Goal: Task Accomplishment & Management: Manage account settings

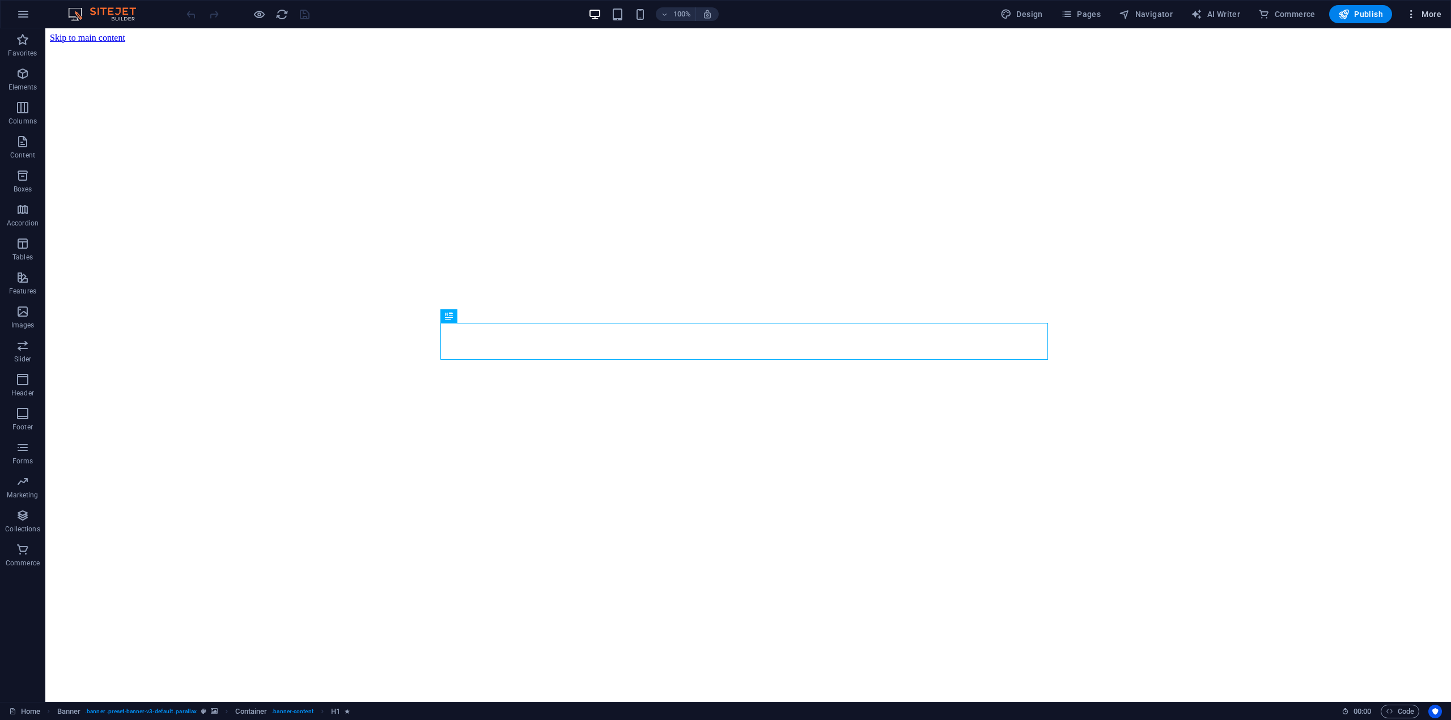
click at [1424, 16] on span "More" at bounding box center [1424, 14] width 36 height 11
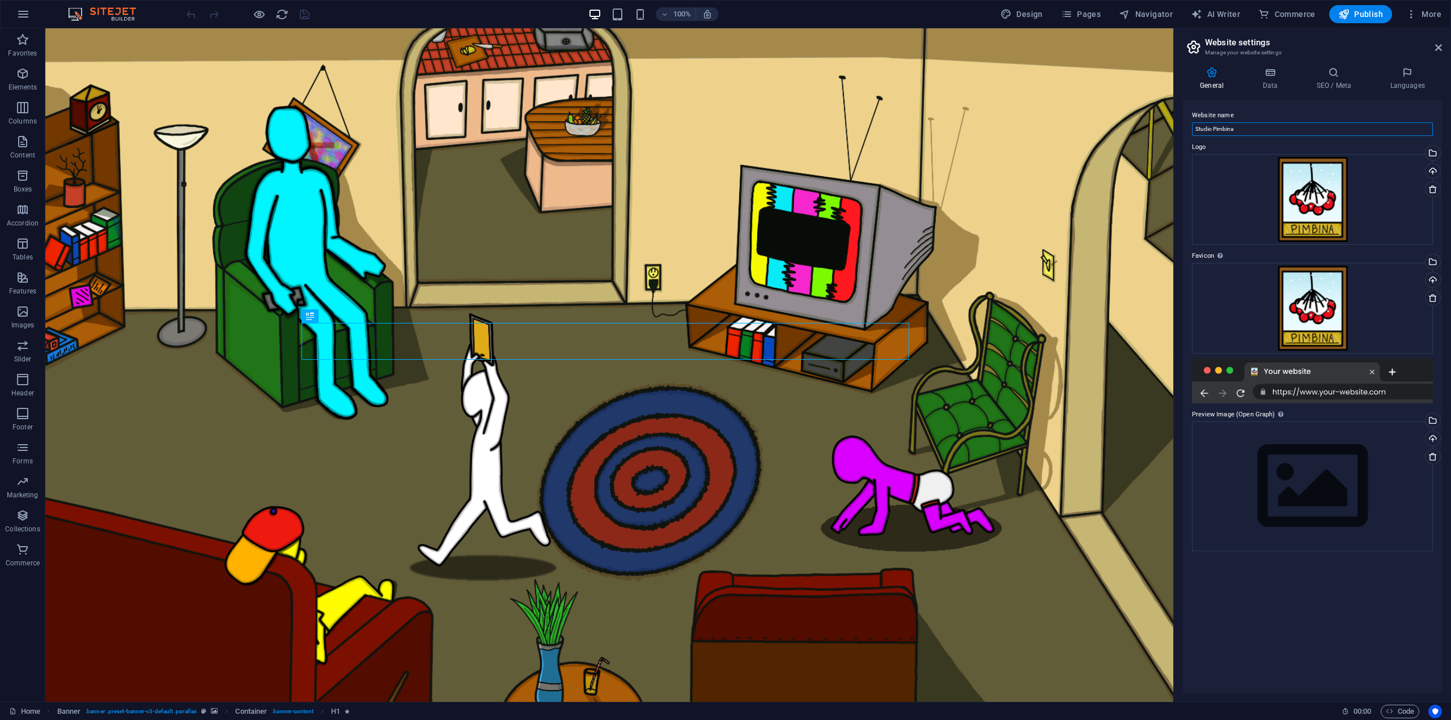
drag, startPoint x: 1310, startPoint y: 160, endPoint x: 1173, endPoint y: 131, distance: 140.2
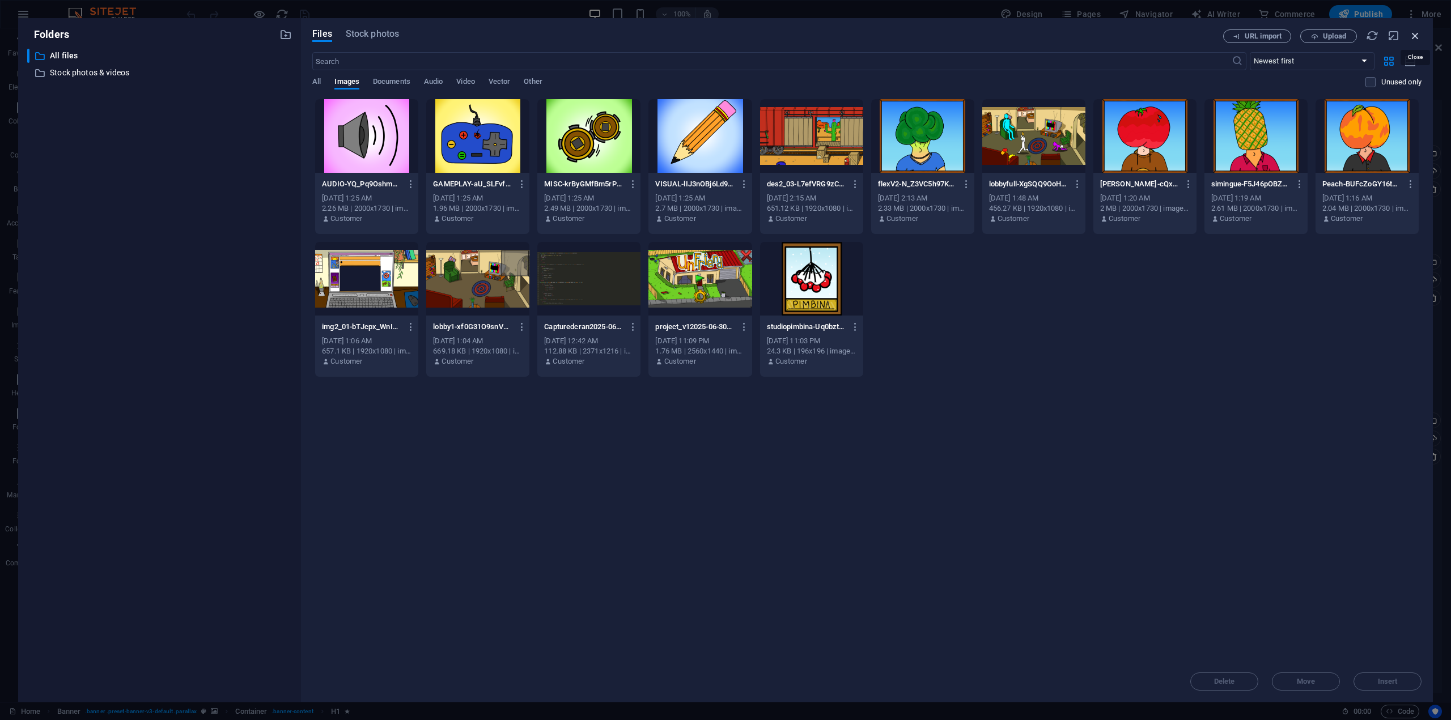
click at [1416, 39] on icon "button" at bounding box center [1415, 35] width 12 height 12
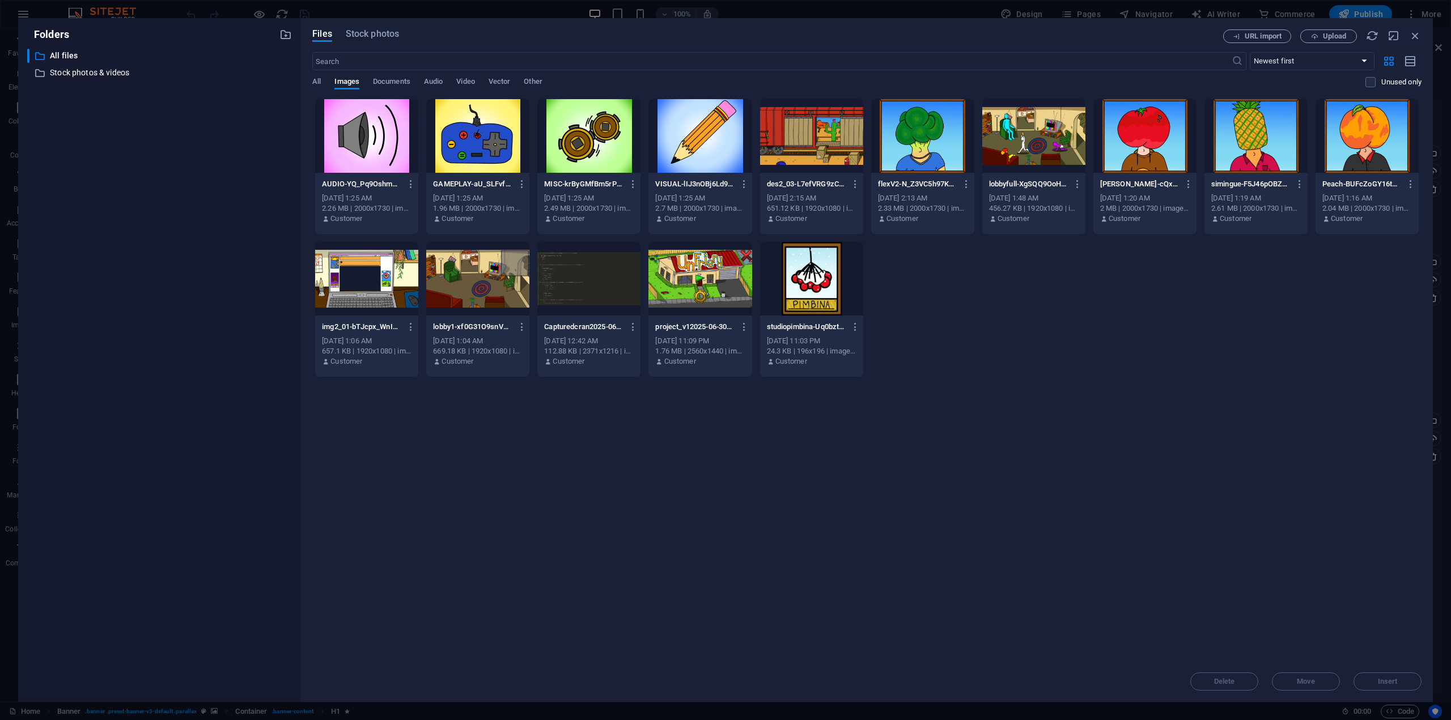
click at [1034, 143] on div at bounding box center [1033, 136] width 103 height 74
click at [1394, 682] on span "Insert" at bounding box center [1388, 681] width 20 height 7
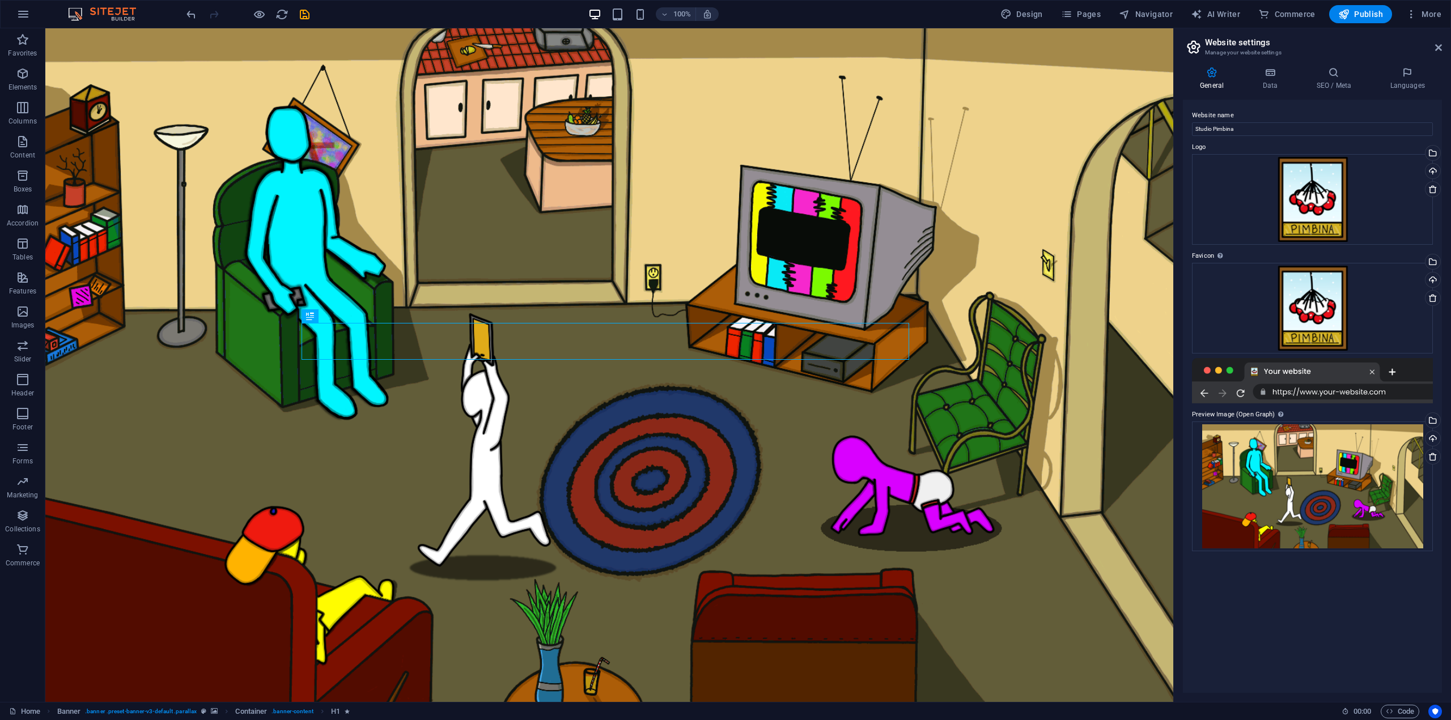
drag, startPoint x: 1293, startPoint y: 369, endPoint x: 1306, endPoint y: 368, distance: 13.1
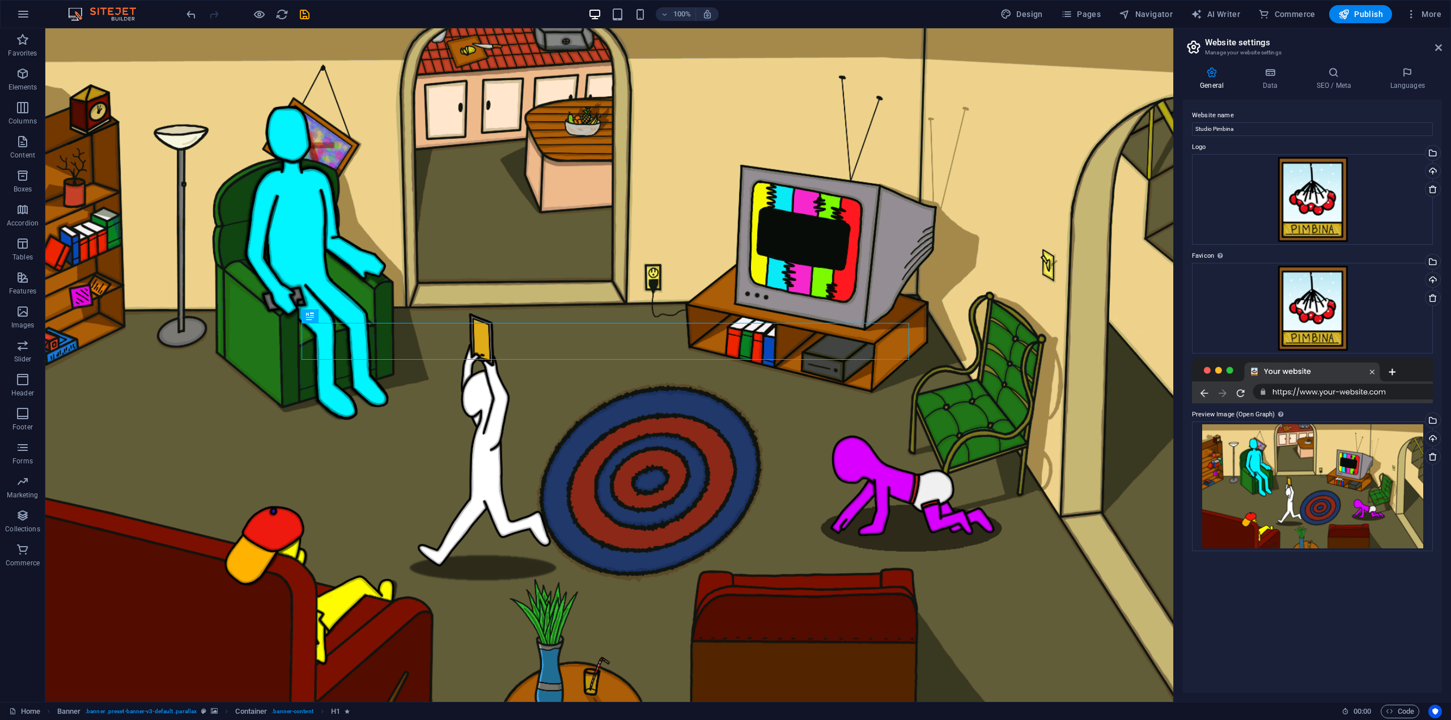
drag, startPoint x: 1318, startPoint y: 372, endPoint x: 1265, endPoint y: 372, distance: 52.7
drag, startPoint x: 1275, startPoint y: 396, endPoint x: 1398, endPoint y: 393, distance: 123.0
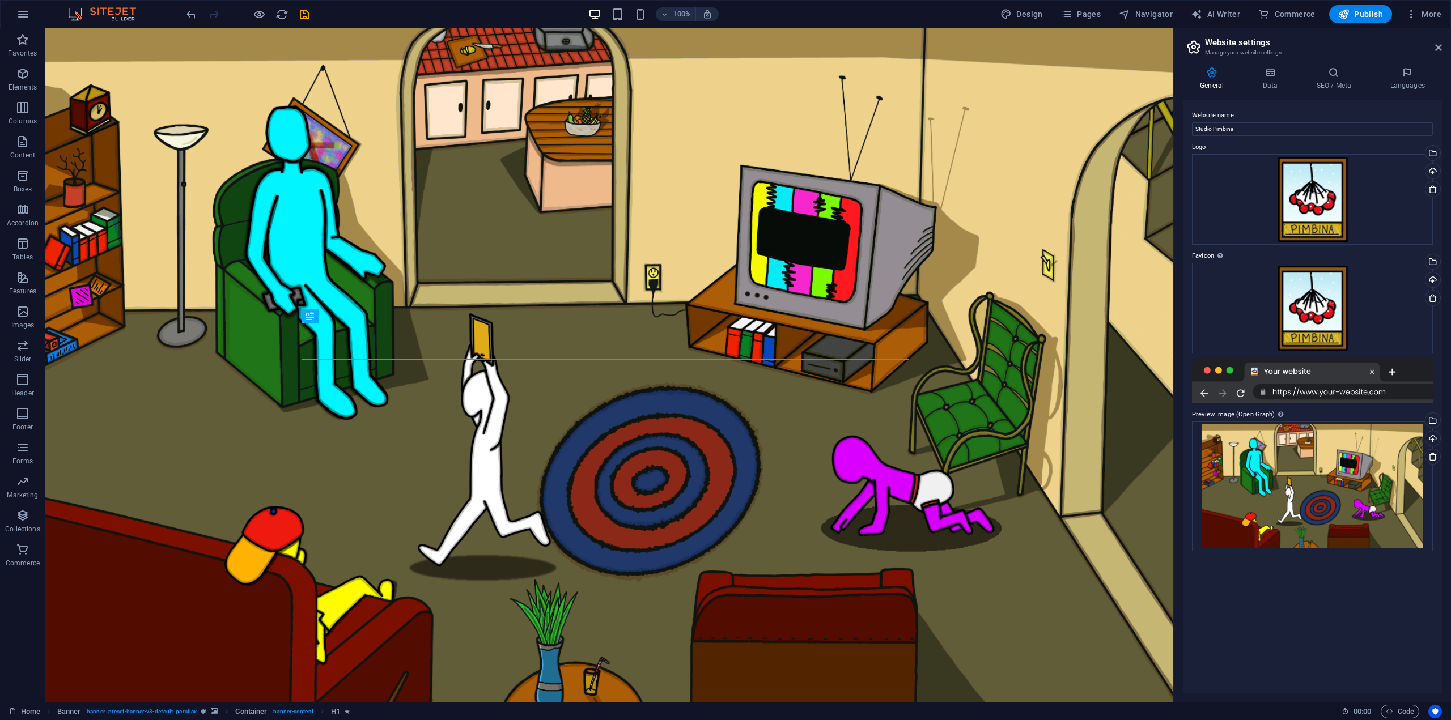
click at [1268, 83] on h4 "Data" at bounding box center [1272, 79] width 54 height 24
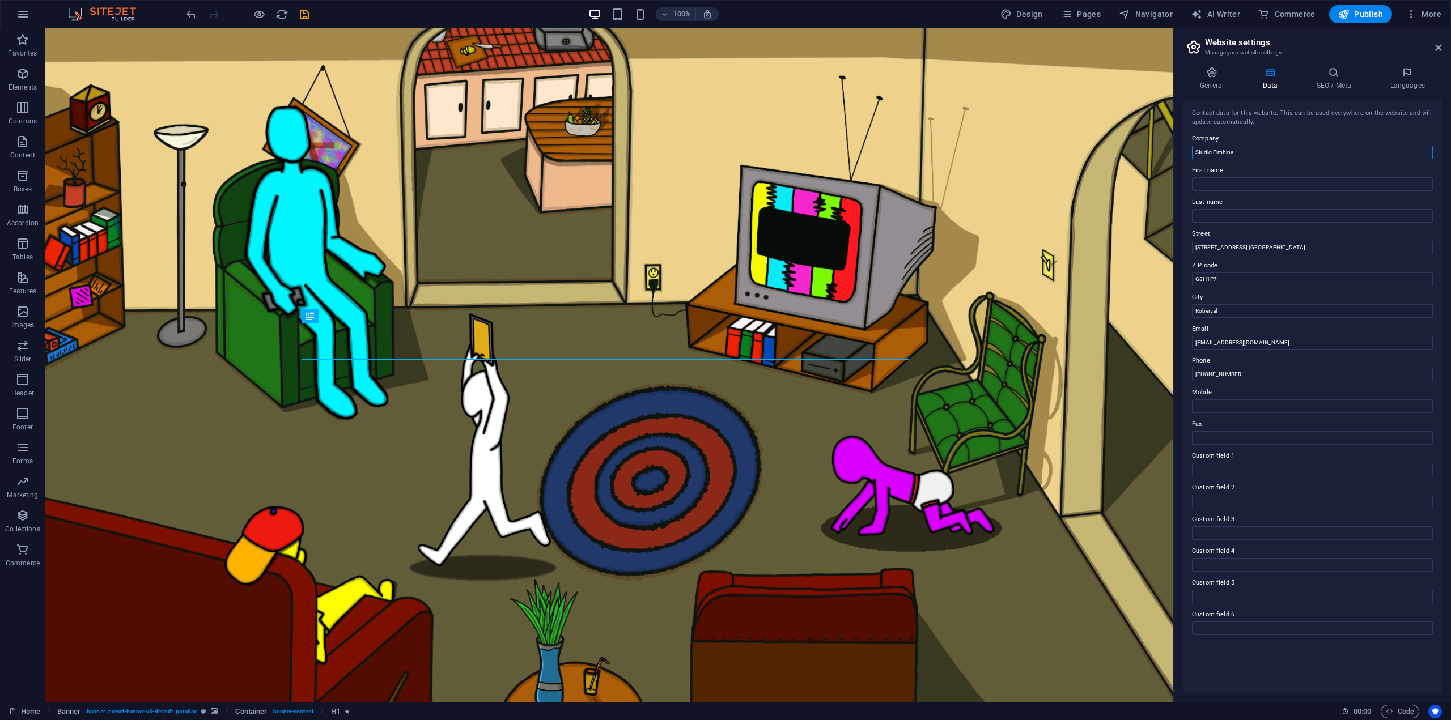
click at [1243, 149] on input "Studio Pimbina" at bounding box center [1312, 153] width 241 height 14
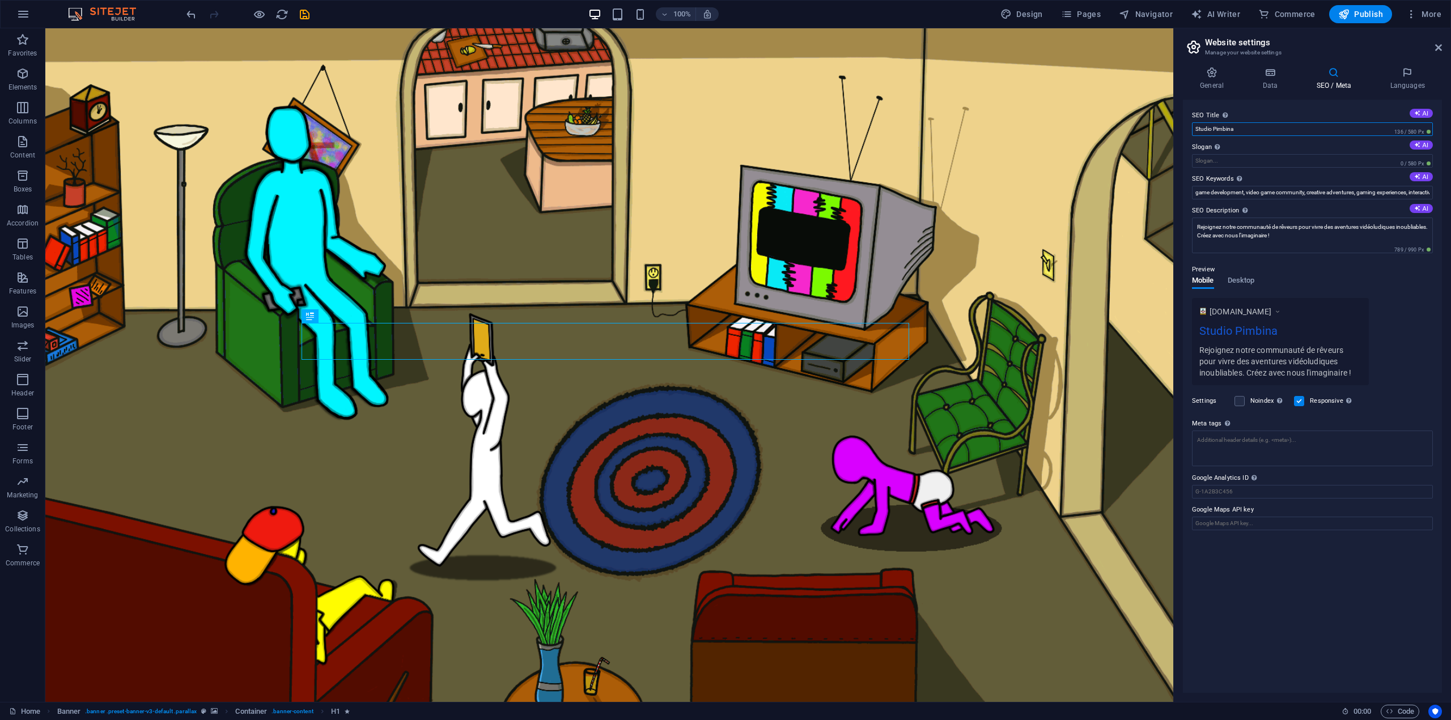
click at [1263, 130] on input "Studio Pimbina" at bounding box center [1312, 129] width 241 height 14
click at [1248, 281] on span "Desktop" at bounding box center [1241, 282] width 27 height 16
click at [1204, 282] on span "Mobile" at bounding box center [1203, 282] width 22 height 16
click at [1233, 162] on input "Slogan The slogan of your website. AI" at bounding box center [1312, 161] width 241 height 14
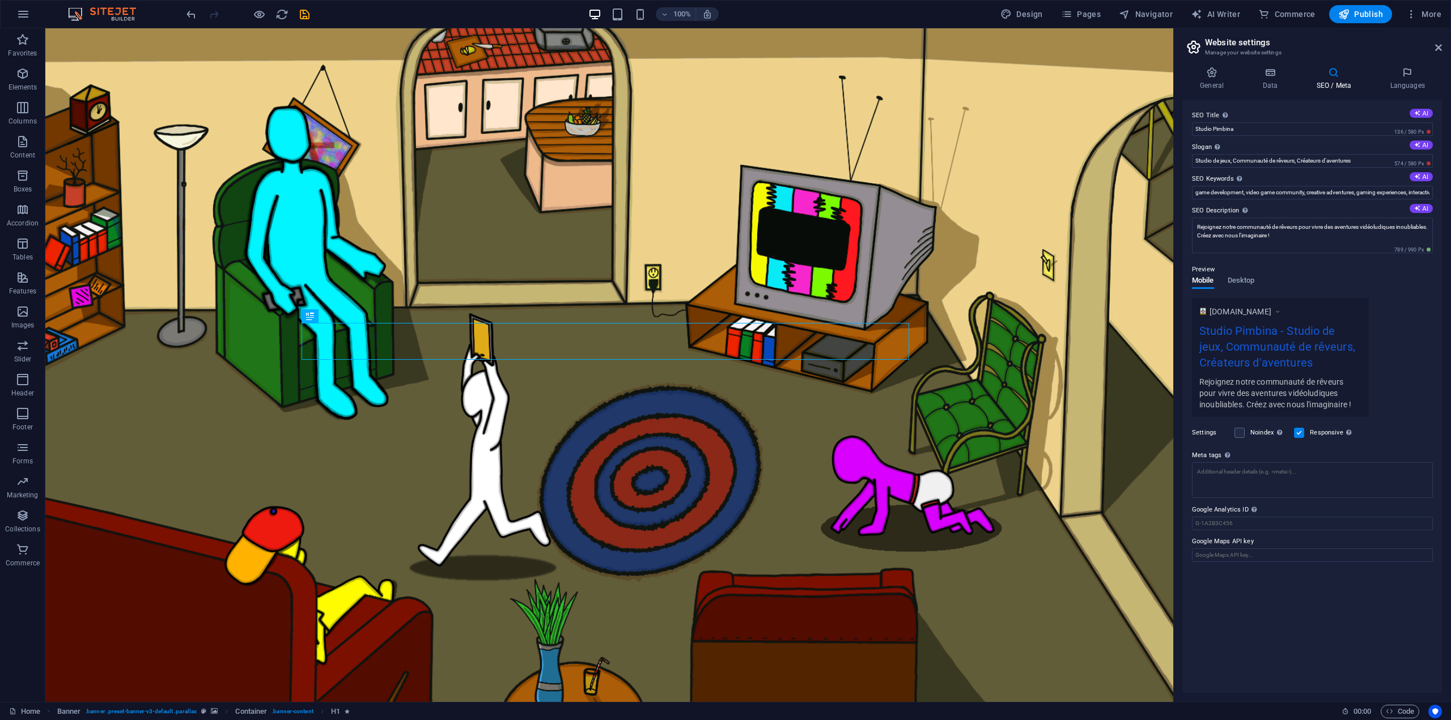
click at [0, 0] on div "General Data SEO / Meta Languages Website name Studio Pimbina Logo Drag files h…" at bounding box center [0, 0] width 0 height 0
drag, startPoint x: 1365, startPoint y: 162, endPoint x: 1233, endPoint y: 162, distance: 132.6
click at [1233, 162] on input "Studio de jeux, Communauté de rêveurs, Créateurs d'aventures" at bounding box center [1312, 161] width 241 height 14
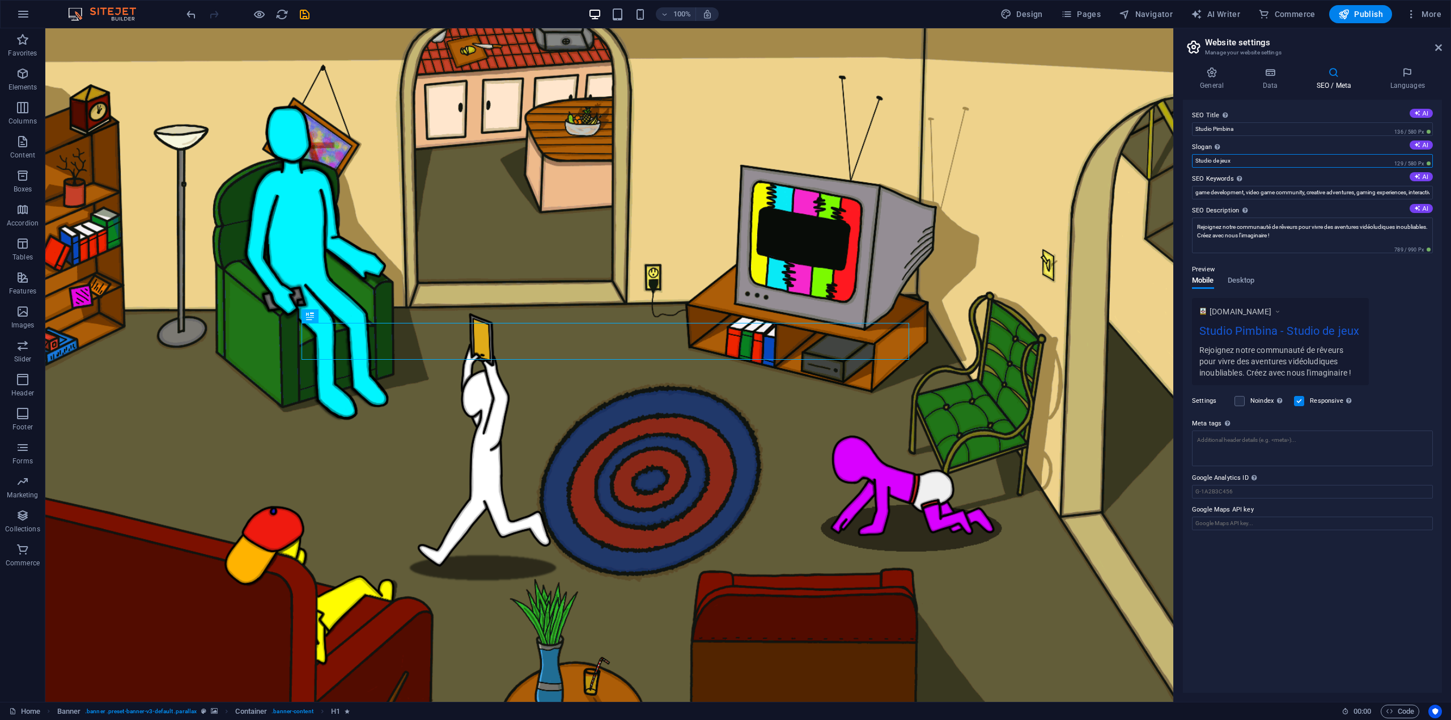
type input "Studio de jeux"
drag, startPoint x: 1254, startPoint y: 157, endPoint x: 1175, endPoint y: 168, distance: 79.5
click at [0, 0] on aside "Website settings Manage your website settings General Data SEO / Meta Languages…" at bounding box center [0, 0] width 0 height 0
click at [1406, 344] on div "www.example.com Studio Pimbina Rejoignez notre communauté de rêveurs pour vivre…" at bounding box center [1312, 341] width 241 height 87
click at [1410, 324] on div "www.example.com Studio Pimbina Rejoignez notre communauté de rêveurs pour vivre…" at bounding box center [1312, 341] width 241 height 87
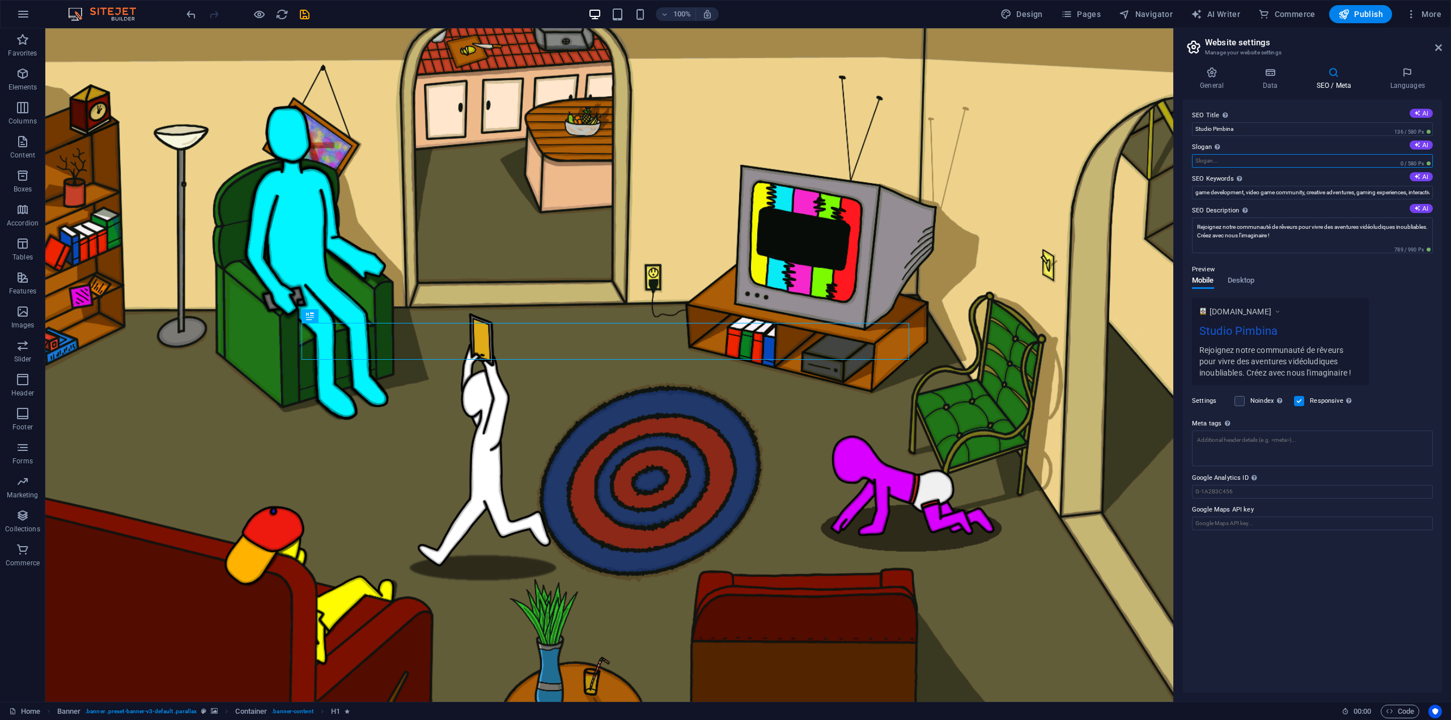
click at [1253, 163] on input "Slogan The slogan of your website. AI" at bounding box center [1312, 161] width 241 height 14
type input "s"
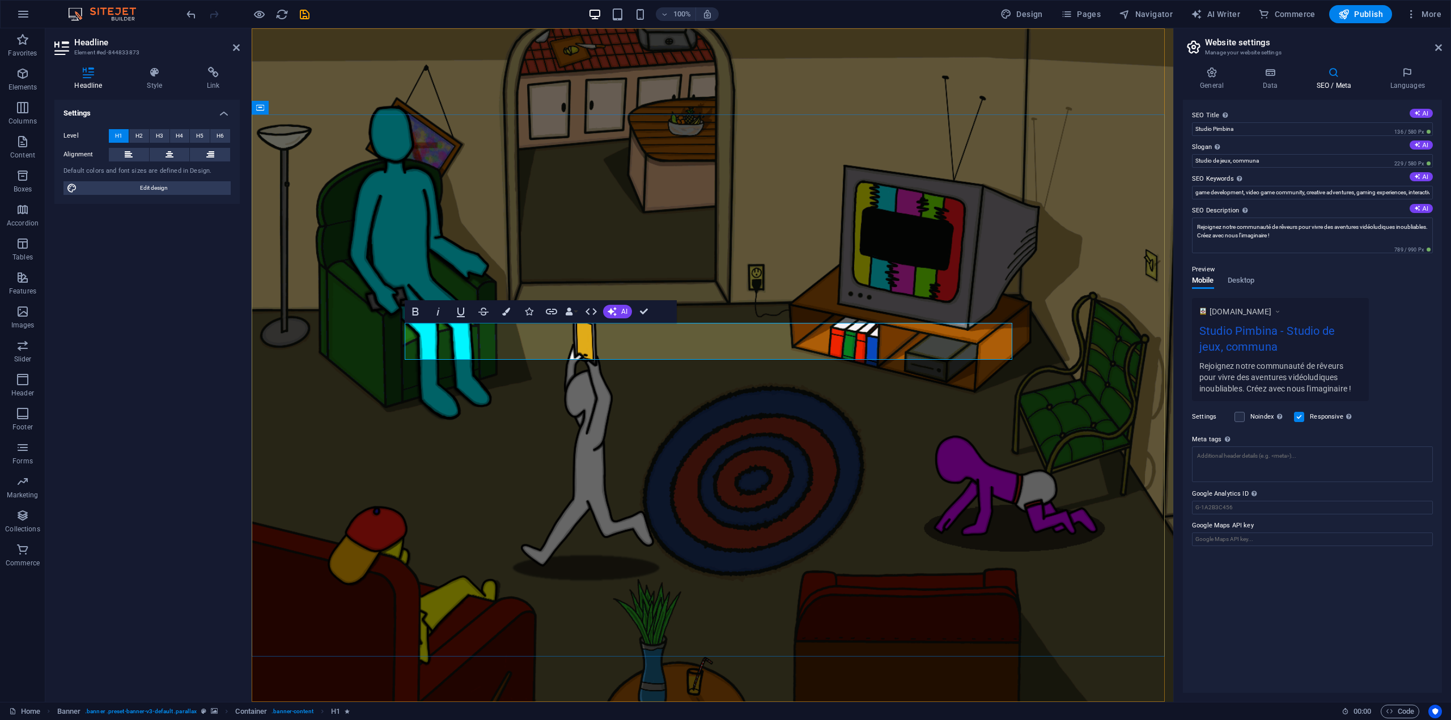
drag, startPoint x: 663, startPoint y: 345, endPoint x: 408, endPoint y: 339, distance: 255.7
copy h1 "s TUDIO DE JEUX"
drag, startPoint x: 1524, startPoint y: 192, endPoint x: 1166, endPoint y: 167, distance: 358.5
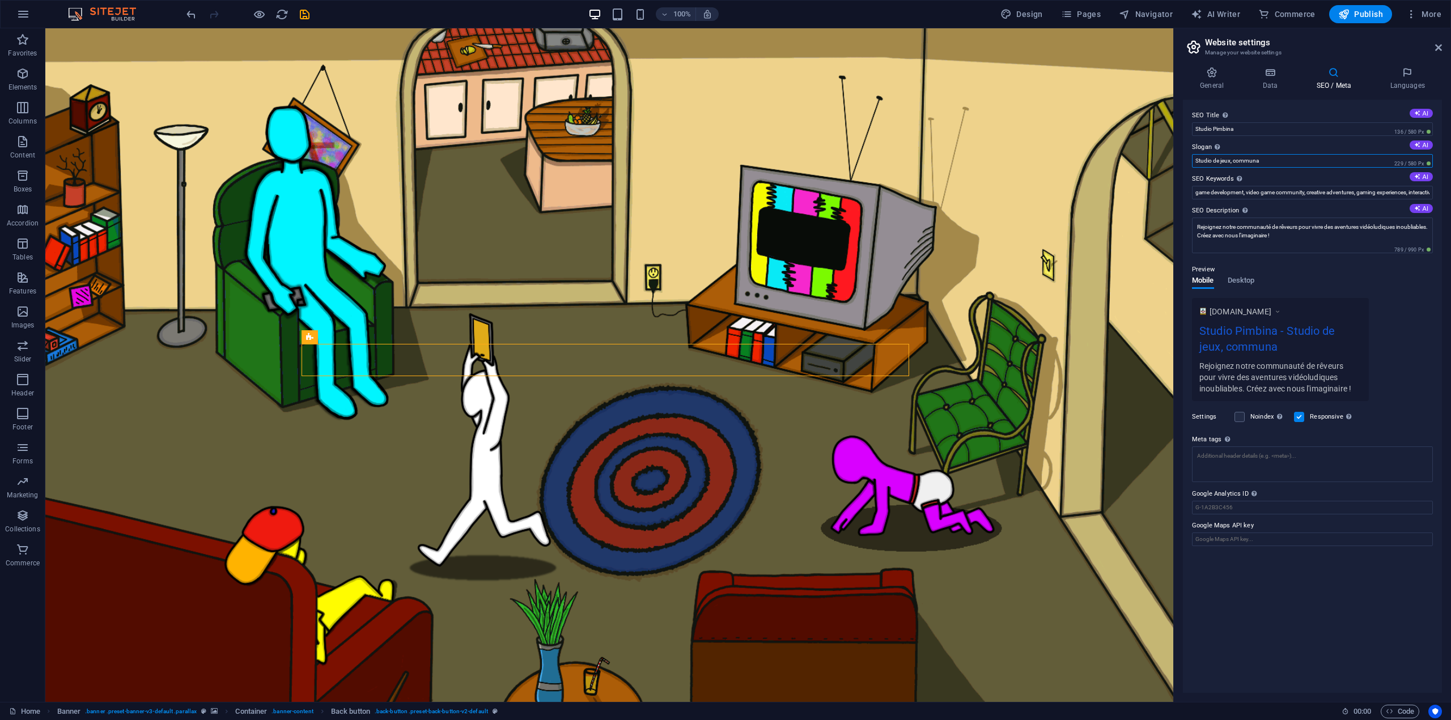
click at [1278, 159] on input "Studio de jeux, communa" at bounding box center [1312, 161] width 241 height 14
drag, startPoint x: 1276, startPoint y: 160, endPoint x: 1208, endPoint y: 160, distance: 67.5
click at [1208, 160] on input "Studio de jeux, communa" at bounding box center [1312, 161] width 241 height 14
click at [1281, 162] on input "Studio de jeux, communa" at bounding box center [1312, 161] width 241 height 14
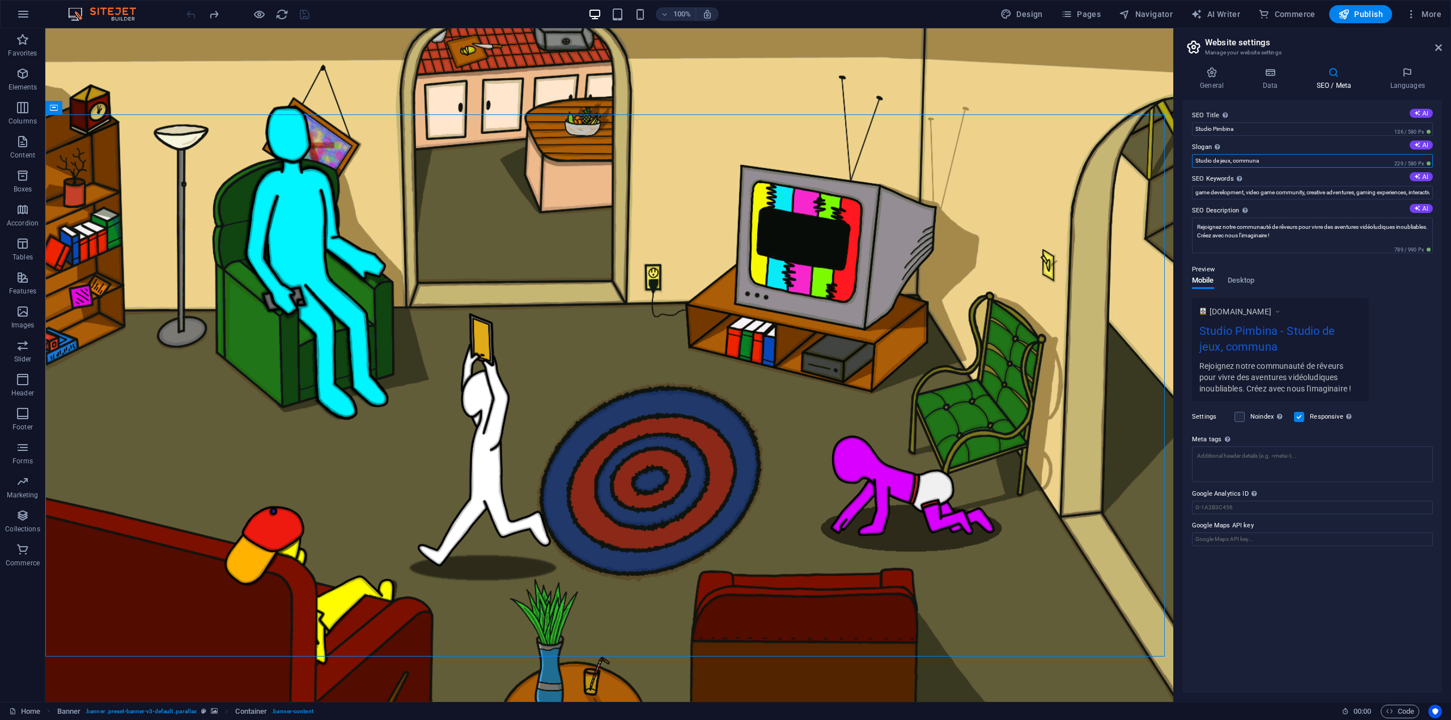
drag, startPoint x: 1279, startPoint y: 162, endPoint x: 1233, endPoint y: 166, distance: 46.0
click at [1233, 166] on input "Studio de jeux, communa" at bounding box center [1312, 161] width 241 height 14
click at [1281, 162] on input "Studio de jeux, Communauté de r^veurs" at bounding box center [1312, 161] width 241 height 14
click at [1415, 340] on div "www.example.com Studio Pimbina - Studio de jeux, Communauté de rêveurs Rejoigne…" at bounding box center [1312, 349] width 241 height 103
click at [1309, 162] on input "Studio de jeux, Communauté de rêveurs" at bounding box center [1312, 161] width 241 height 14
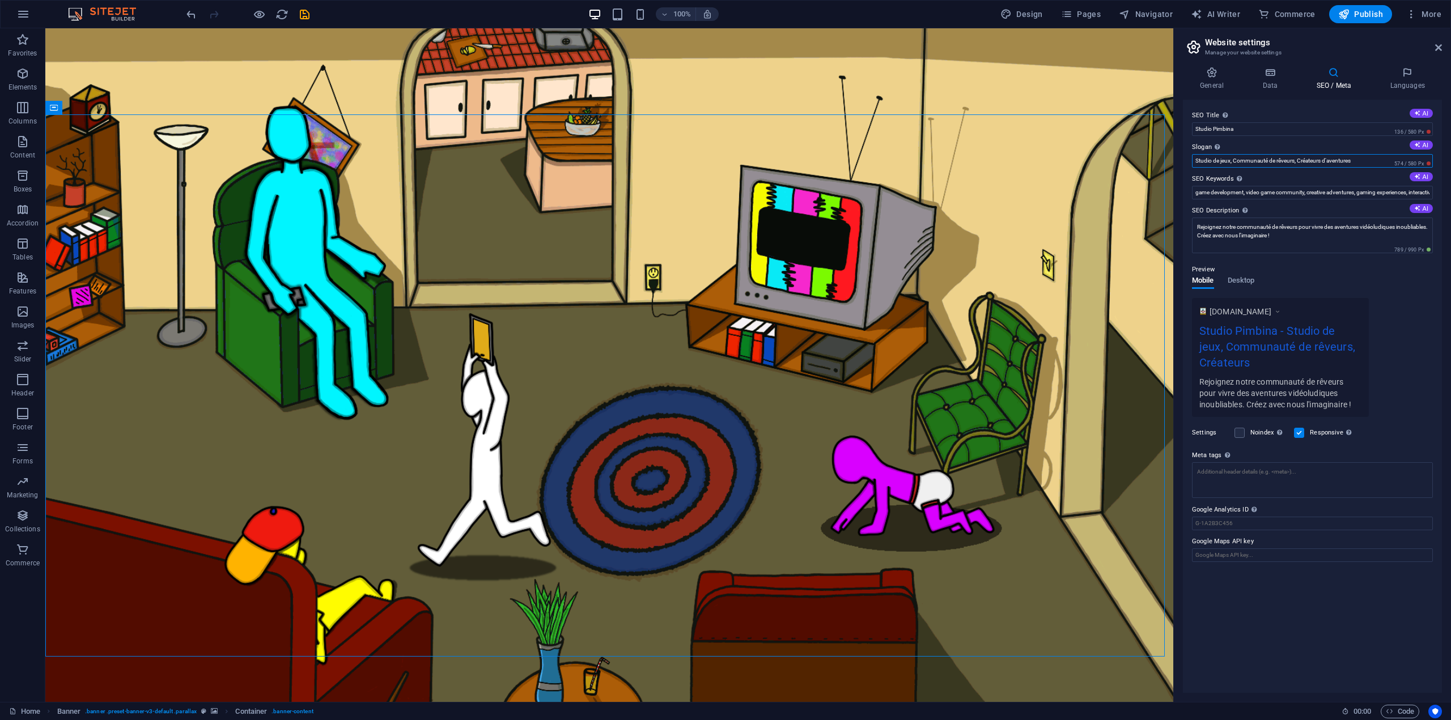
type input "Studio de jeux, Communauté de rêveurs, Créateurs d'aventures"
click at [1410, 348] on div "www.example.com Studio Pimbina - Studio de jeux, Communauté de rêveurs, Créateu…" at bounding box center [1312, 357] width 241 height 119
click at [1410, 308] on div "www.example.com Studio Pimbina - Studio de jeux, Communauté de rêveurs, Créateu…" at bounding box center [1312, 357] width 241 height 119
click at [1412, 307] on div "www.example.com Studio Pimbina - Studio de jeux, Communauté de rêveurs, Créateu…" at bounding box center [1312, 357] width 241 height 119
click at [1412, 308] on div "www.example.com Studio Pimbina - Studio de jeux, Communauté de rêveurs, Créateu…" at bounding box center [1312, 357] width 241 height 119
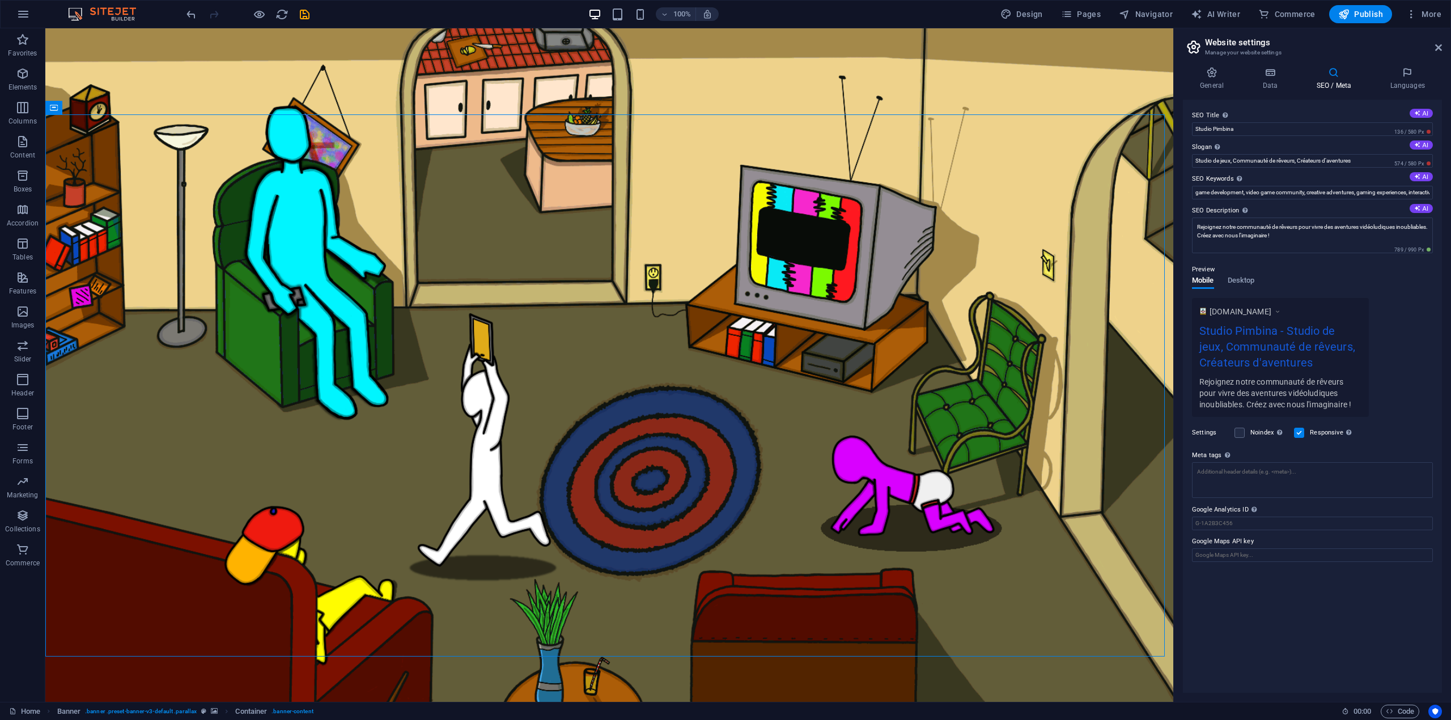
click at [1414, 310] on div "www.example.com Studio Pimbina - Studio de jeux, Communauté de rêveurs, Créateu…" at bounding box center [1312, 357] width 241 height 119
drag, startPoint x: 1359, startPoint y: 163, endPoint x: 1230, endPoint y: 168, distance: 129.3
click at [1230, 168] on div "SEO Title The title of your website - make it something that stands out in sear…" at bounding box center [1312, 396] width 259 height 593
click at [1358, 162] on input "Studio de jeux, Communauté de rêveurs, Créateurs d'aventures" at bounding box center [1312, 161] width 241 height 14
drag, startPoint x: 1364, startPoint y: 162, endPoint x: 1240, endPoint y: 158, distance: 124.7
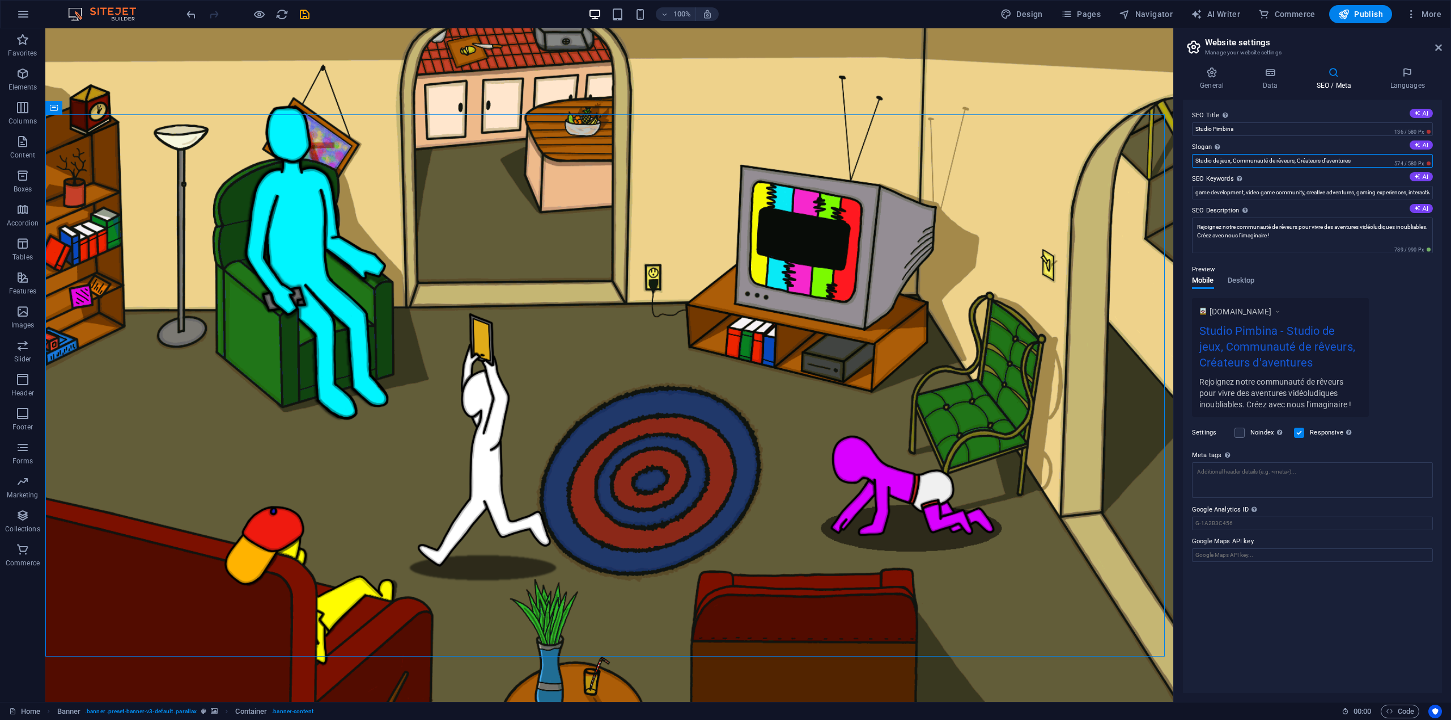
click at [1242, 159] on input "Studio de jeux, Communauté de rêveurs, Créateurs d'aventures" at bounding box center [1312, 161] width 241 height 14
click at [1246, 145] on label "Slogan The slogan of your website. AI" at bounding box center [1312, 148] width 241 height 14
click at [1246, 154] on input "Studio de jeux, Communauté de rêveurs, Créateurs d'aventures" at bounding box center [1312, 161] width 241 height 14
click at [1357, 169] on div "SEO Title The title of your website - make it something that stands out in sear…" at bounding box center [1312, 396] width 259 height 593
click at [1402, 283] on div "Preview Mobile Desktop www.example.com Studio Pimbina - Studio de jeux, Communa…" at bounding box center [1312, 335] width 241 height 163
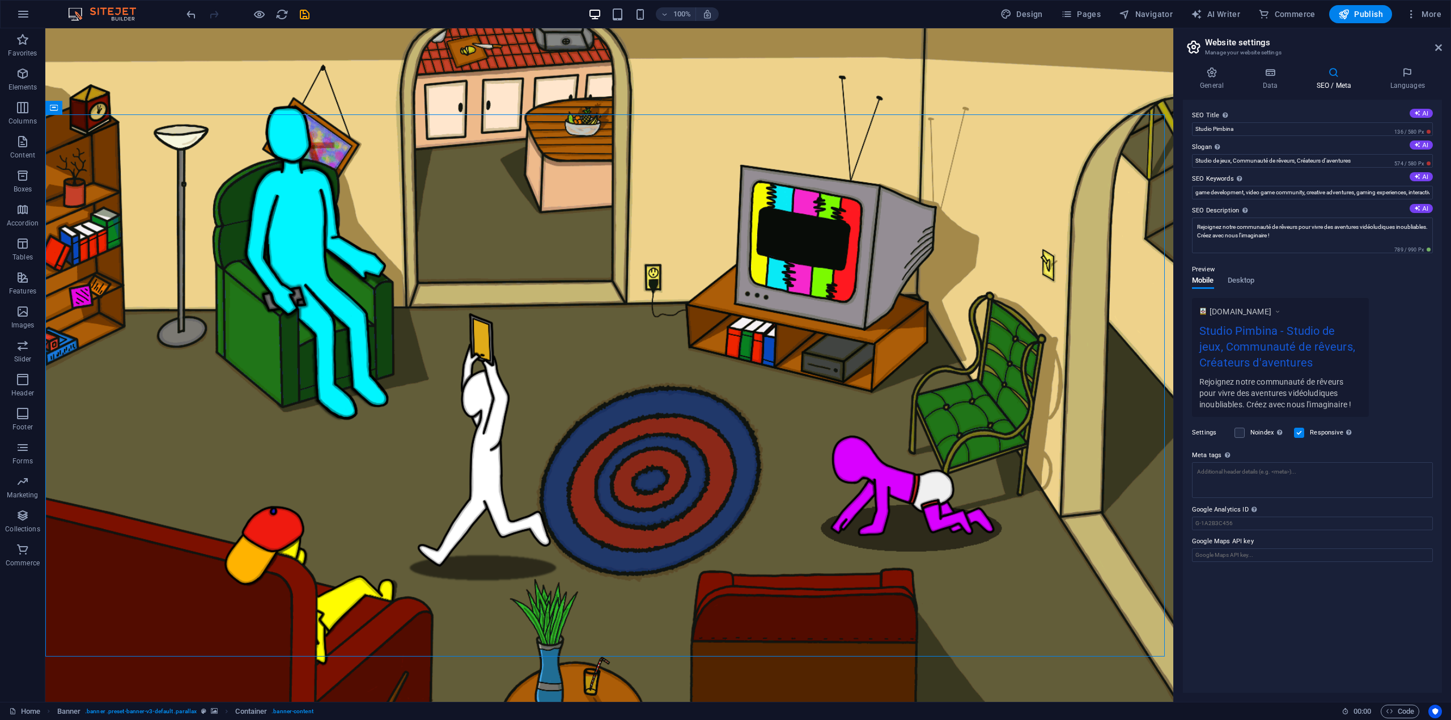
click at [1399, 296] on div "Preview Mobile Desktop www.example.com Studio Pimbina - Studio de jeux, Communa…" at bounding box center [1312, 335] width 241 height 163
click at [1275, 129] on input "Studio Pimbina" at bounding box center [1312, 129] width 241 height 14
drag, startPoint x: 1253, startPoint y: 130, endPoint x: 1183, endPoint y: 129, distance: 69.2
click at [1183, 129] on div "SEO Title The title of your website - make it something that stands out in sear…" at bounding box center [1312, 396] width 259 height 593
click at [1275, 128] on input "Studio Pimbina" at bounding box center [1312, 129] width 241 height 14
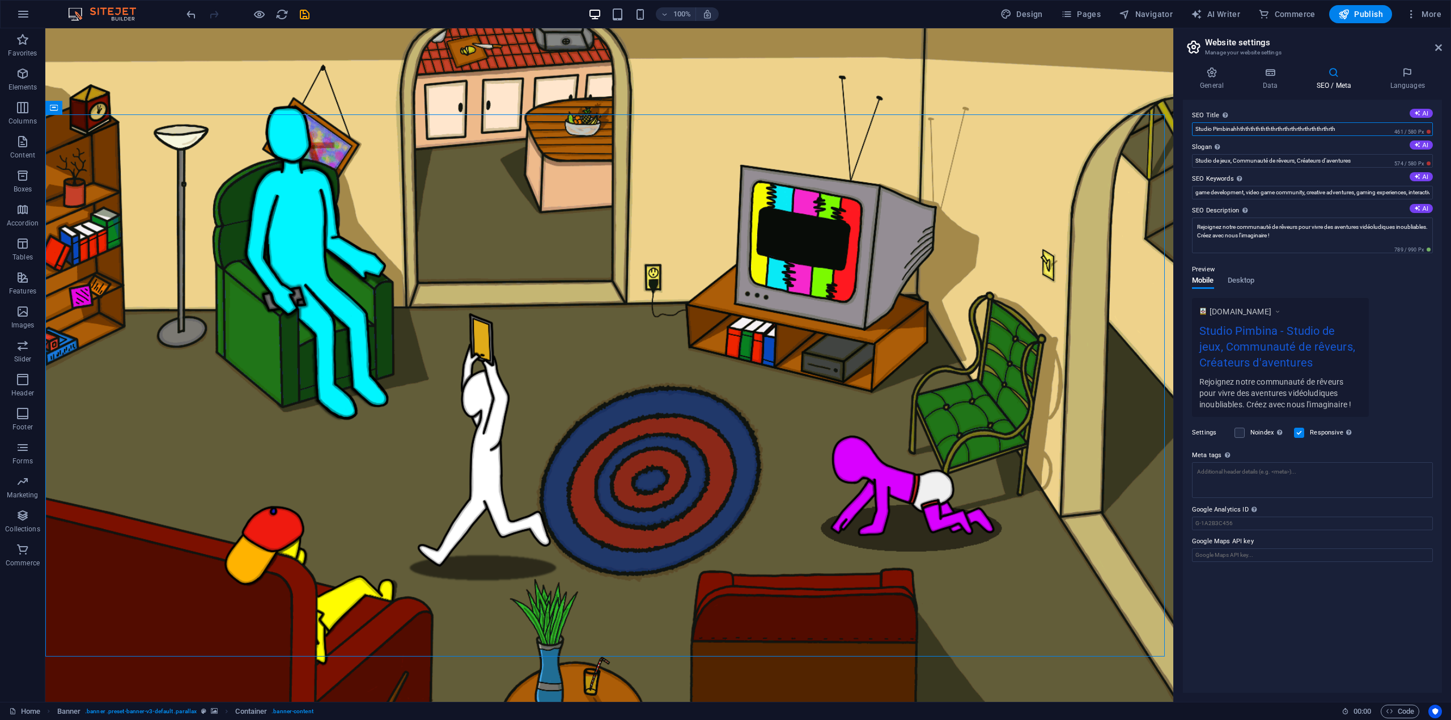
type input "Studio Pimbinahhthththththththrthrthrthrthrthrththrthrth"
click at [1406, 304] on div "www.example.com Studio Pimbinahhthththththththrthrthrthrthrthrththrthrth - Stud…" at bounding box center [1312, 373] width 241 height 151
drag, startPoint x: 1333, startPoint y: 131, endPoint x: 1187, endPoint y: 133, distance: 146.2
click at [1187, 133] on div "SEO Title The title of your website - make it something that stands out in sear…" at bounding box center [1312, 396] width 259 height 593
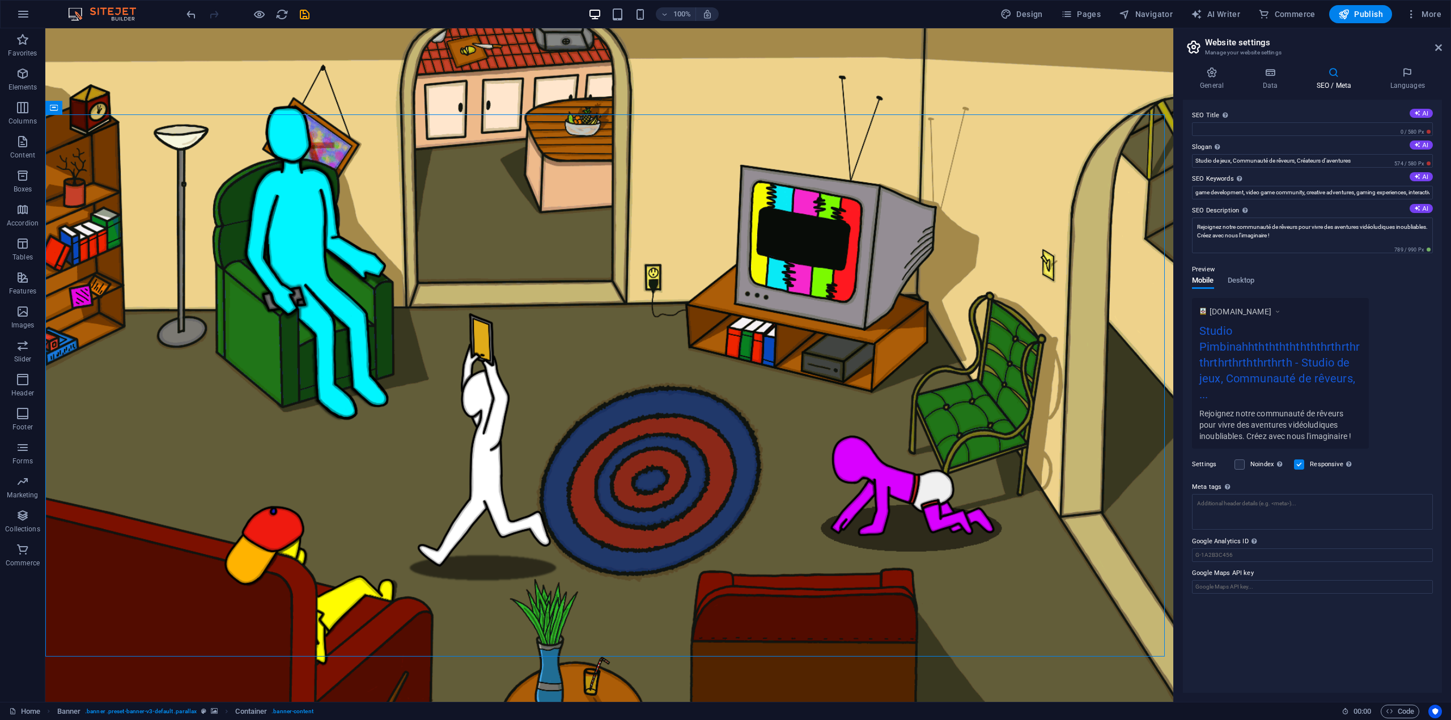
click at [1410, 294] on div "Preview Mobile Desktop www.example.com Studio Pimbinahhthththththththrthrthrthr…" at bounding box center [1312, 351] width 241 height 195
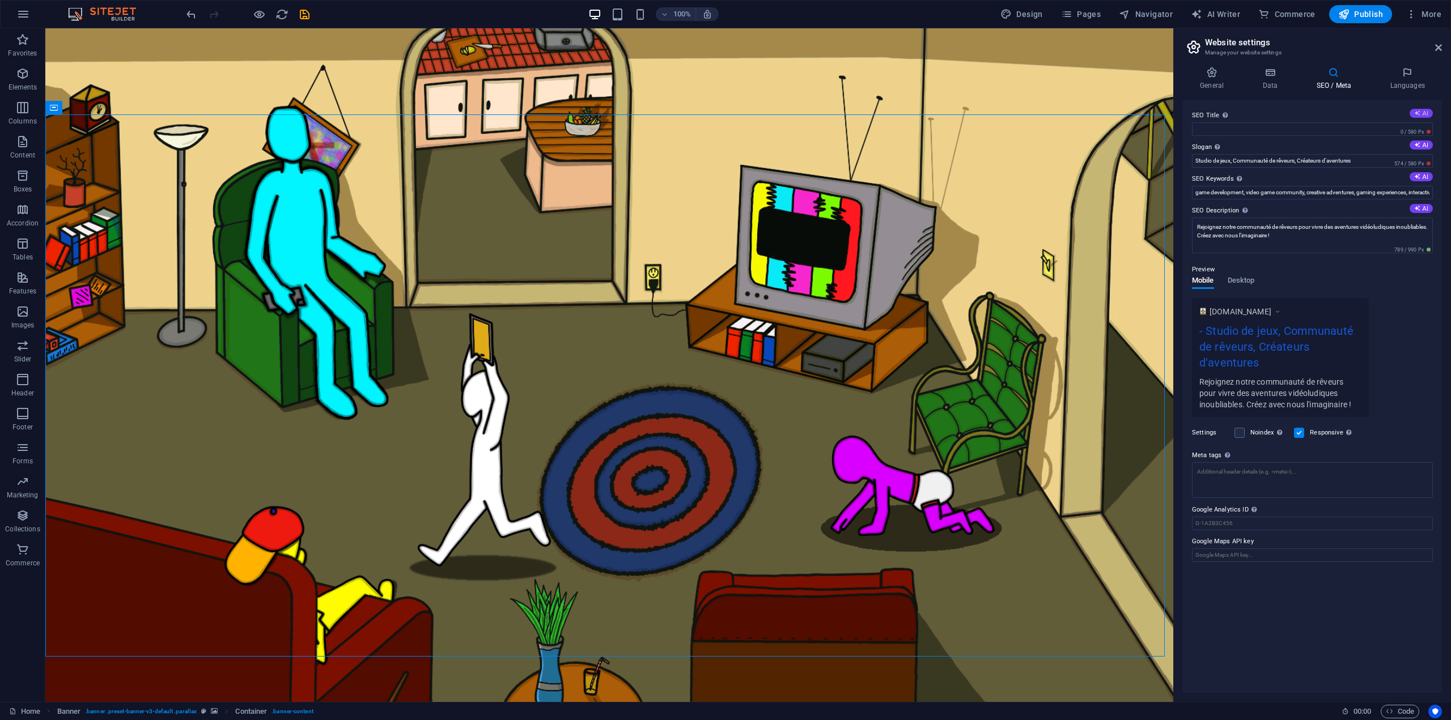
click at [1416, 112] on icon at bounding box center [1417, 113] width 6 height 6
click at [1406, 295] on div "Preview Mobile Desktop www.example.com Rejoignez notre univers ludique - Studio…" at bounding box center [1312, 343] width 241 height 179
drag, startPoint x: 1301, startPoint y: 129, endPoint x: 1182, endPoint y: 128, distance: 119.6
click at [0, 0] on div "General Data SEO / Meta Languages Website name Studio Pimbina Logo Drag files h…" at bounding box center [0, 0] width 0 height 0
click at [1298, 134] on input "Rejoignez notre univers ludique" at bounding box center [1312, 129] width 241 height 14
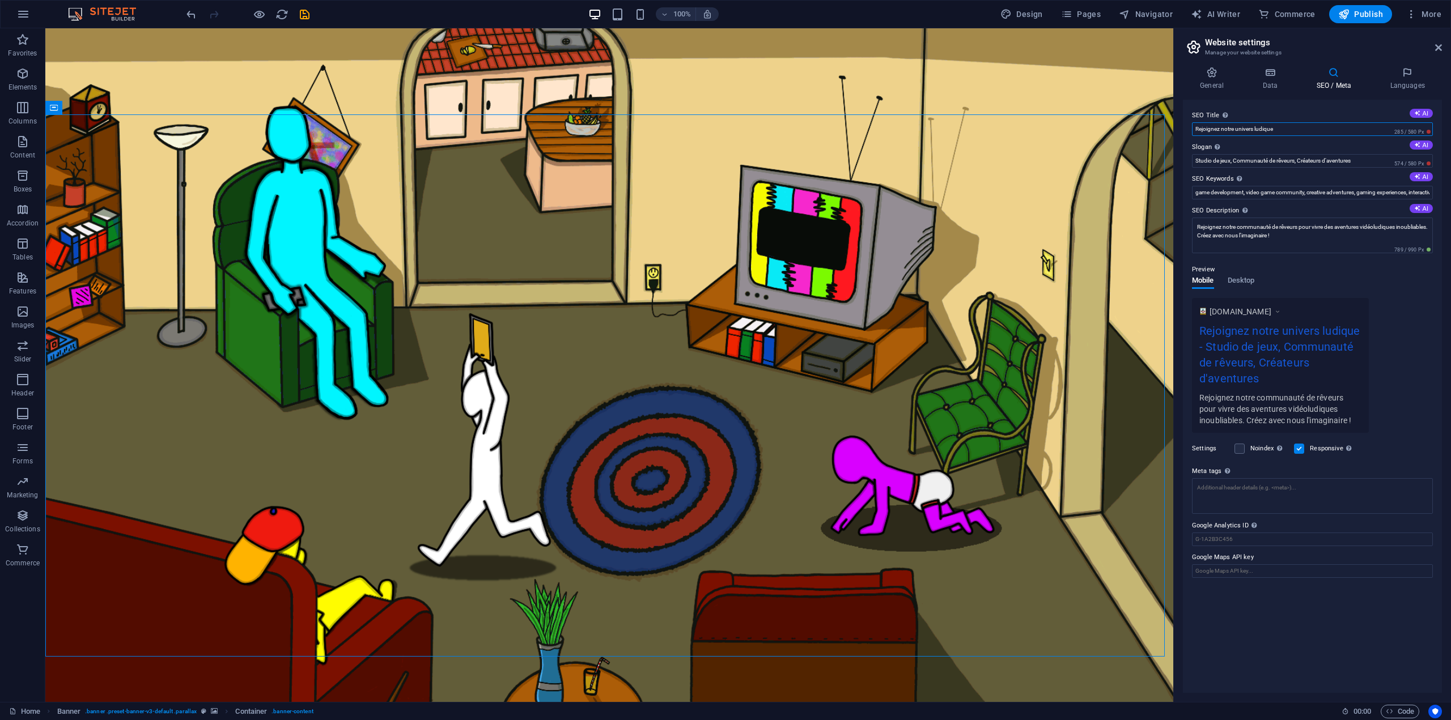
drag, startPoint x: 1292, startPoint y: 133, endPoint x: 1181, endPoint y: 129, distance: 111.2
click at [0, 0] on div "General Data SEO / Meta Languages Website name Studio Pimbina Logo Drag files h…" at bounding box center [0, 0] width 0 height 0
type input "Studio Pimbina"
click at [1395, 284] on div "Preview Mobile Desktop www.example.com Studio Pimbina - Studio de jeux, Communa…" at bounding box center [1312, 335] width 241 height 163
drag, startPoint x: 1417, startPoint y: 184, endPoint x: 1148, endPoint y: 159, distance: 269.8
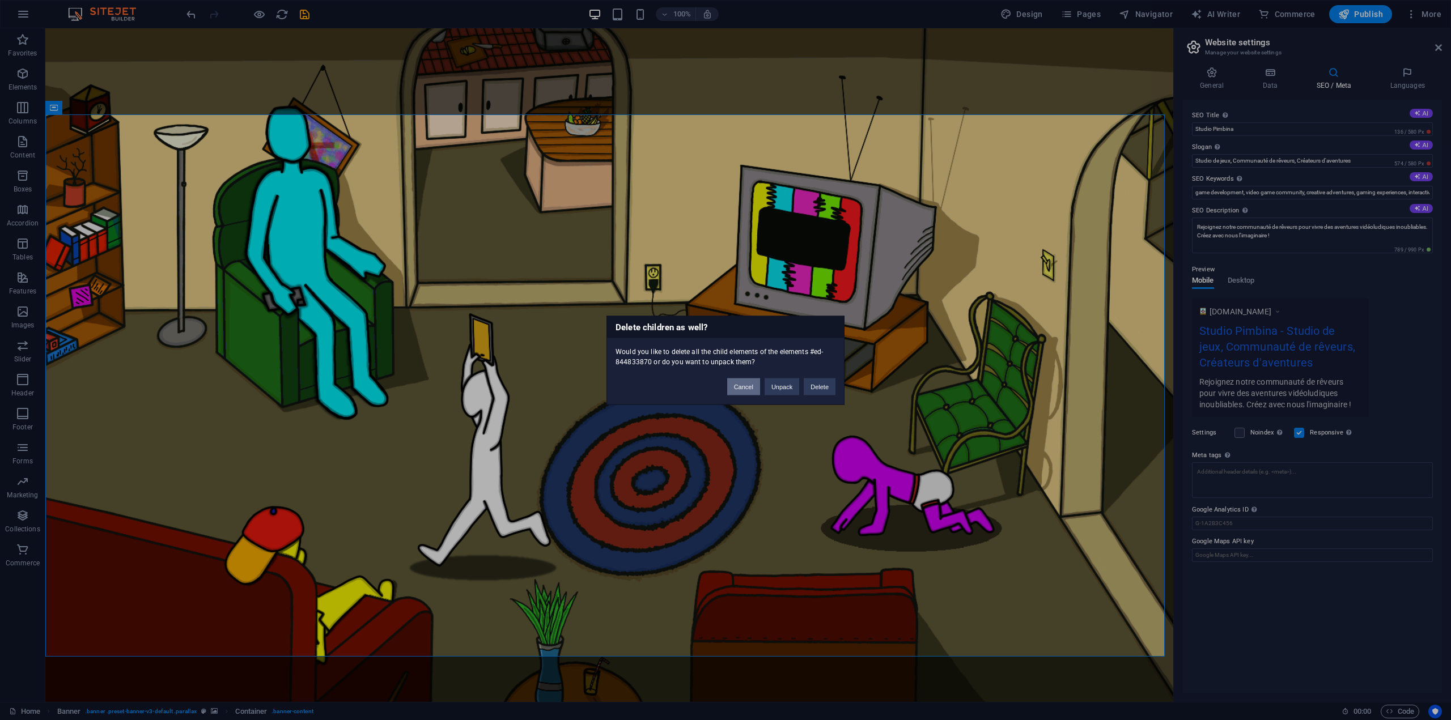
click at [738, 385] on button "Cancel" at bounding box center [743, 386] width 33 height 17
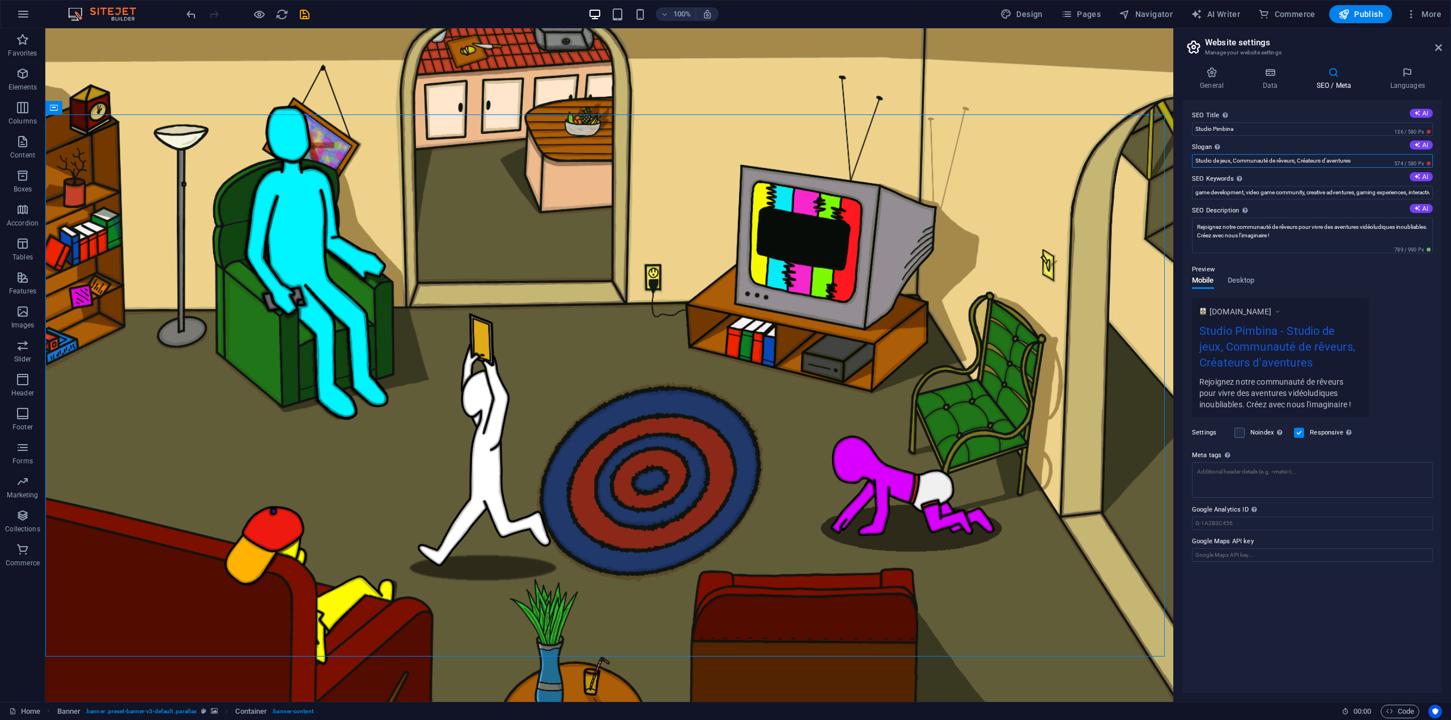
click at [1355, 164] on input "Studio de jeux, Communauté de rêveurs, Créateurs d'aventures" at bounding box center [1312, 161] width 241 height 14
drag, startPoint x: 1363, startPoint y: 162, endPoint x: 1187, endPoint y: 156, distance: 175.8
click at [1187, 156] on div "SEO Title The title of your website - make it something that stands out in sear…" at bounding box center [1312, 396] width 259 height 593
click at [1425, 331] on div "www.example.com Studio Pimbina - Studio de jeux, Communauté de rêveurs, Créateu…" at bounding box center [1312, 357] width 241 height 119
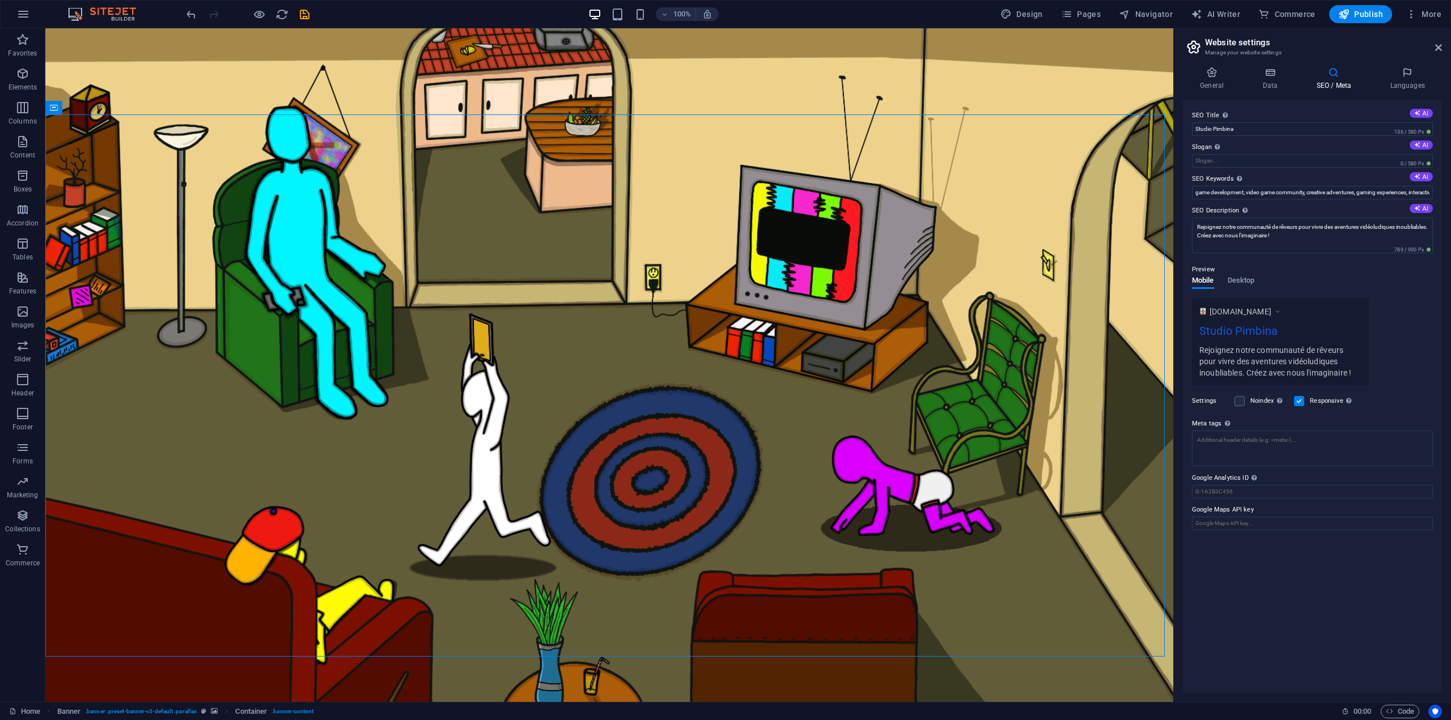
click at [1416, 310] on div "www.example.com Studio Pimbina Rejoignez notre communauté de rêveurs pour vivre…" at bounding box center [1312, 341] width 241 height 87
click at [1239, 130] on input "Studio Pimbina" at bounding box center [1312, 129] width 241 height 14
click at [1415, 290] on div "Preview Mobile Desktop www.example.com Studio Pimbina Rejoignez notre communaut…" at bounding box center [1312, 319] width 241 height 131
click at [1253, 129] on input "Studio Pimbina" at bounding box center [1312, 129] width 241 height 14
drag, startPoint x: 1316, startPoint y: 238, endPoint x: 1178, endPoint y: 219, distance: 139.6
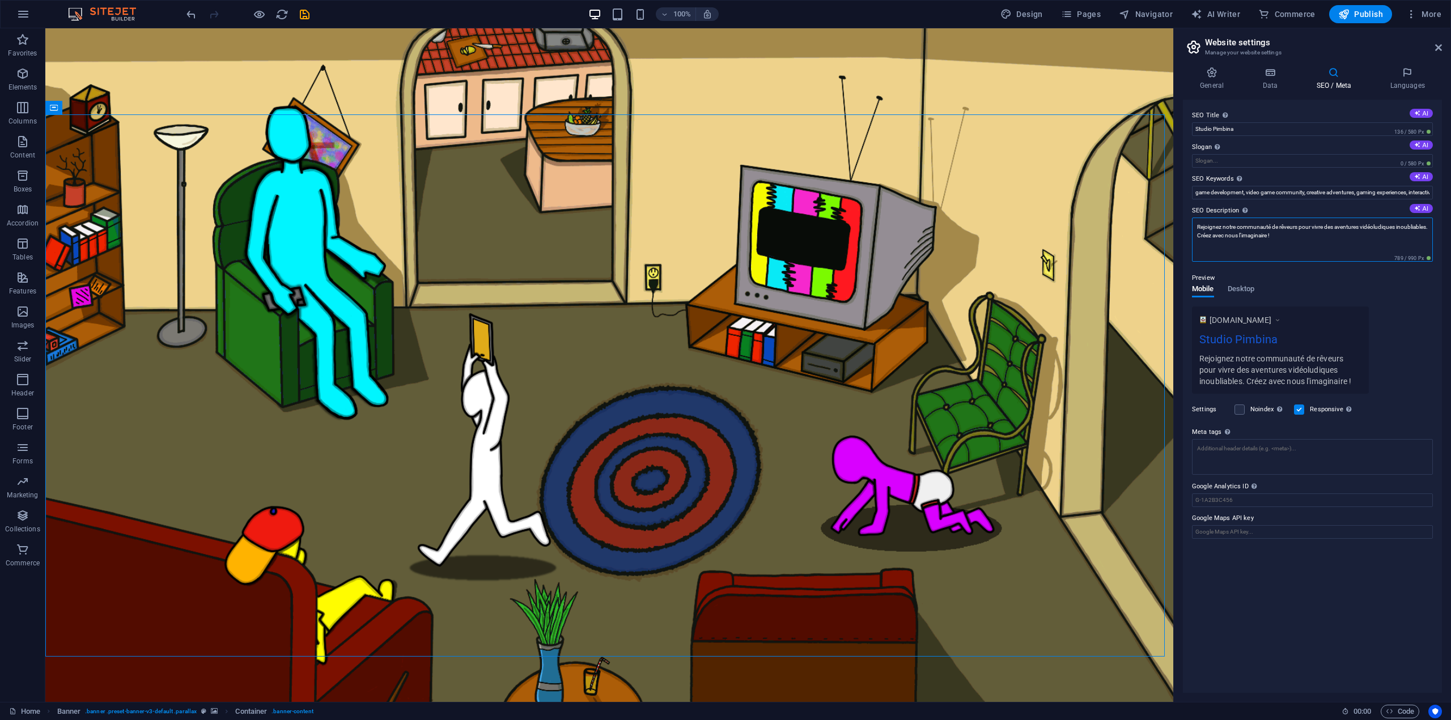
click at [0, 0] on div "General Data SEO / Meta Languages Website name Studio Pimbina Logo Drag files h…" at bounding box center [0, 0] width 0 height 0
click at [1359, 240] on textarea "Rejoignez notre communauté de rêveurs pour vivre des aventures vidéoludiques in…" at bounding box center [1312, 240] width 241 height 44
drag, startPoint x: 1287, startPoint y: 257, endPoint x: 1164, endPoint y: 216, distance: 129.6
paste textarea "Studio Pimbina – Studio de développement de jeux vidéo. Nous créons des expérie…"
click at [1248, 257] on textarea "Studio Pimbina – Studio de développement de jeux vidéo. Nous créons des expérie…" at bounding box center [1312, 240] width 241 height 44
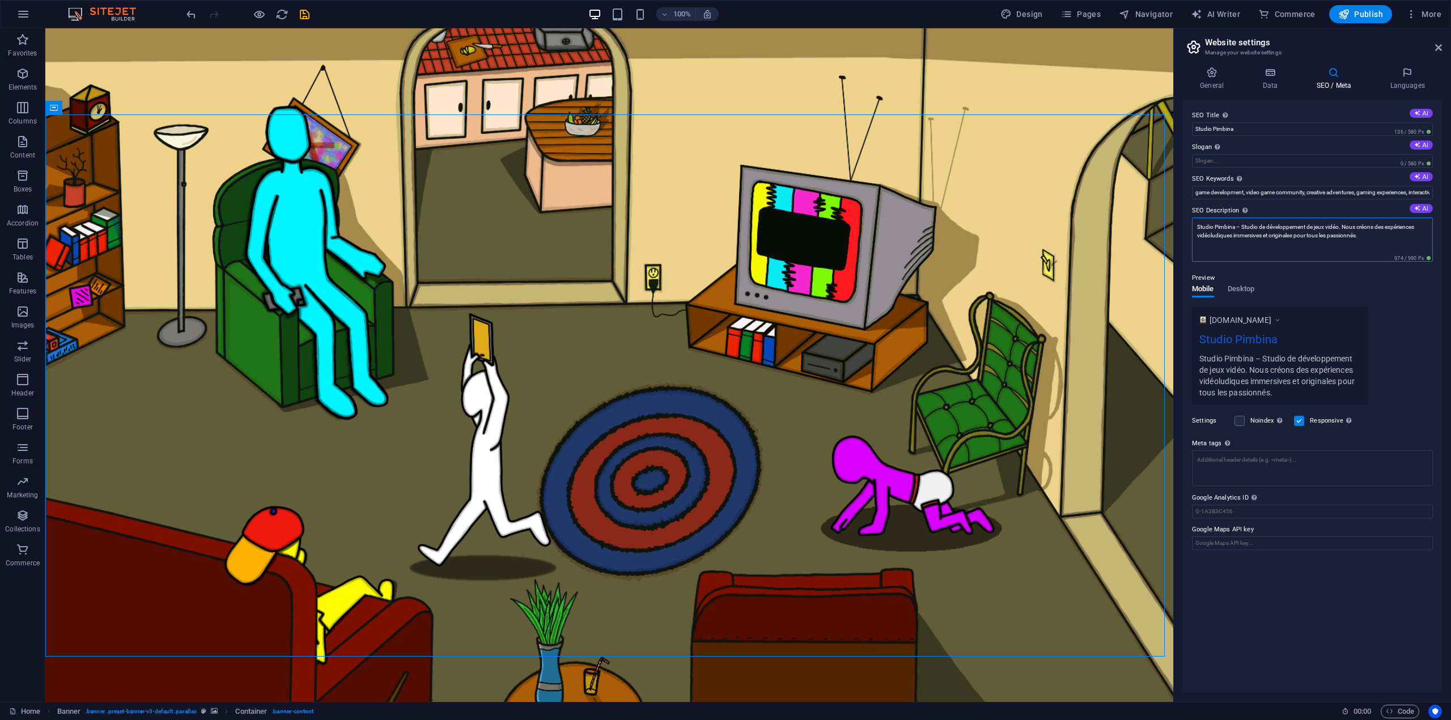
click at [1382, 244] on textarea "Studio Pimbina – Studio de développement de jeux vidéo. Nous créons des expérie…" at bounding box center [1312, 240] width 241 height 44
click at [1399, 323] on div "www.example.com Studio Pimbina Studio Pimbina – Studio de développement de jeux…" at bounding box center [1312, 356] width 241 height 99
click at [1373, 236] on textarea "Studio Pimbina – Studio de développement de jeux vidéo. Nous créons des expérie…" at bounding box center [1312, 236] width 241 height 36
click at [1409, 317] on div "www.example.com Studio Pimbina Studio Pimbina – Studio de développement de jeux…" at bounding box center [1312, 356] width 241 height 99
drag, startPoint x: 1360, startPoint y: 235, endPoint x: 1322, endPoint y: 239, distance: 38.1
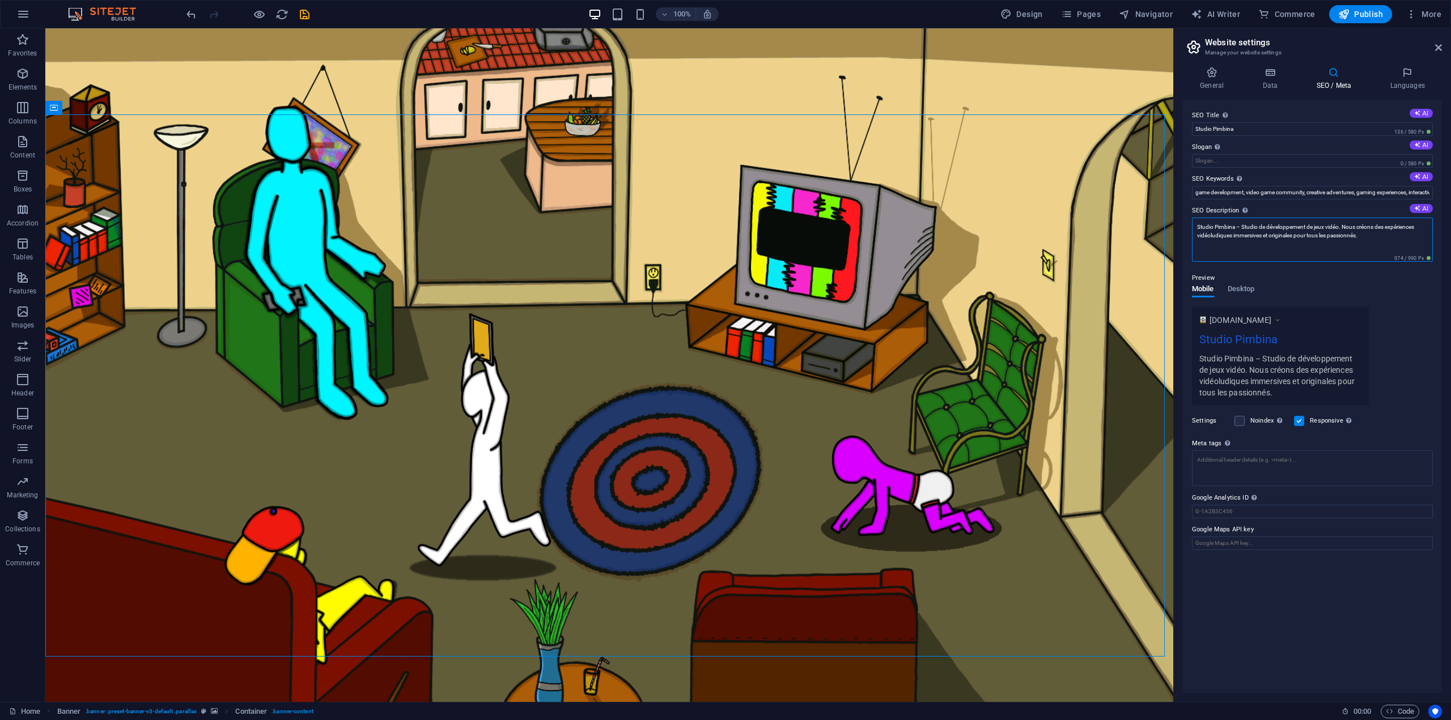
click at [1322, 239] on textarea "Studio Pimbina – Studio de développement de jeux vidéo. Nous créons des expérie…" at bounding box center [1312, 240] width 241 height 44
click at [1407, 294] on div "Preview Mobile Desktop www.example.com Studio Pimbina Studio Pimbina – Studio d…" at bounding box center [1312, 325] width 241 height 143
click at [1402, 276] on div "Preview" at bounding box center [1312, 270] width 241 height 14
drag, startPoint x: 1327, startPoint y: 238, endPoint x: 1335, endPoint y: 237, distance: 8.0
click at [1329, 238] on textarea "Studio Pimbina – Studio de développement de jeux vidéo. Nous créons des expérie…" at bounding box center [1312, 240] width 241 height 44
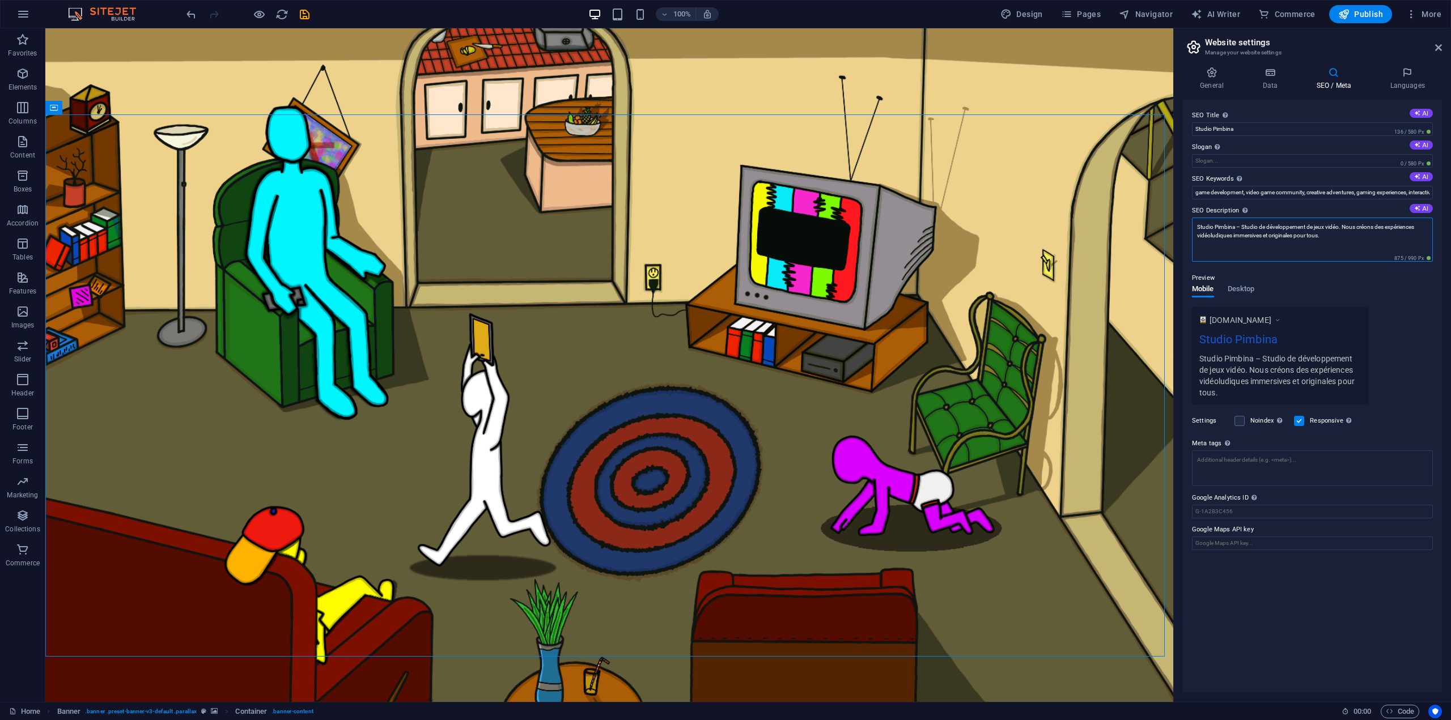
drag, startPoint x: 1390, startPoint y: 264, endPoint x: 1173, endPoint y: 220, distance: 221.4
paste textarea "."
type textarea "Studio Pimbina – Studio de développement de jeux vidéo. Nous créons des expérie…"
drag, startPoint x: 1406, startPoint y: 307, endPoint x: 1405, endPoint y: 312, distance: 5.7
click at [1406, 307] on div "Preview Mobile Desktop www.example.com Studio Pimbina Studio Pimbina – Studio d…" at bounding box center [1312, 342] width 241 height 143
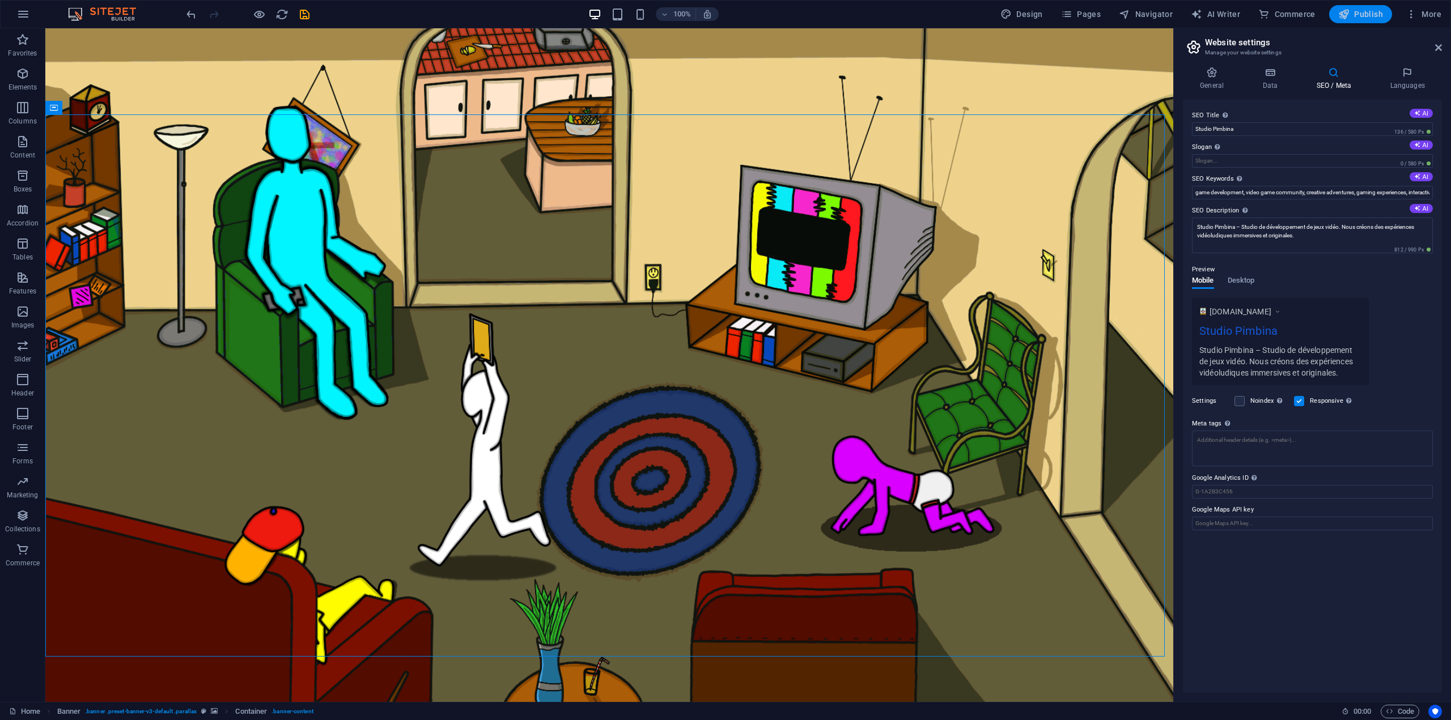
click at [0, 0] on span "Publish" at bounding box center [0, 0] width 0 height 0
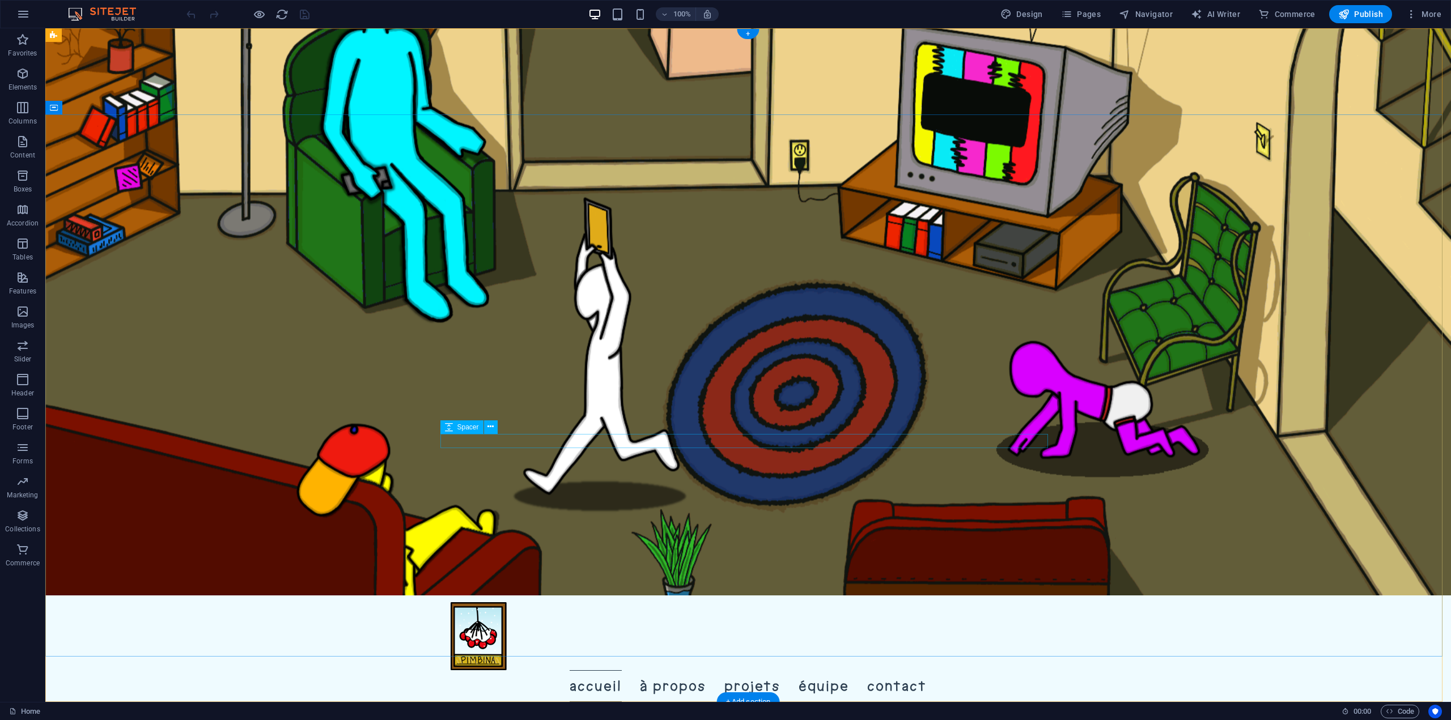
scroll to position [340, 0]
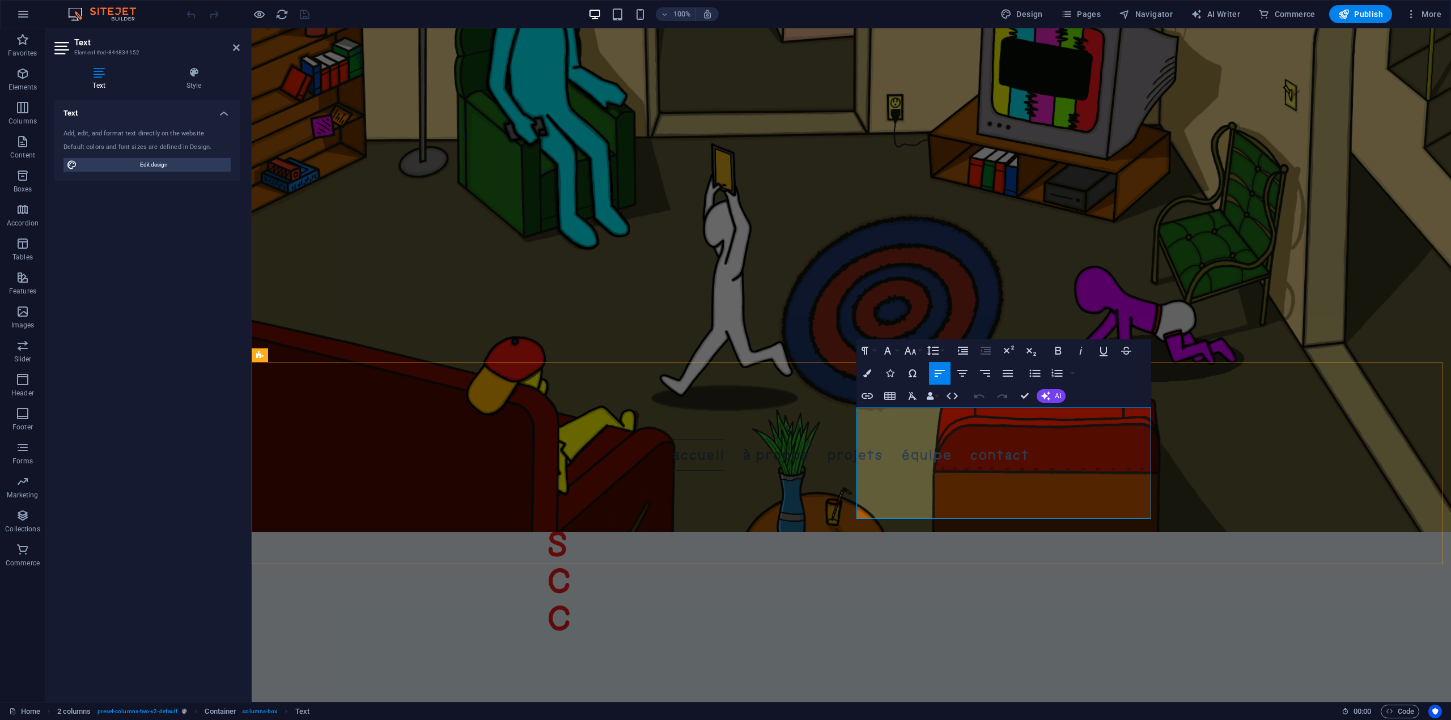
drag, startPoint x: 879, startPoint y: 415, endPoint x: 854, endPoint y: 417, distance: 25.0
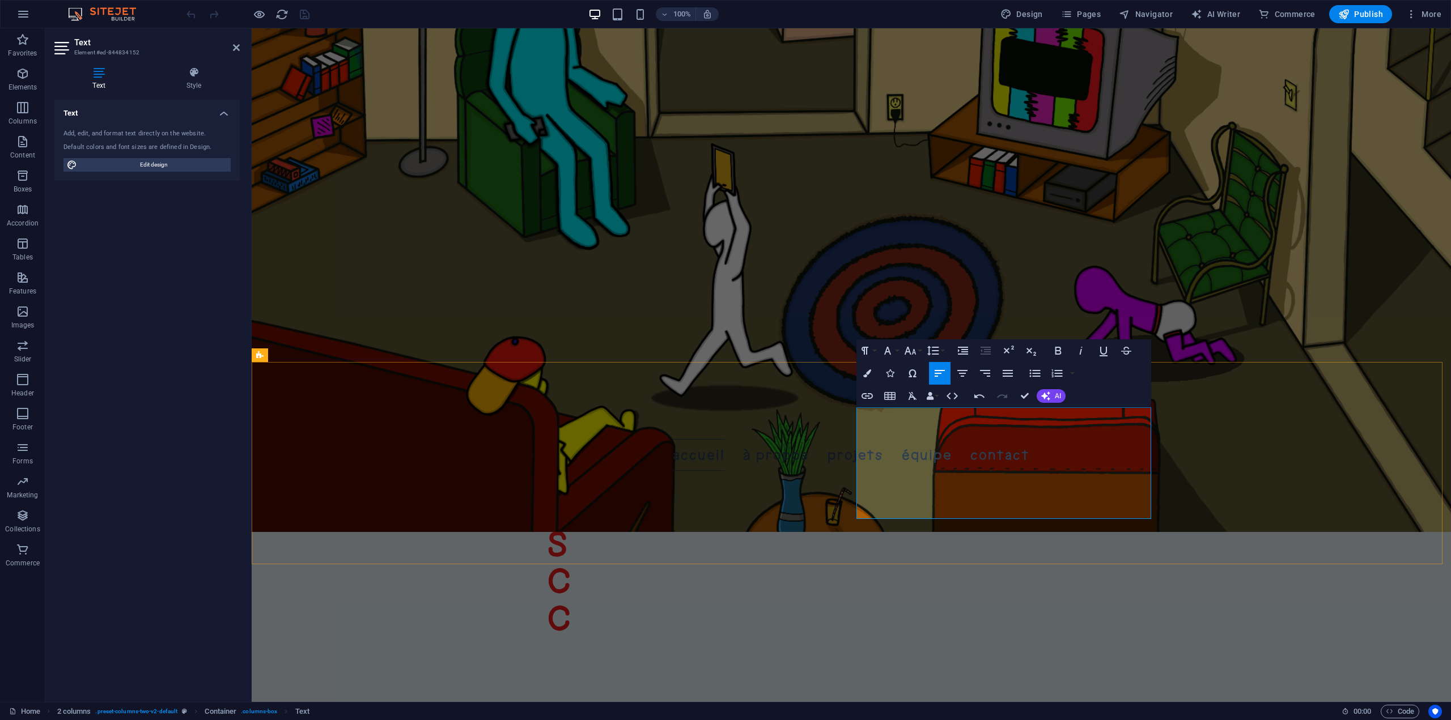
drag, startPoint x: 920, startPoint y: 412, endPoint x: 858, endPoint y: 415, distance: 62.4
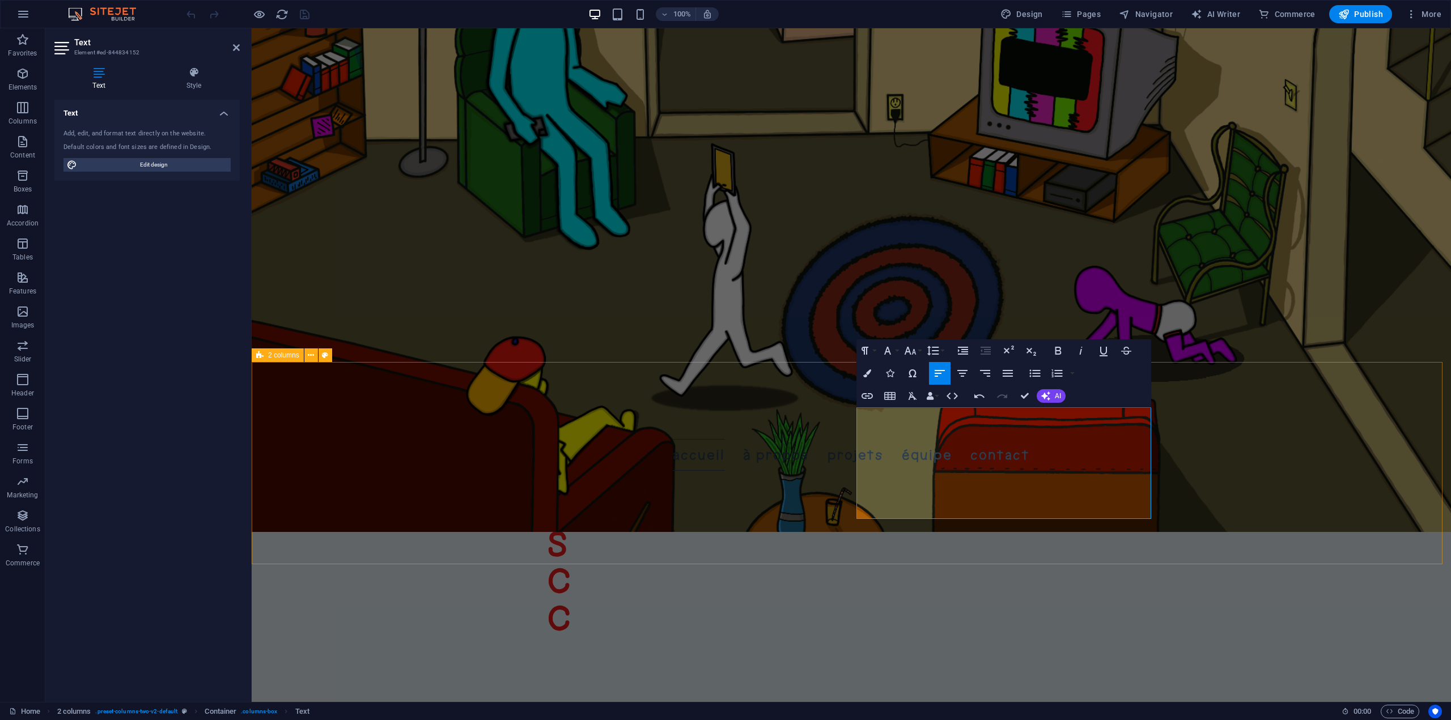
drag, startPoint x: 1016, startPoint y: 509, endPoint x: 854, endPoint y: 414, distance: 187.5
copy div "Passionnés de jeux vidéo, notre équipe s'engage à rassembler des développeurs t…"
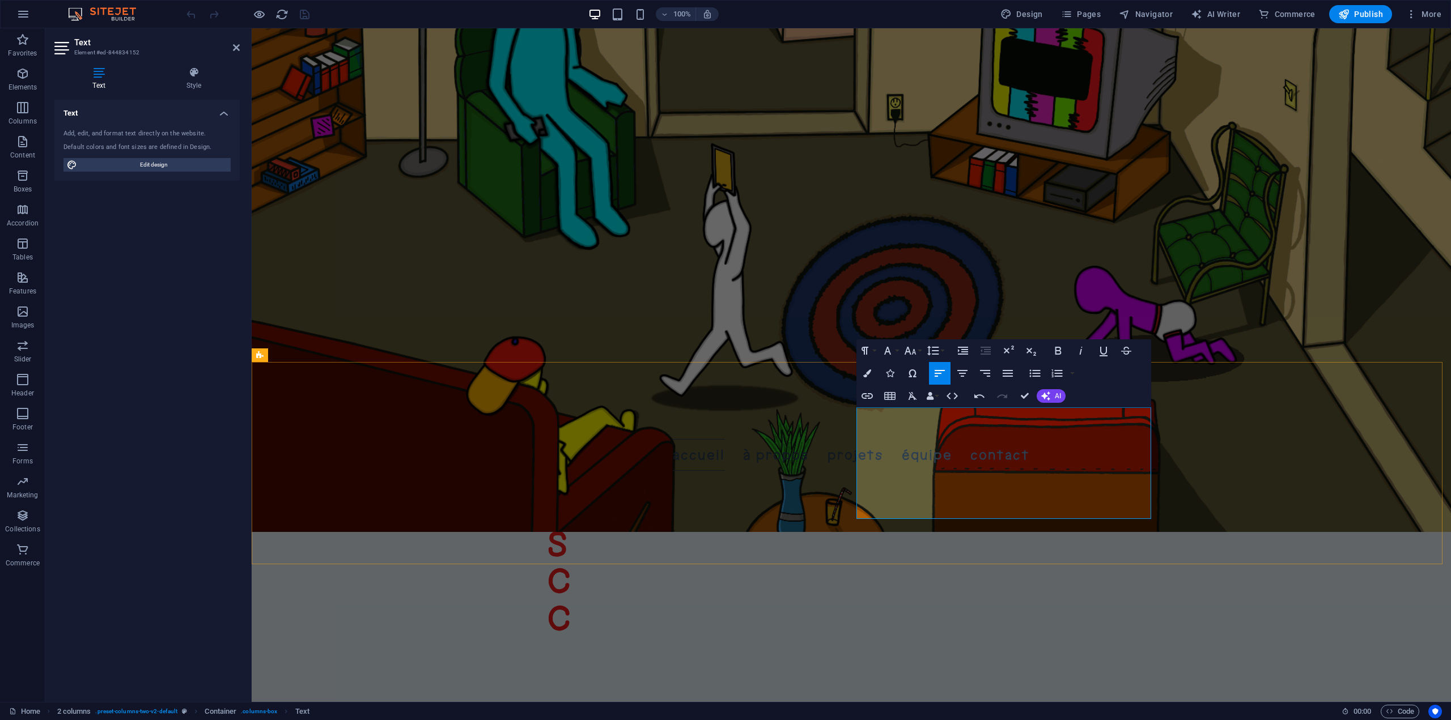
drag, startPoint x: 1017, startPoint y: 514, endPoint x: 858, endPoint y: 410, distance: 189.9
copy div "Chez Studio Pimbina, passionnés de jeux vidéo, notre équipe s'engage à rassembl…"
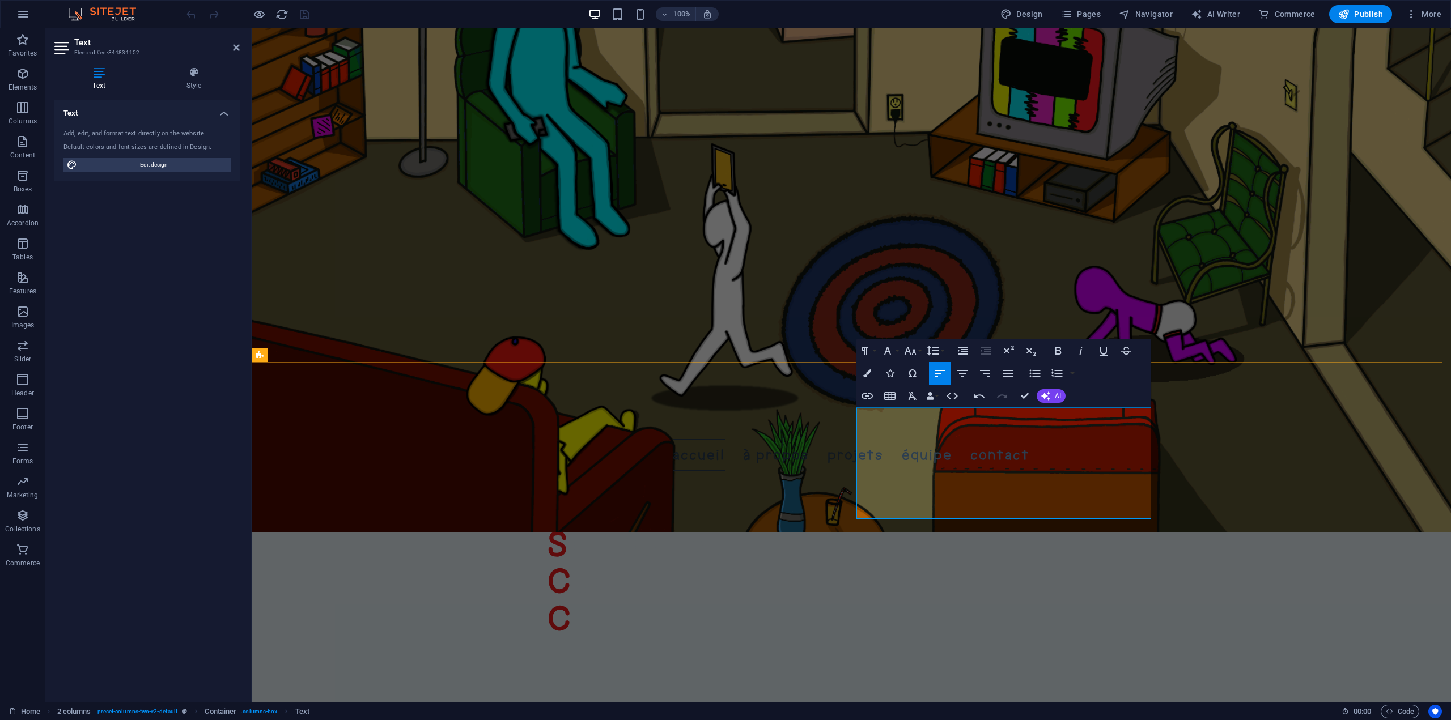
drag, startPoint x: 1024, startPoint y: 512, endPoint x: 855, endPoint y: 417, distance: 193.6
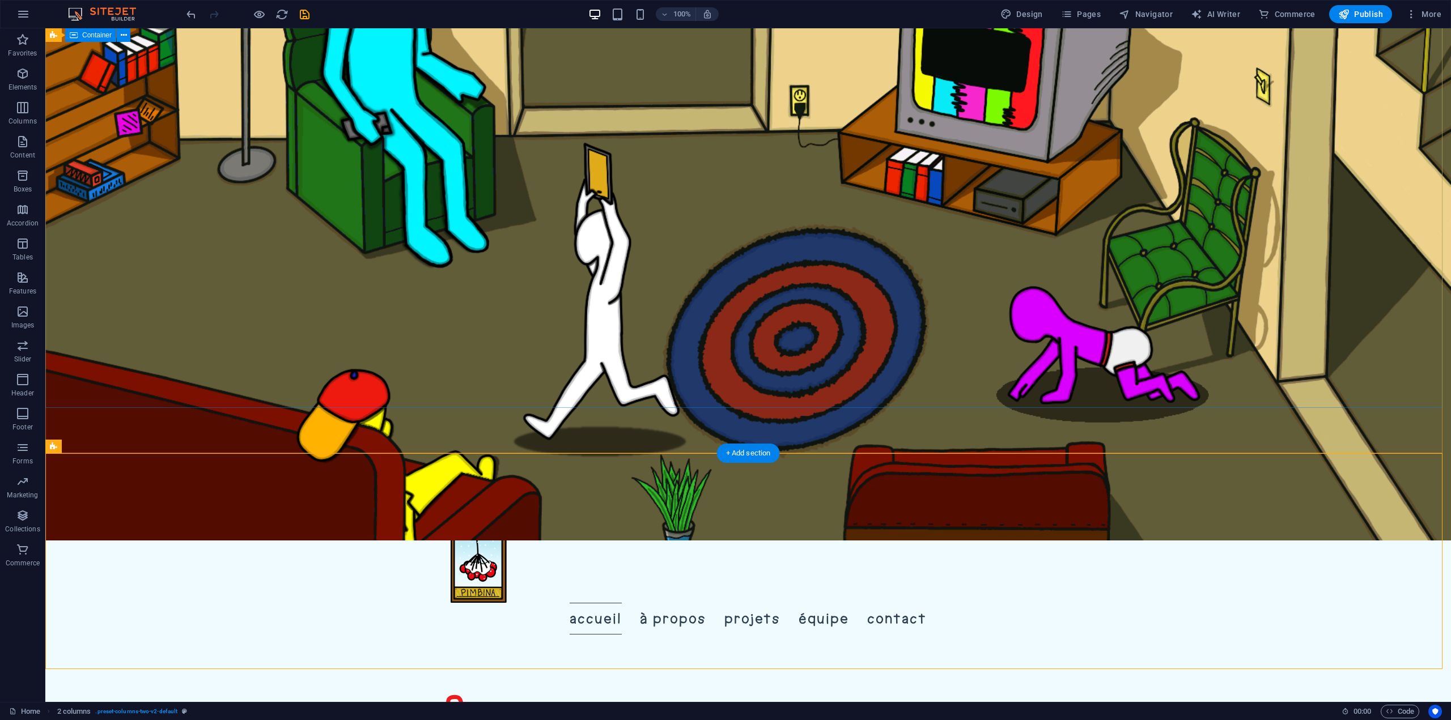
scroll to position [0, 0]
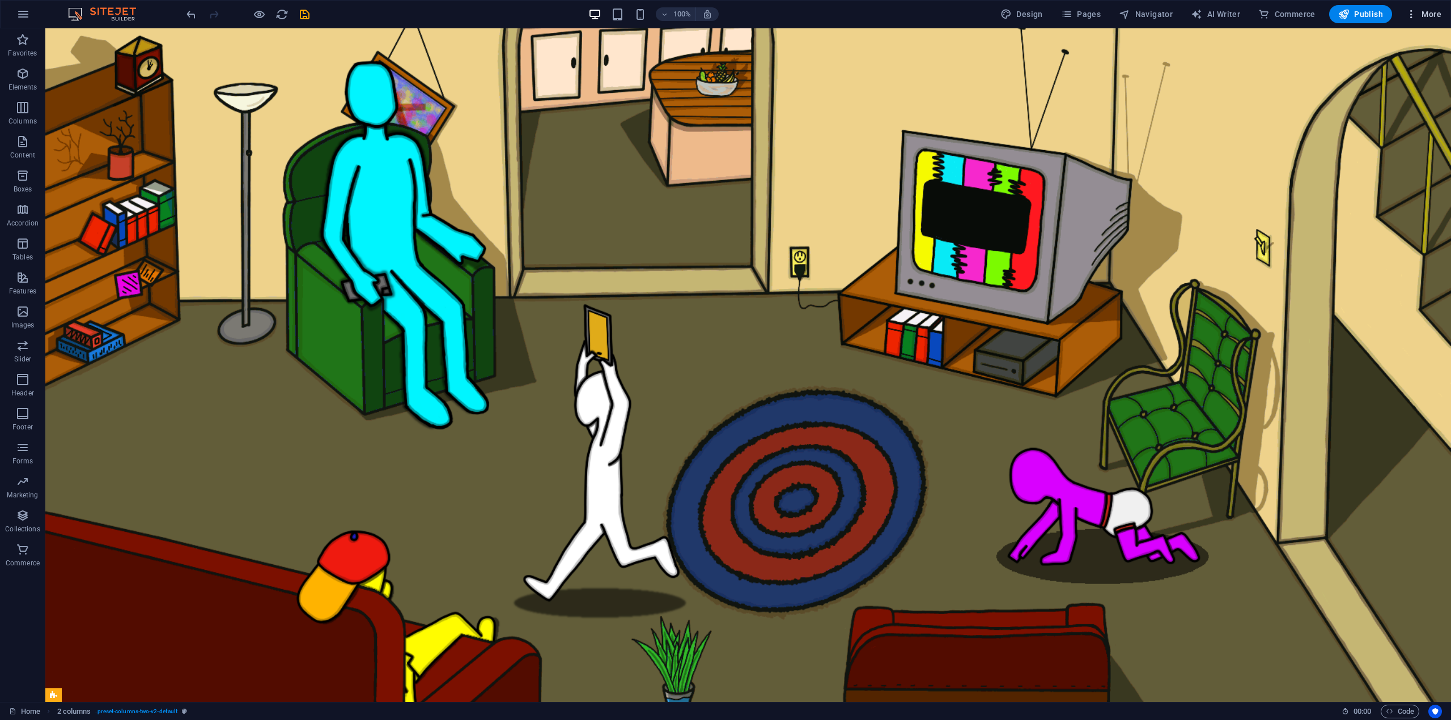
drag, startPoint x: 1397, startPoint y: 16, endPoint x: 1416, endPoint y: 16, distance: 19.3
click at [1425, 16] on span "More" at bounding box center [1424, 14] width 36 height 11
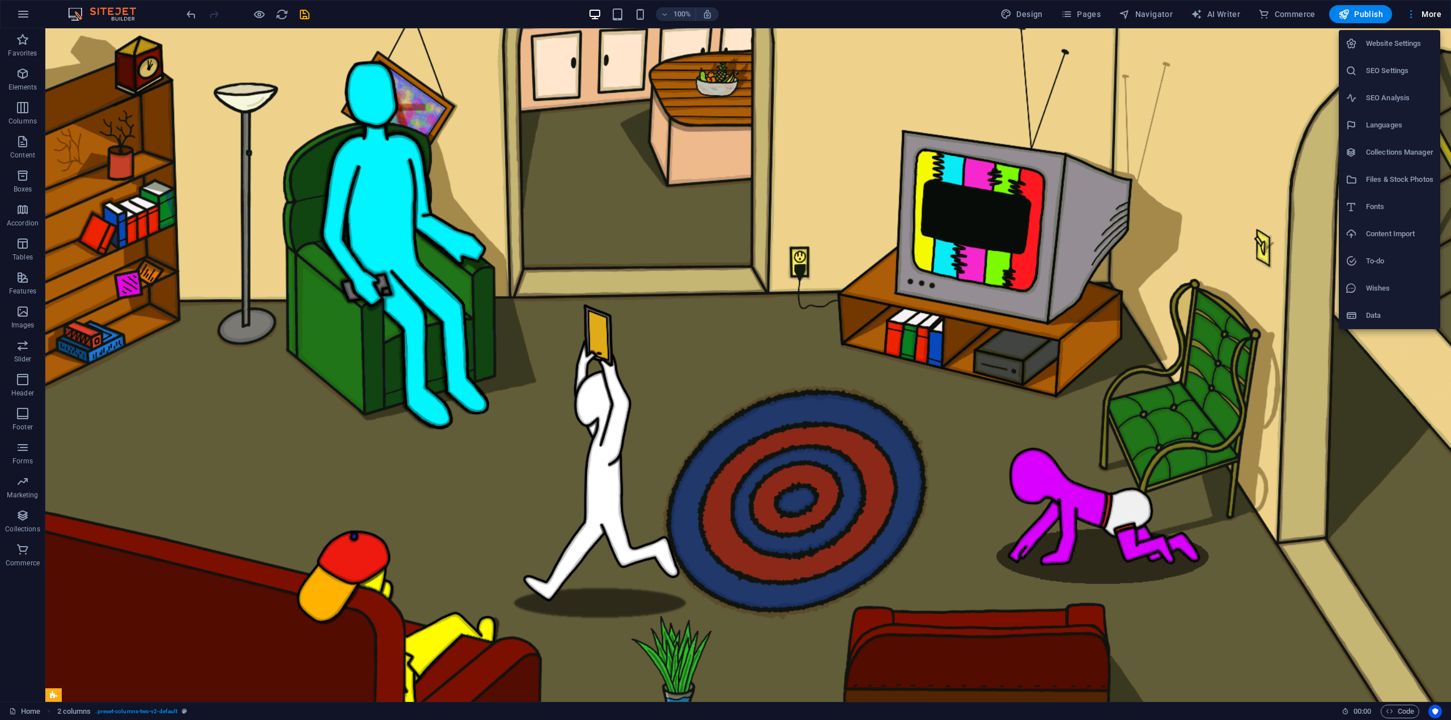
click at [1403, 45] on h6 "Website Settings" at bounding box center [1399, 44] width 67 height 14
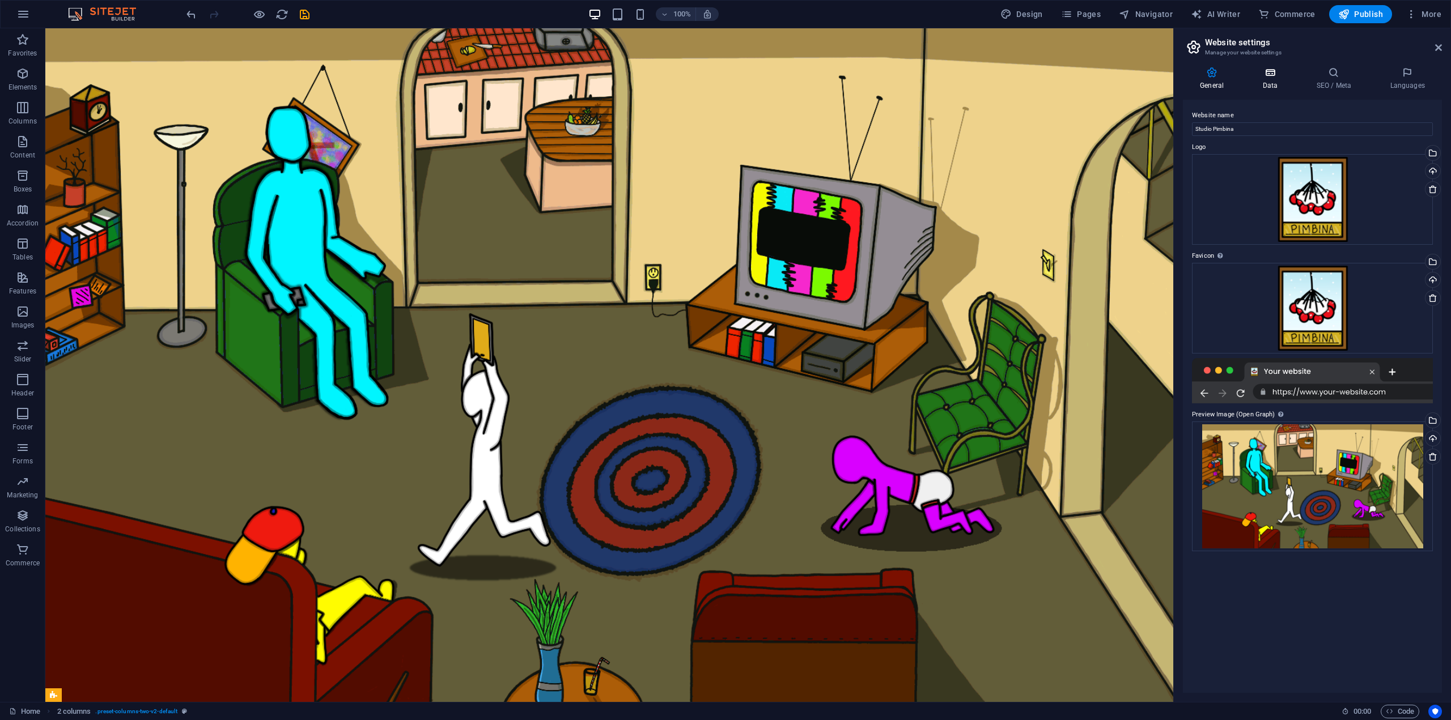
click at [1270, 77] on icon at bounding box center [1269, 72] width 49 height 11
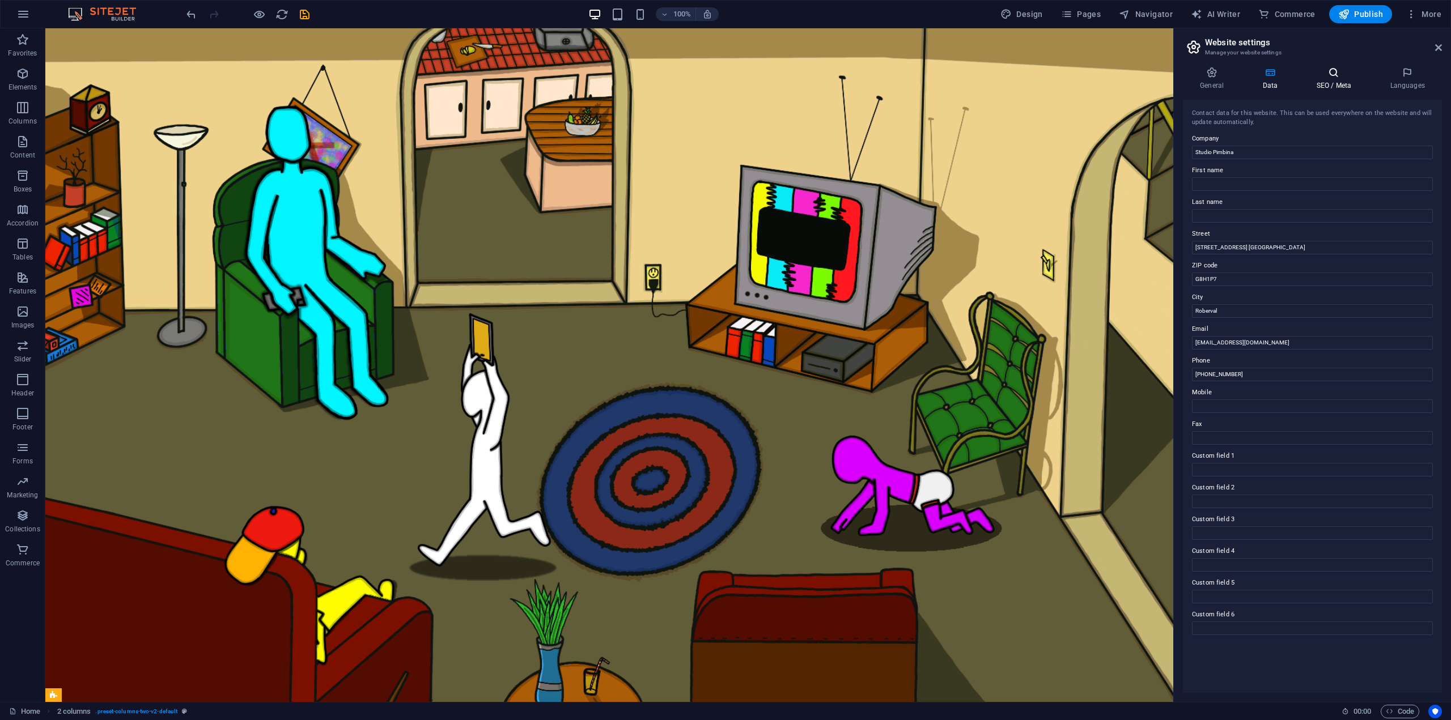
click at [1331, 79] on h4 "SEO / Meta" at bounding box center [1336, 79] width 74 height 24
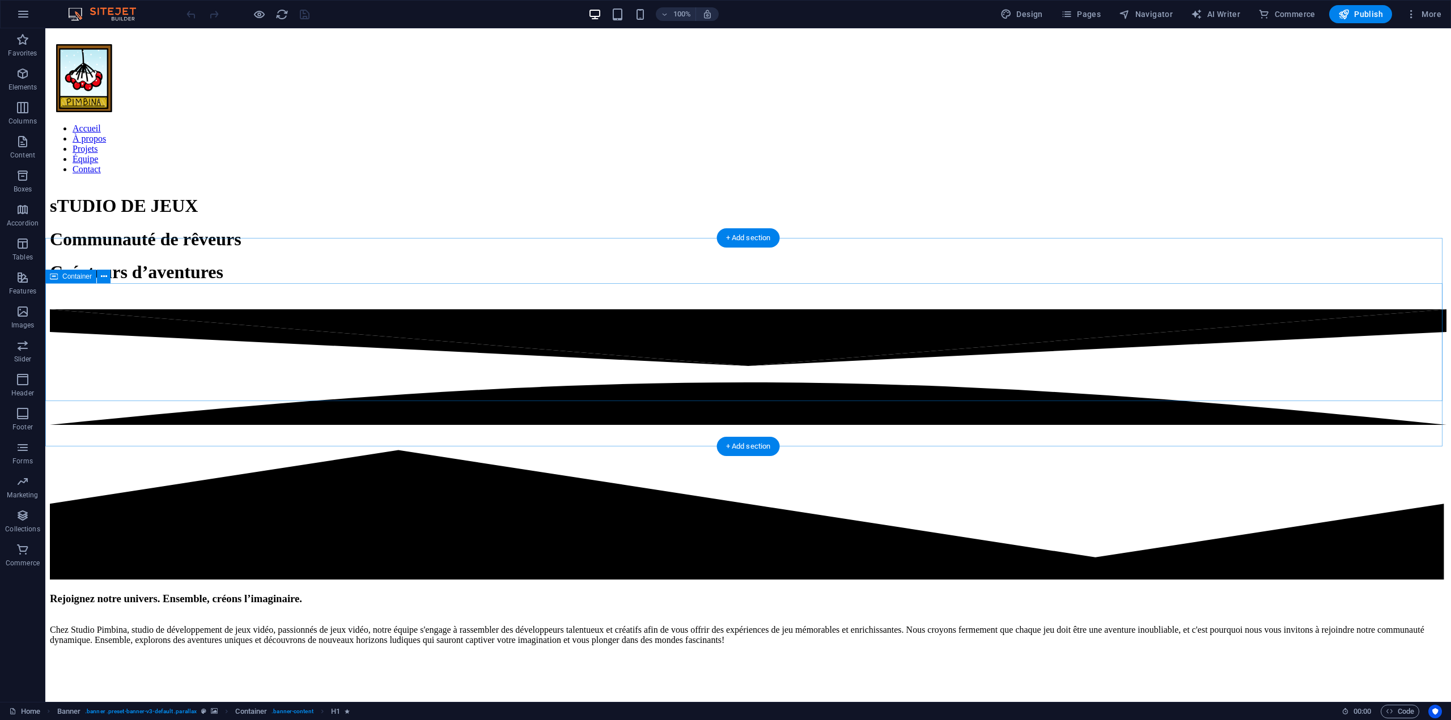
scroll to position [680, 0]
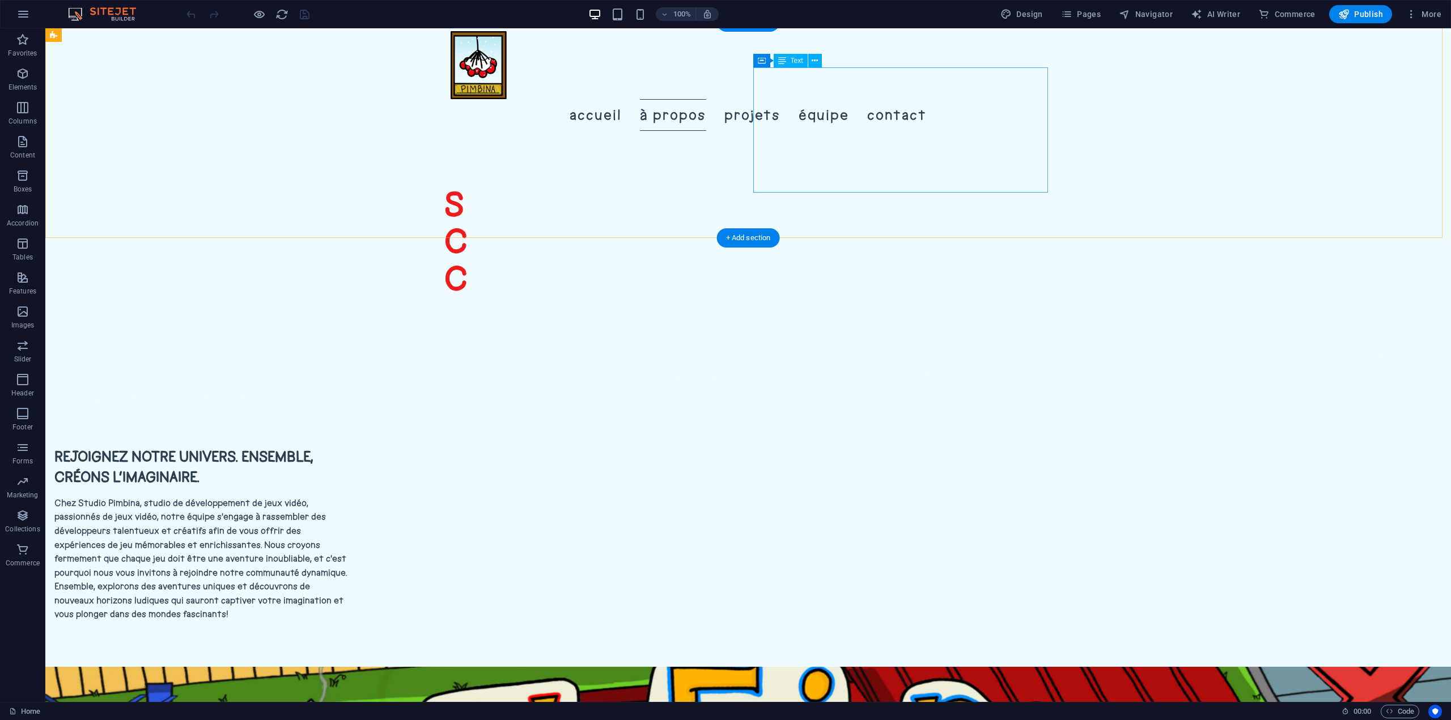
click at [349, 497] on div "Chez Studio Pimbina, studio de développement de jeux vidéo, passionnés de jeux …" at bounding box center [201, 559] width 295 height 125
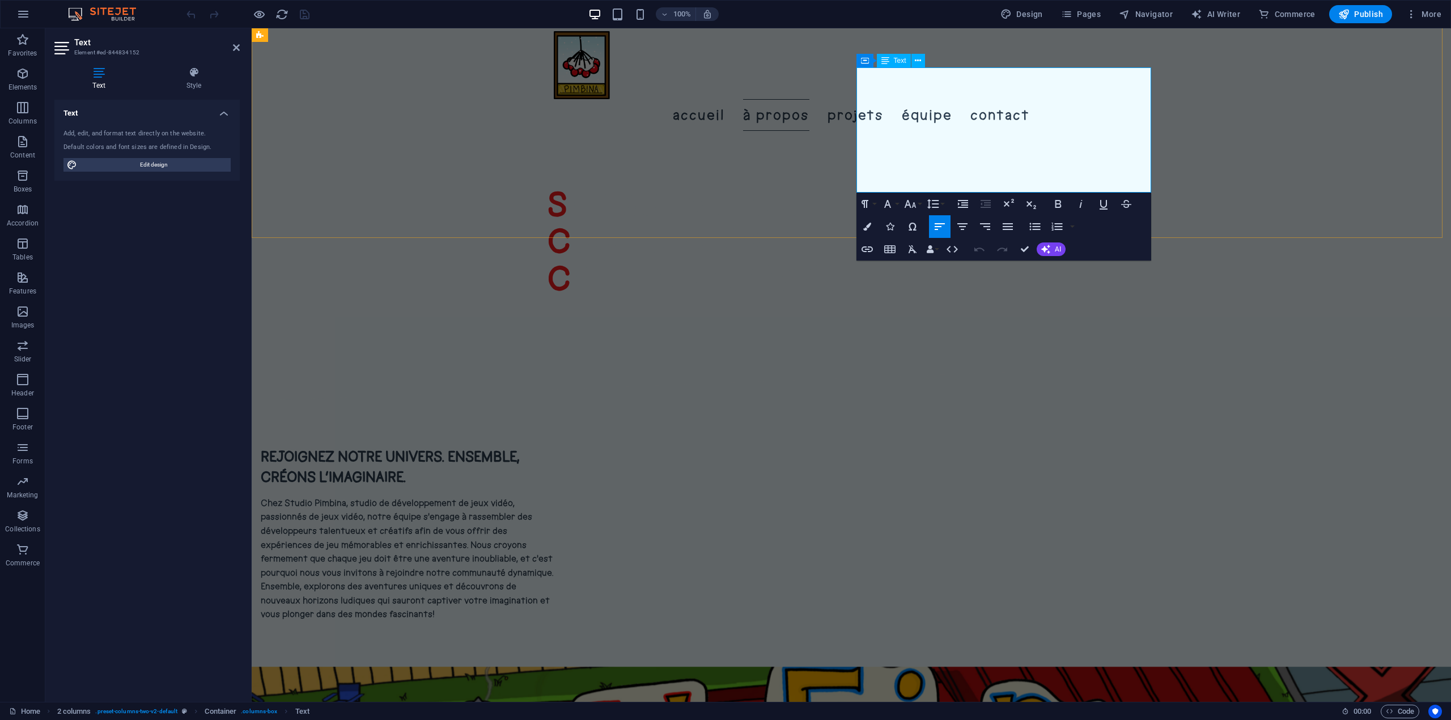
click at [555, 497] on p "Chez Studio Pimbina, studio de développement de jeux vidéo, passionnés de jeux …" at bounding box center [408, 559] width 295 height 125
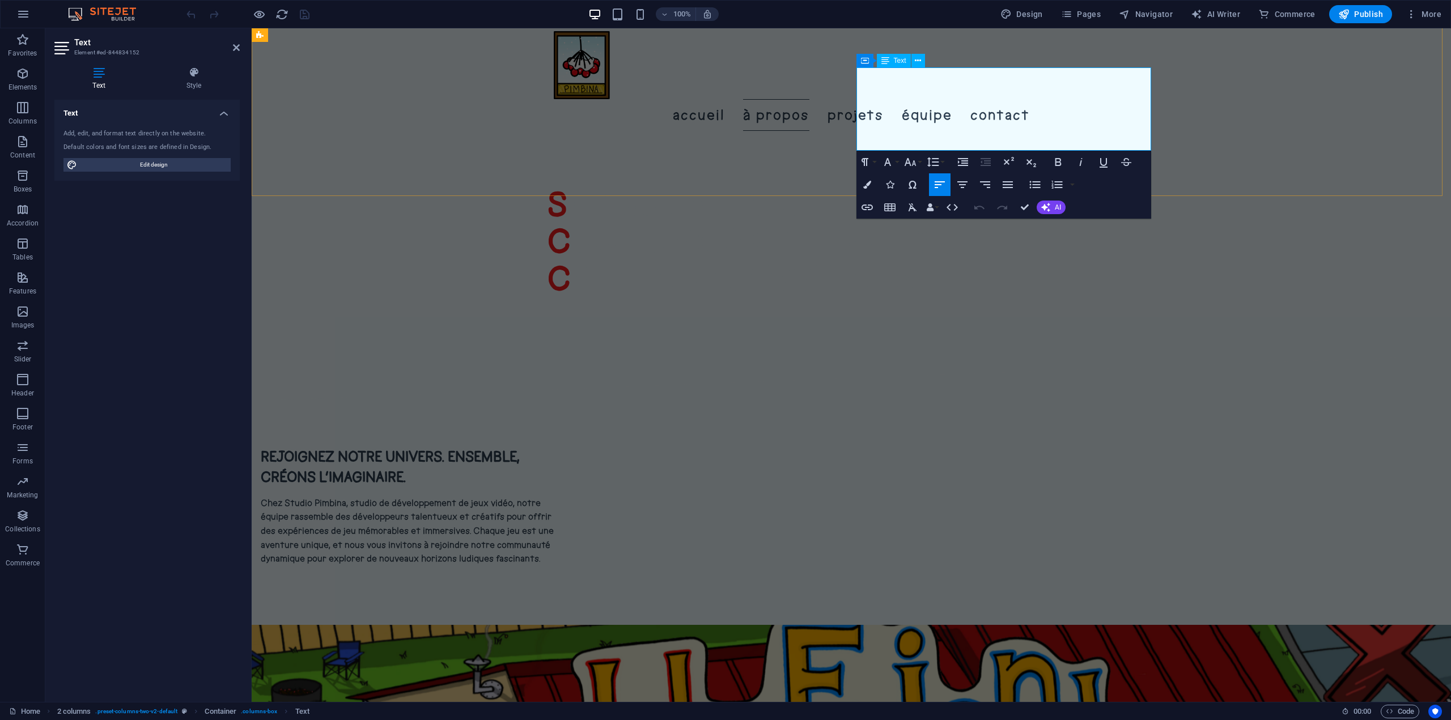
scroll to position [2859, 0]
click at [555, 566] on p at bounding box center [408, 573] width 295 height 14
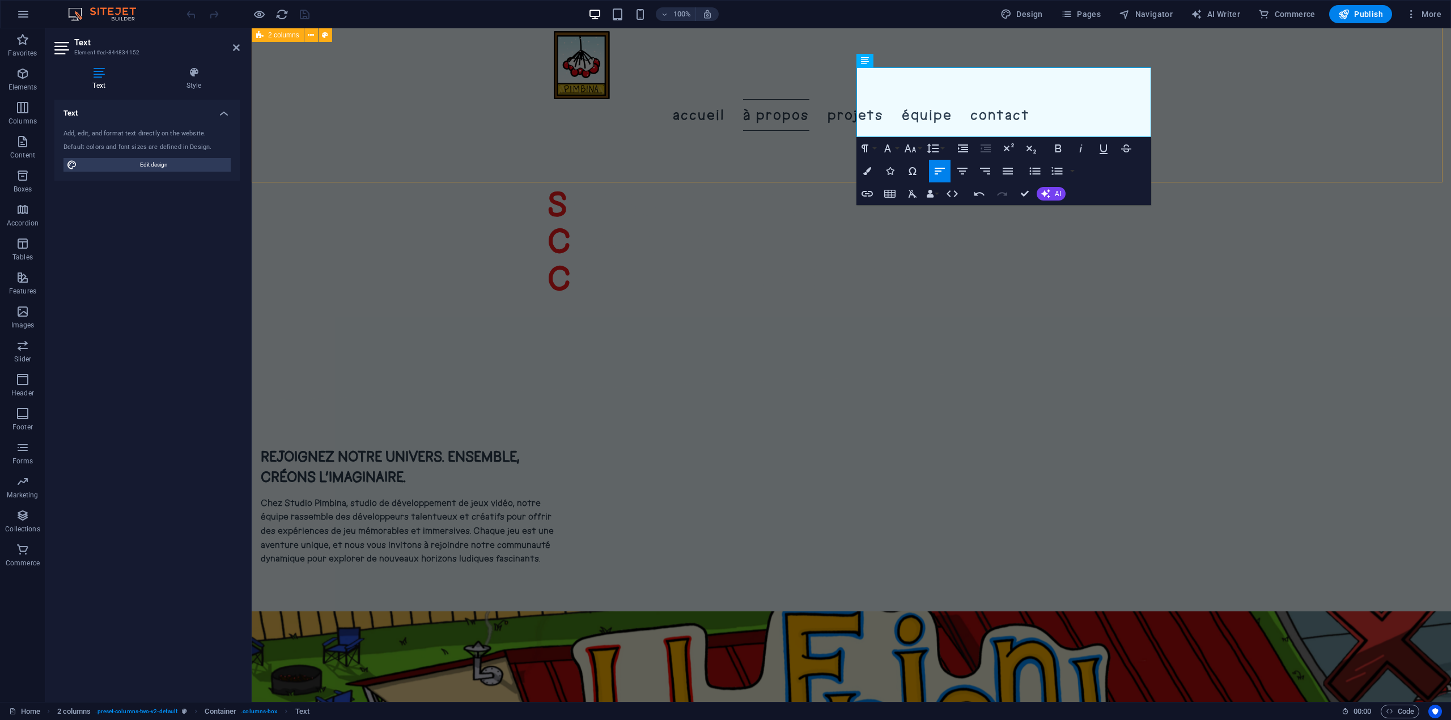
click at [1229, 401] on div "Rejoignez notre univers. Ensemble, créons l’imaginaire. Chez Studio Pimbina, st…" at bounding box center [851, 506] width 1199 height 210
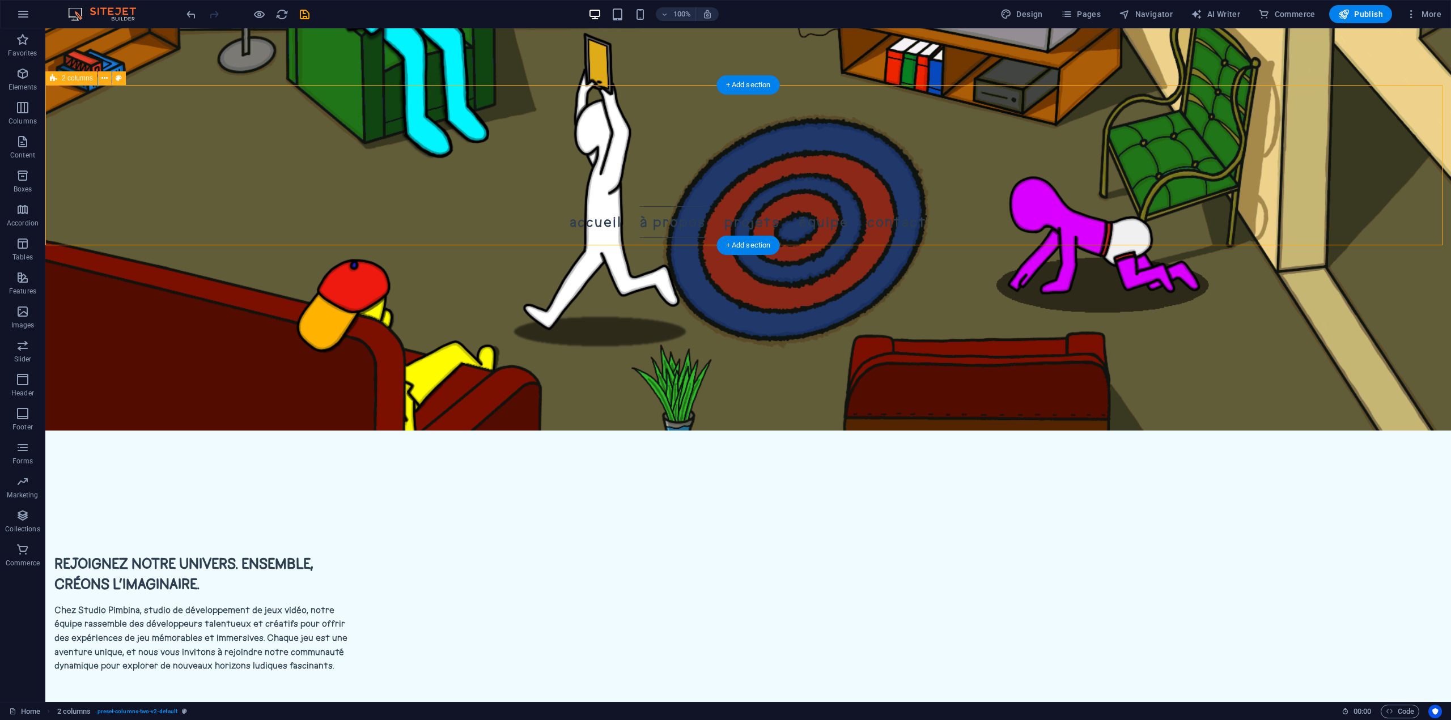
scroll to position [510, 0]
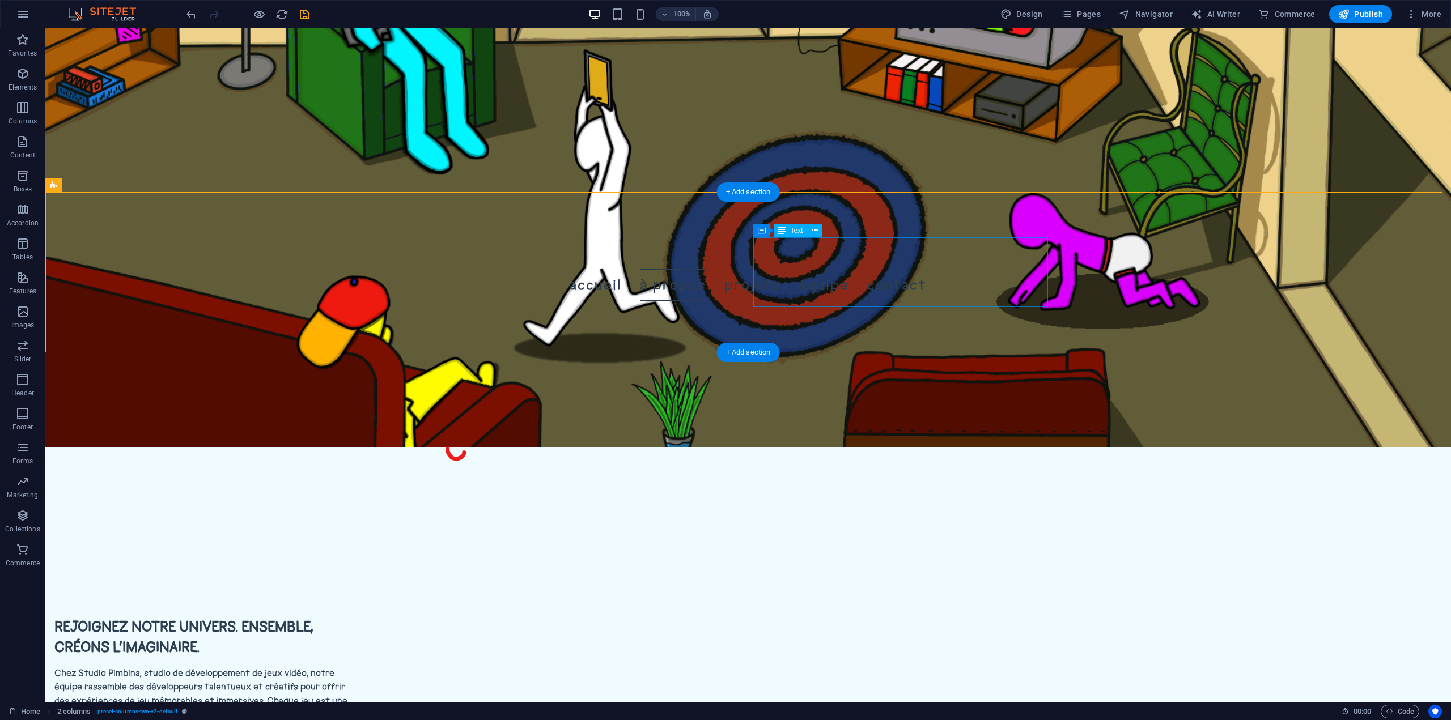
click at [349, 667] on div "Chez Studio Pimbina, studio de développement de jeux vidéo, notre équipe rassem…" at bounding box center [201, 702] width 295 height 70
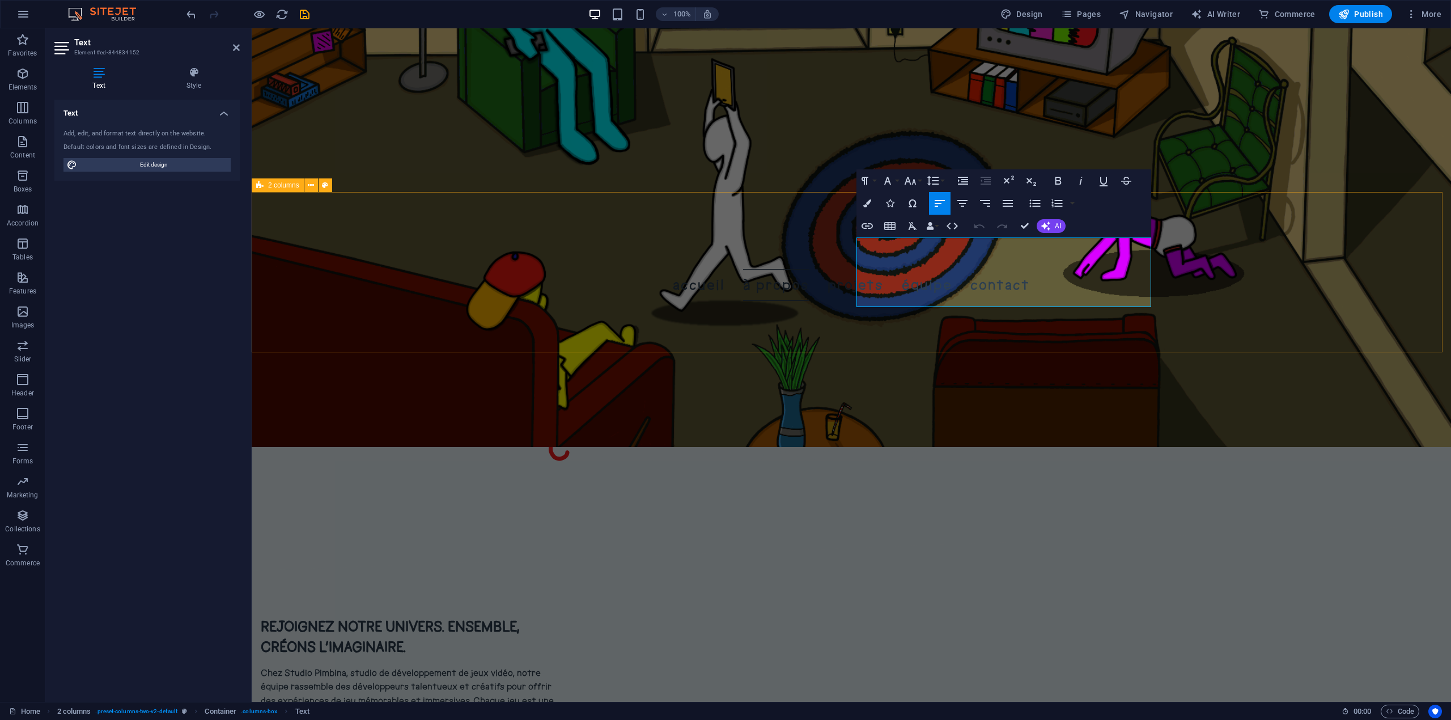
click at [1248, 571] on div "Rejoignez notre univers. Ensemble, créons l’imaginaire. Chez Studio Pimbina, st…" at bounding box center [851, 676] width 1199 height 210
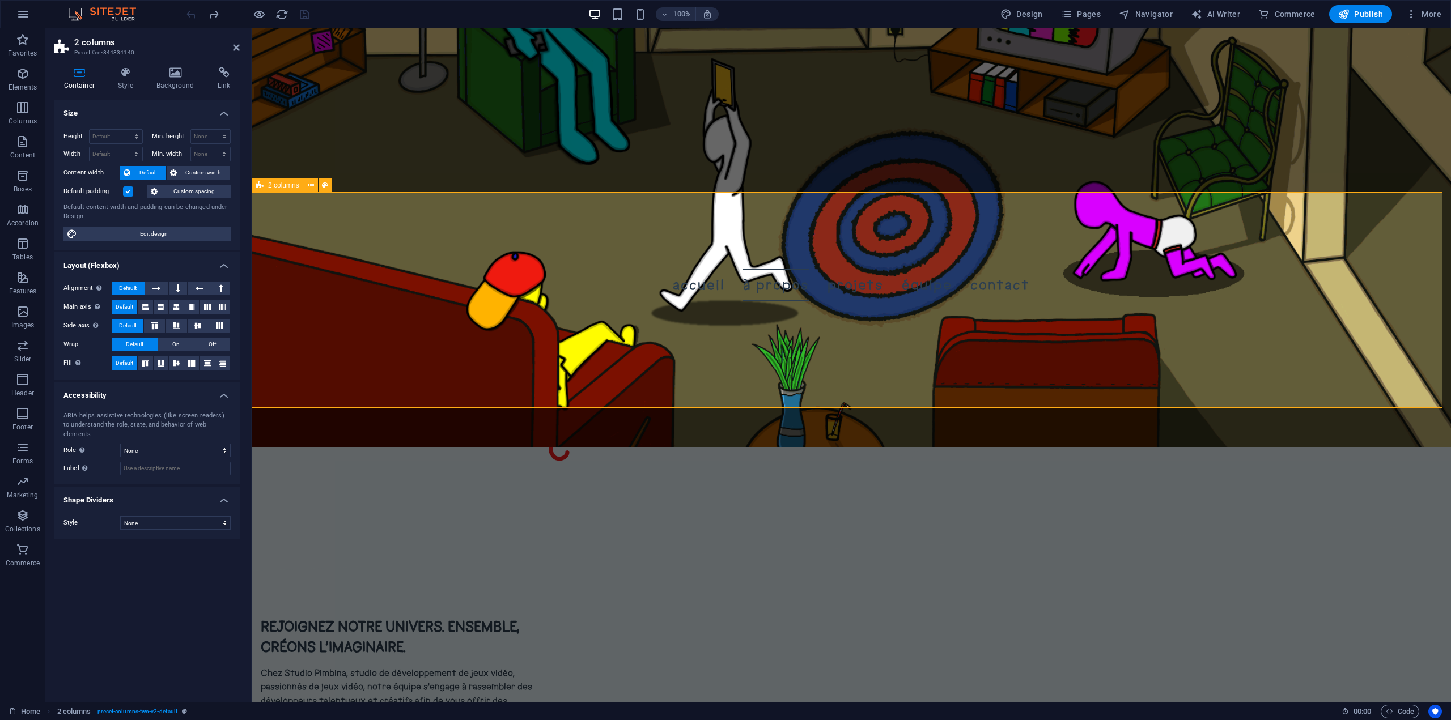
click at [1246, 571] on div "Rejoignez notre univers. Ensemble, créons l’imaginaire. Chez Studio Pimbina, st…" at bounding box center [851, 704] width 1199 height 266
click at [194, 15] on div at bounding box center [247, 14] width 127 height 18
click at [116, 8] on img at bounding box center [107, 14] width 85 height 14
click at [1207, 571] on div "Rejoignez notre univers. Ensemble, créons l’imaginaire. Chez Studio Pimbina, st…" at bounding box center [851, 704] width 1199 height 266
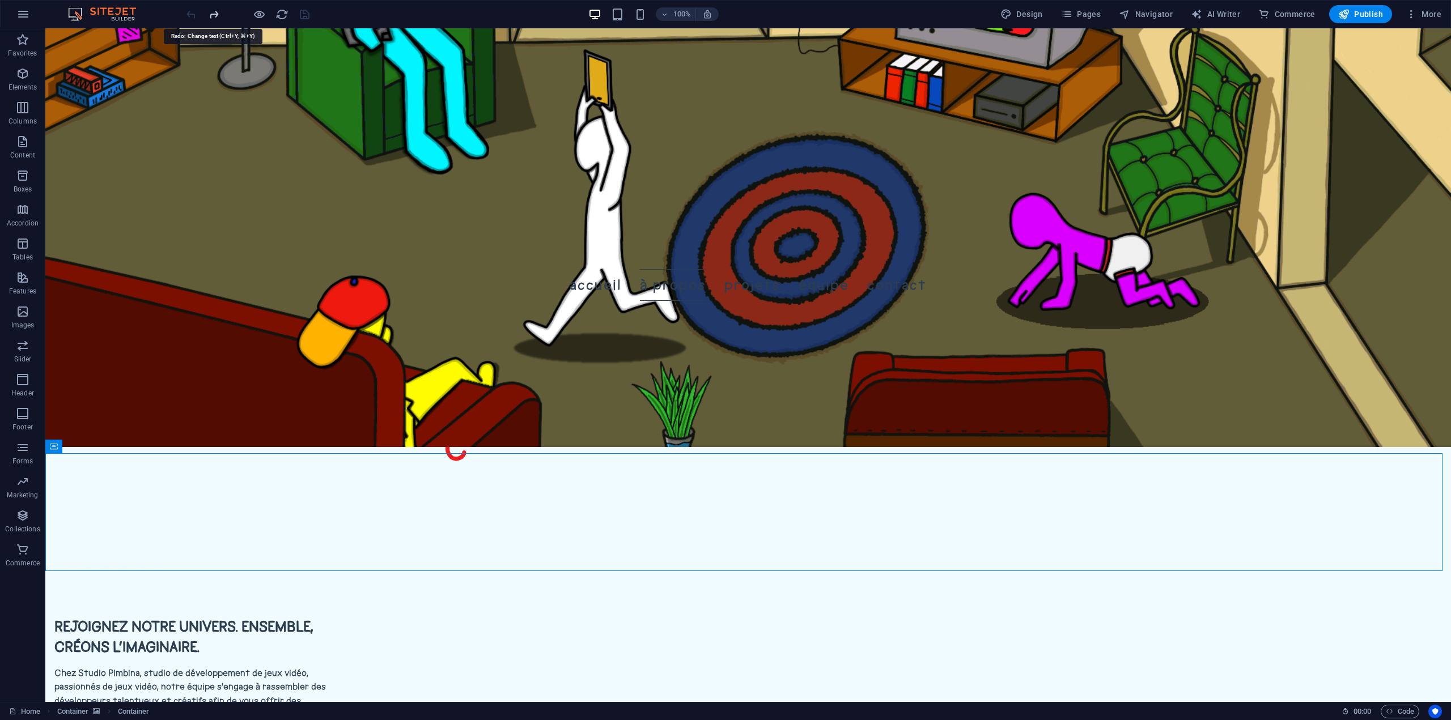
click at [0, 0] on icon "undo" at bounding box center [0, 0] width 0 height 0
click at [185, 16] on div at bounding box center [247, 14] width 127 height 18
click at [222, 14] on div at bounding box center [247, 14] width 127 height 18
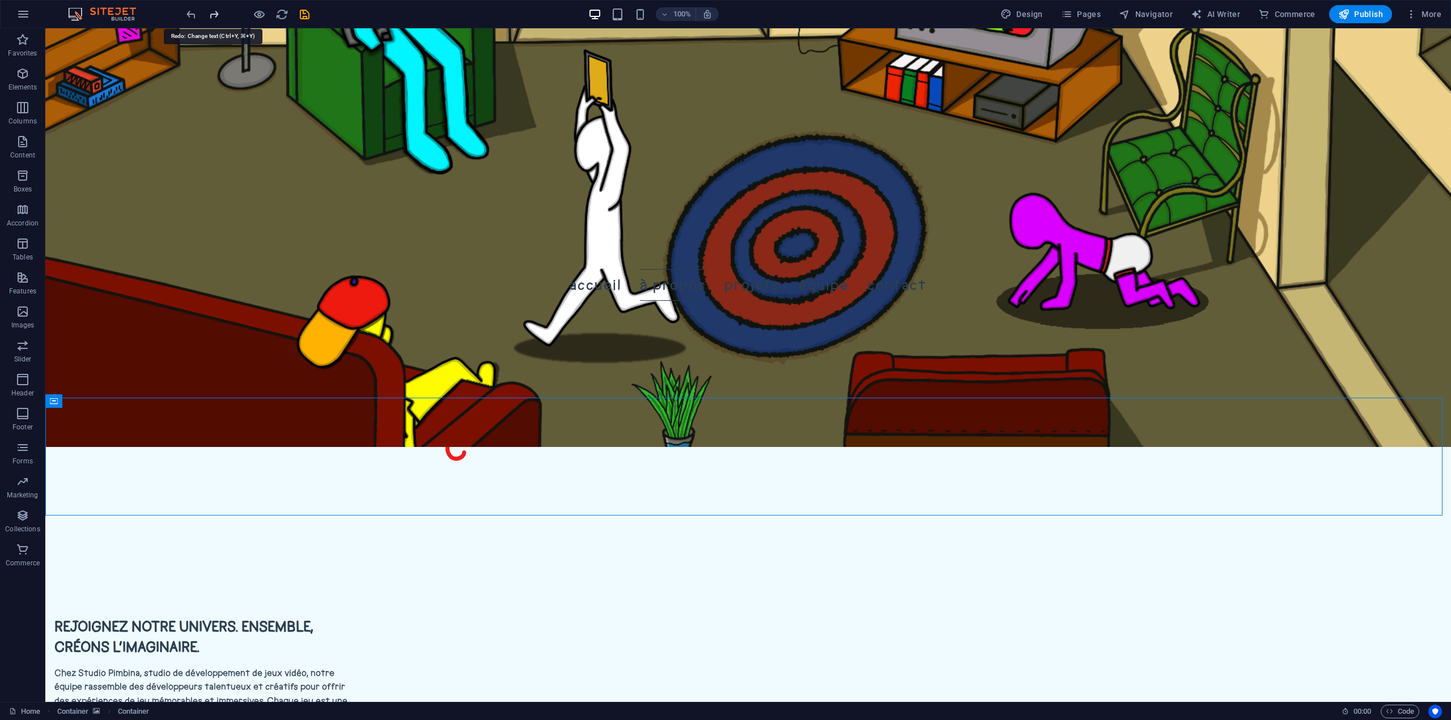
click at [213, 16] on div at bounding box center [247, 14] width 127 height 18
click at [0, 0] on icon "undo" at bounding box center [0, 0] width 0 height 0
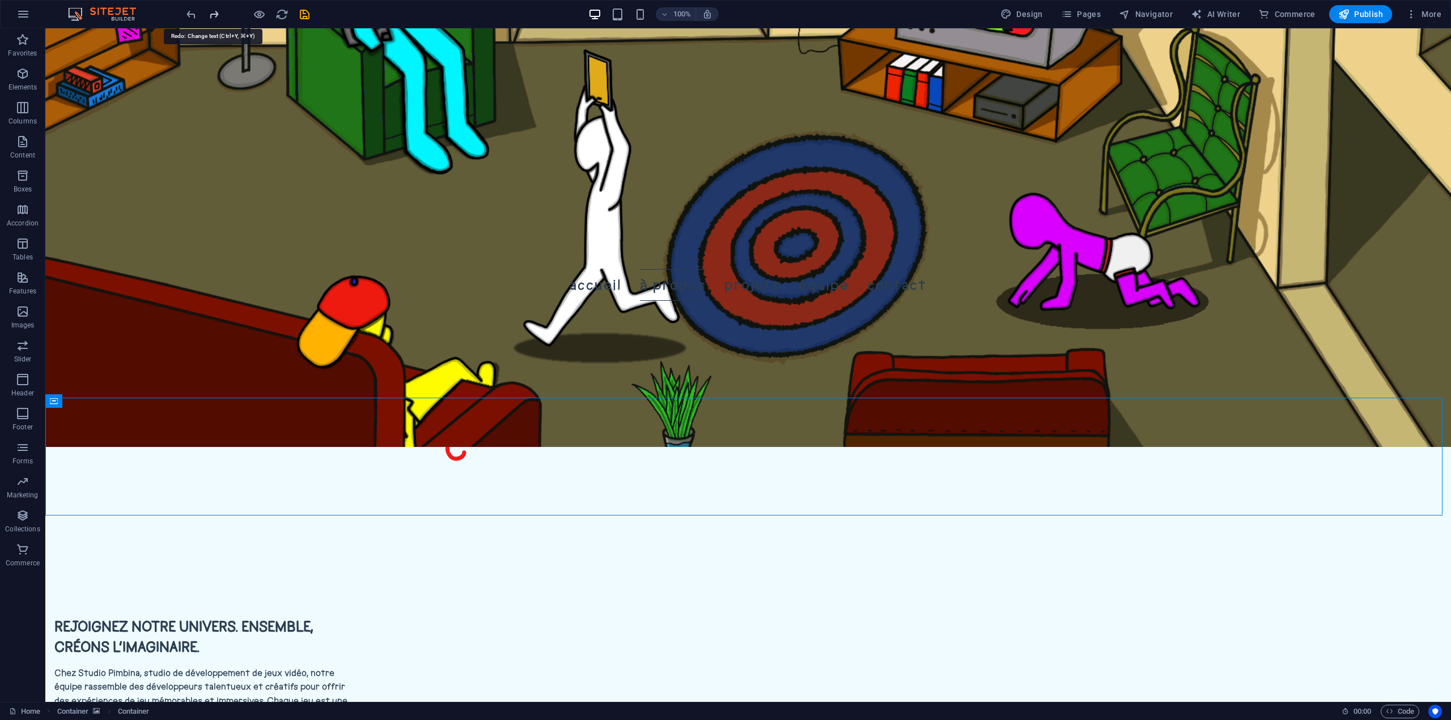
click at [0, 0] on icon "undo" at bounding box center [0, 0] width 0 height 0
click at [0, 0] on div "100% Design Pages Navigator AI Writer Commerce Publish More" at bounding box center [0, 0] width 0 height 0
drag, startPoint x: 301, startPoint y: 17, endPoint x: 512, endPoint y: 7, distance: 211.6
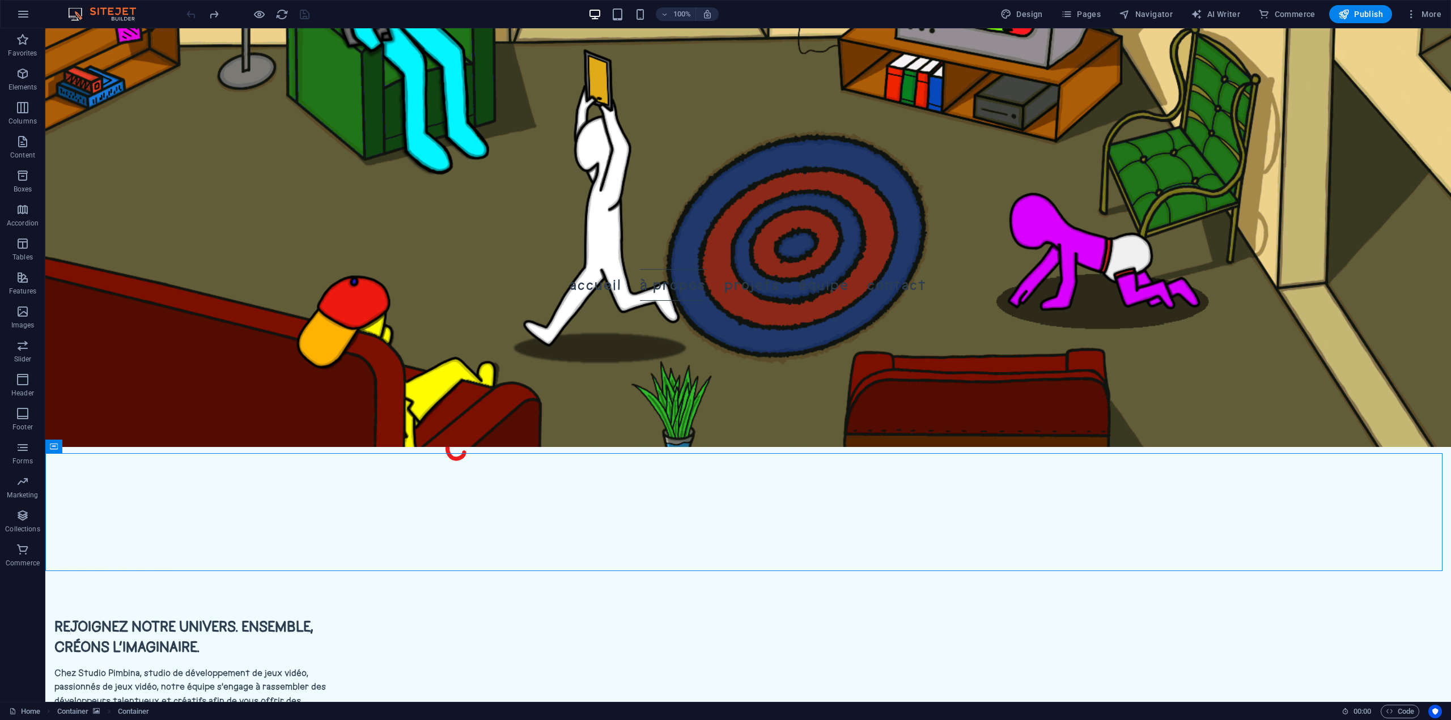
click at [305, 16] on div at bounding box center [247, 14] width 127 height 18
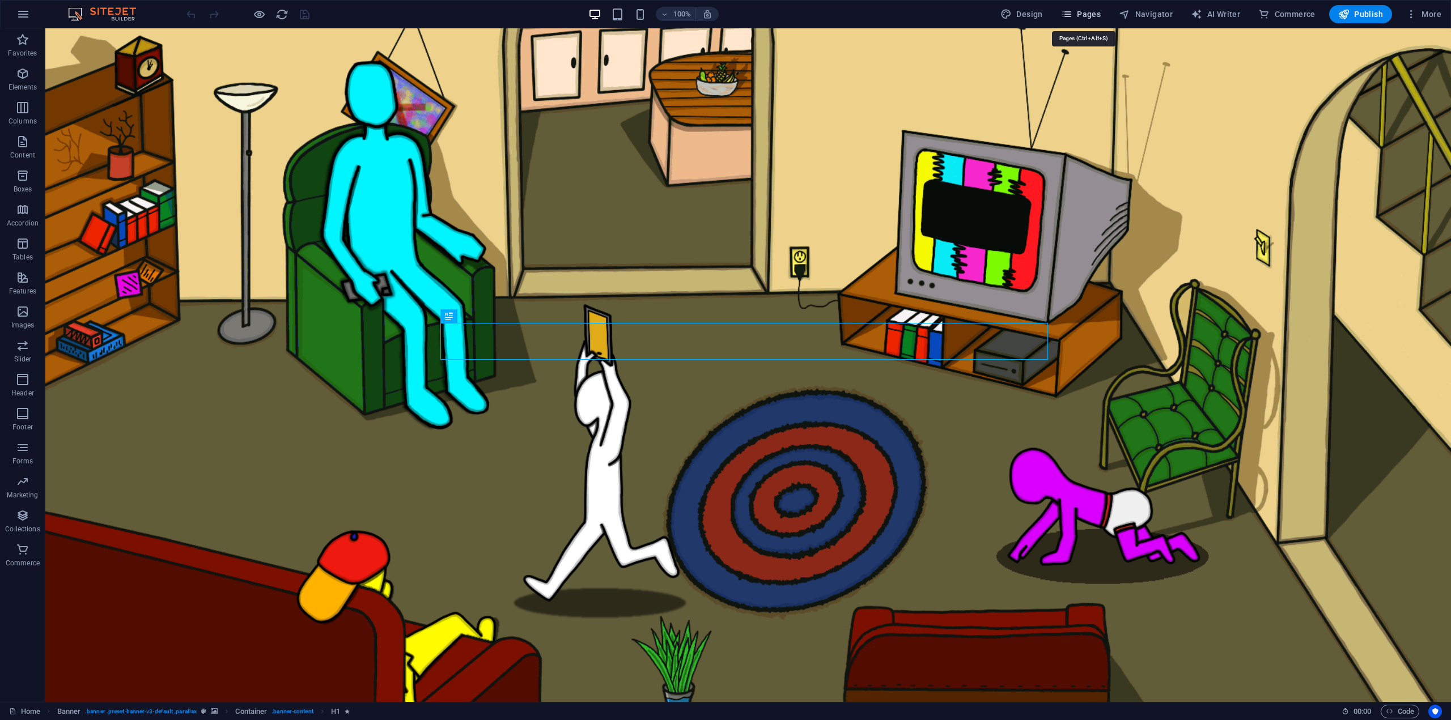
click at [1093, 13] on span "Pages" at bounding box center [1081, 14] width 40 height 11
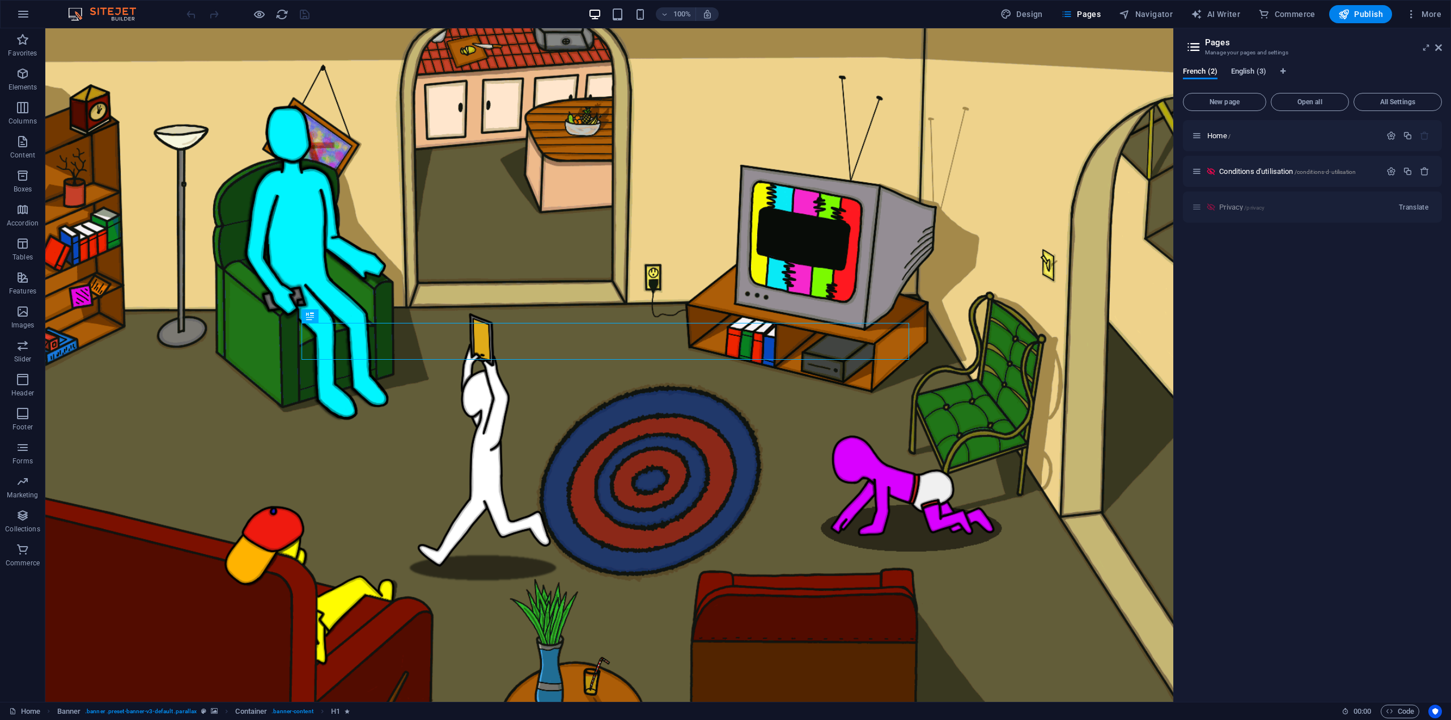
click at [0, 0] on span "English (3)" at bounding box center [0, 0] width 0 height 0
drag, startPoint x: 1434, startPoint y: 48, endPoint x: 1441, endPoint y: 49, distance: 7.6
click at [0, 0] on header "Pages Manage your pages and settings" at bounding box center [0, 0] width 0 height 0
click at [1442, 48] on aside "Pages Manage your pages and settings French (2) English (3) New page Open all A…" at bounding box center [1312, 365] width 278 height 674
click at [0, 0] on span "More" at bounding box center [0, 0] width 0 height 0
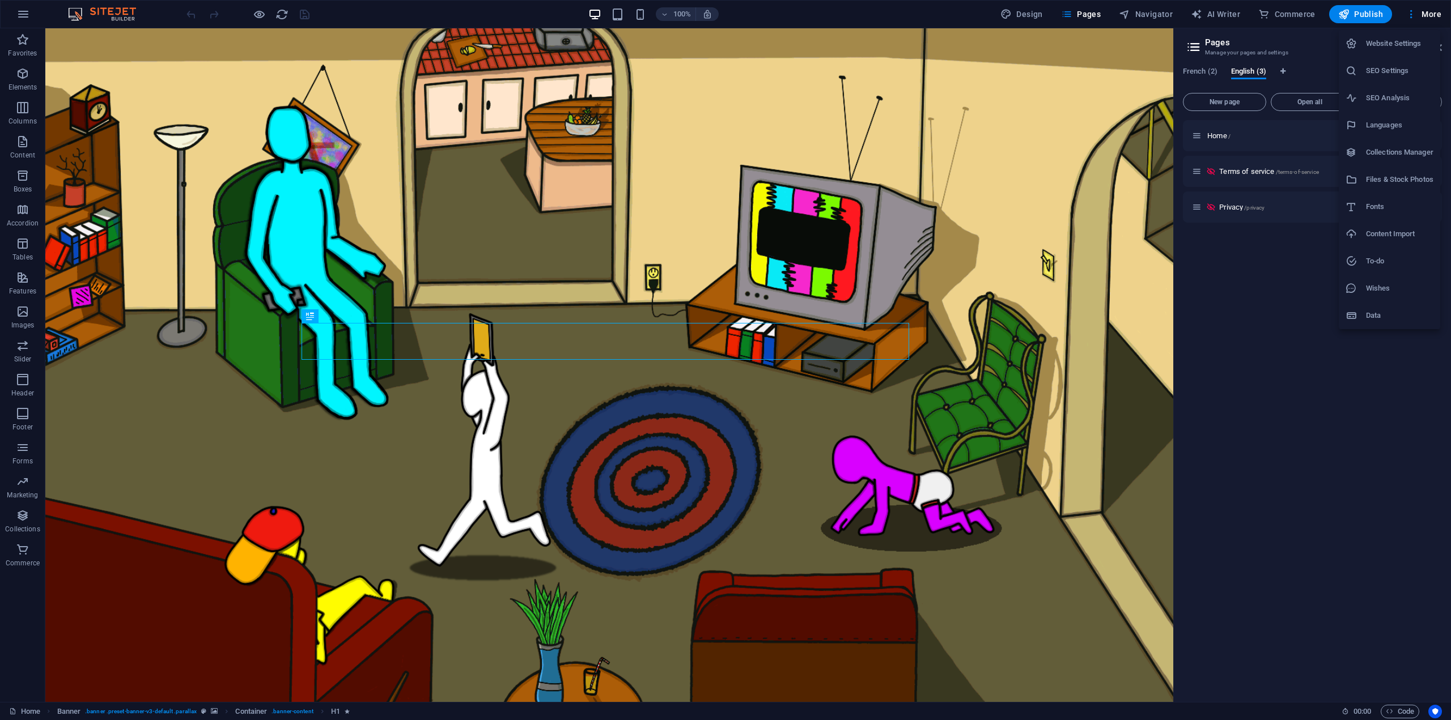
click at [1402, 44] on h6 "Website Settings" at bounding box center [1399, 44] width 67 height 14
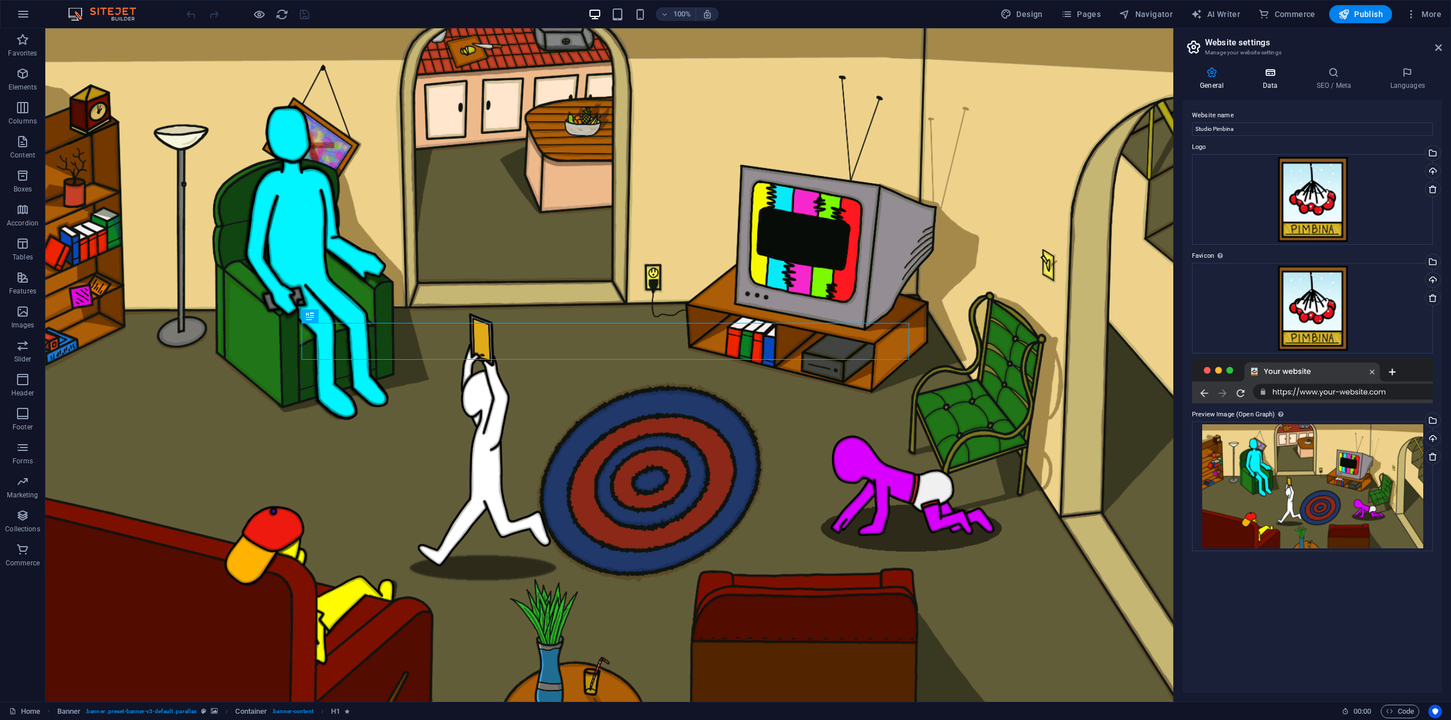
click at [1293, 74] on icon at bounding box center [1269, 72] width 49 height 11
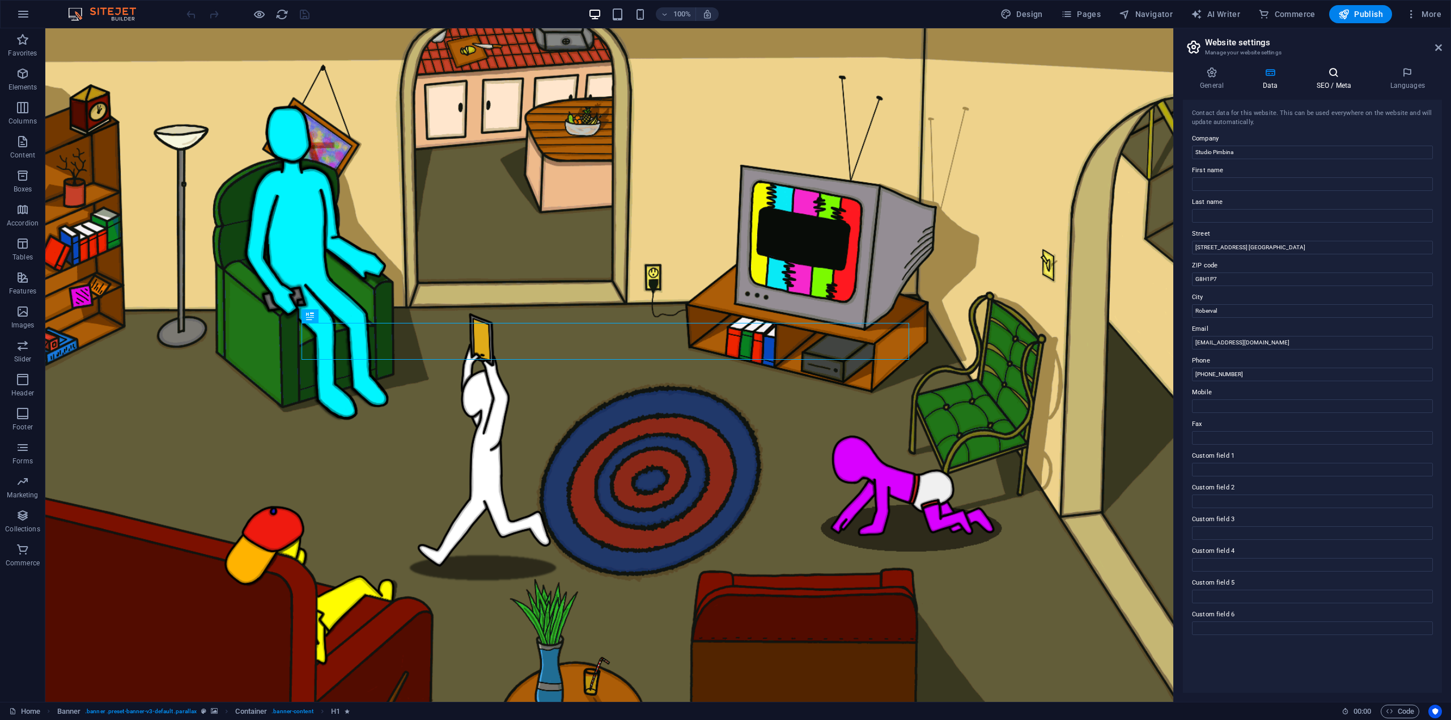
click at [1327, 71] on icon at bounding box center [1333, 72] width 69 height 11
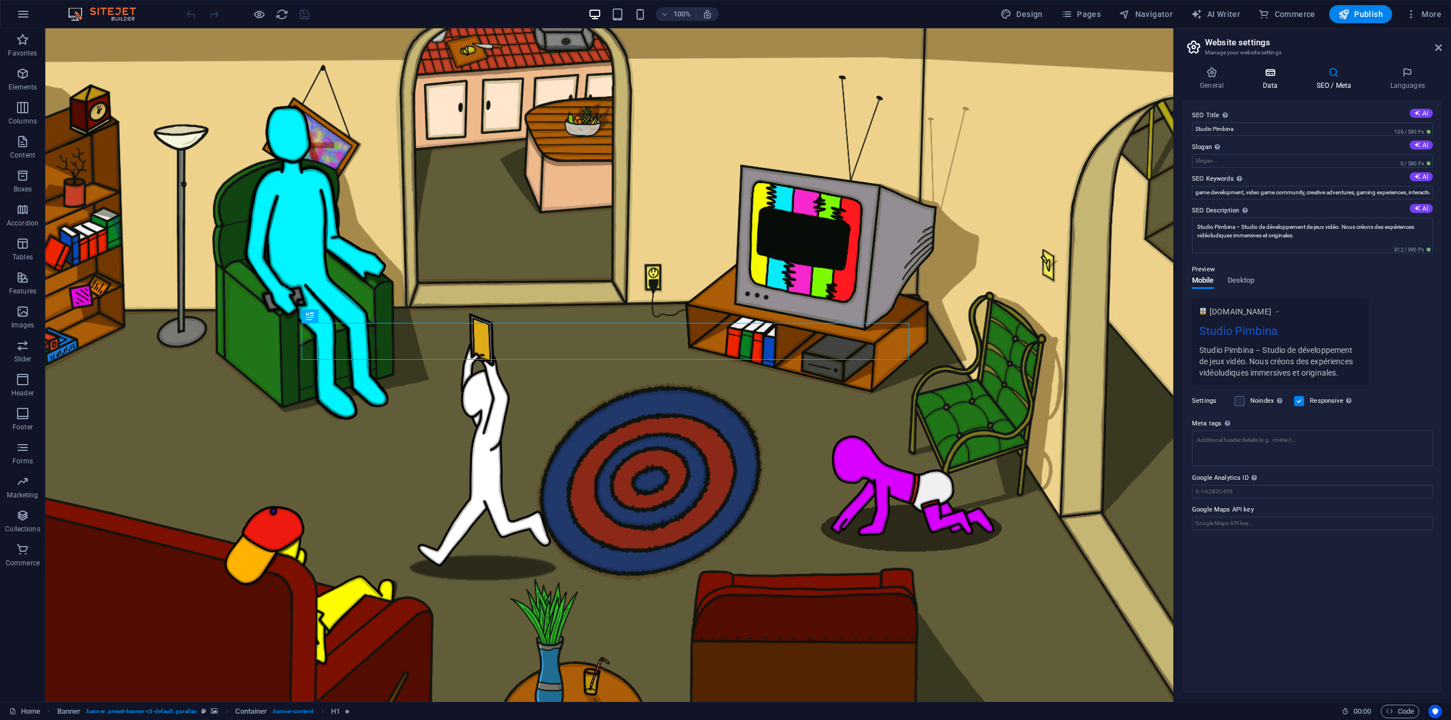
click at [1270, 79] on h4 "Data" at bounding box center [1272, 79] width 54 height 24
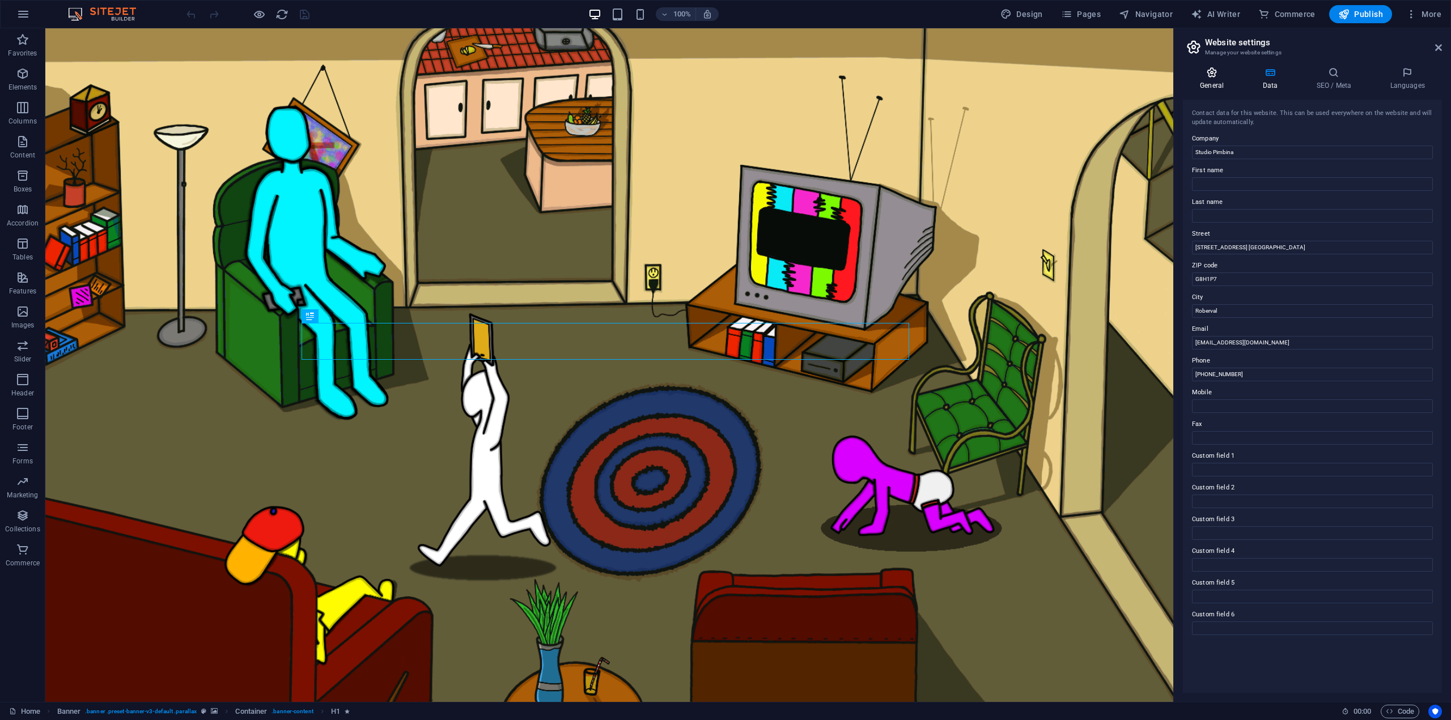
click at [1214, 77] on icon at bounding box center [1212, 72] width 58 height 11
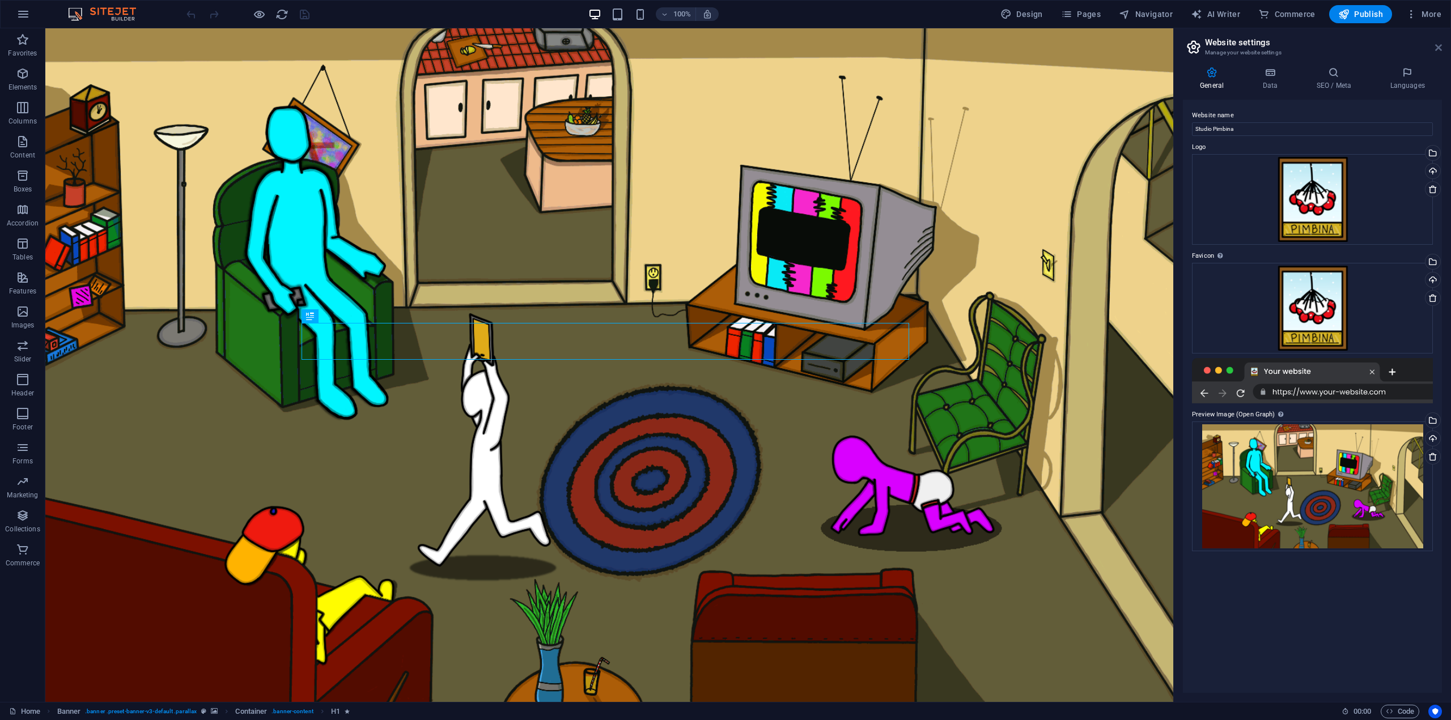
click at [1436, 49] on icon at bounding box center [1438, 47] width 7 height 9
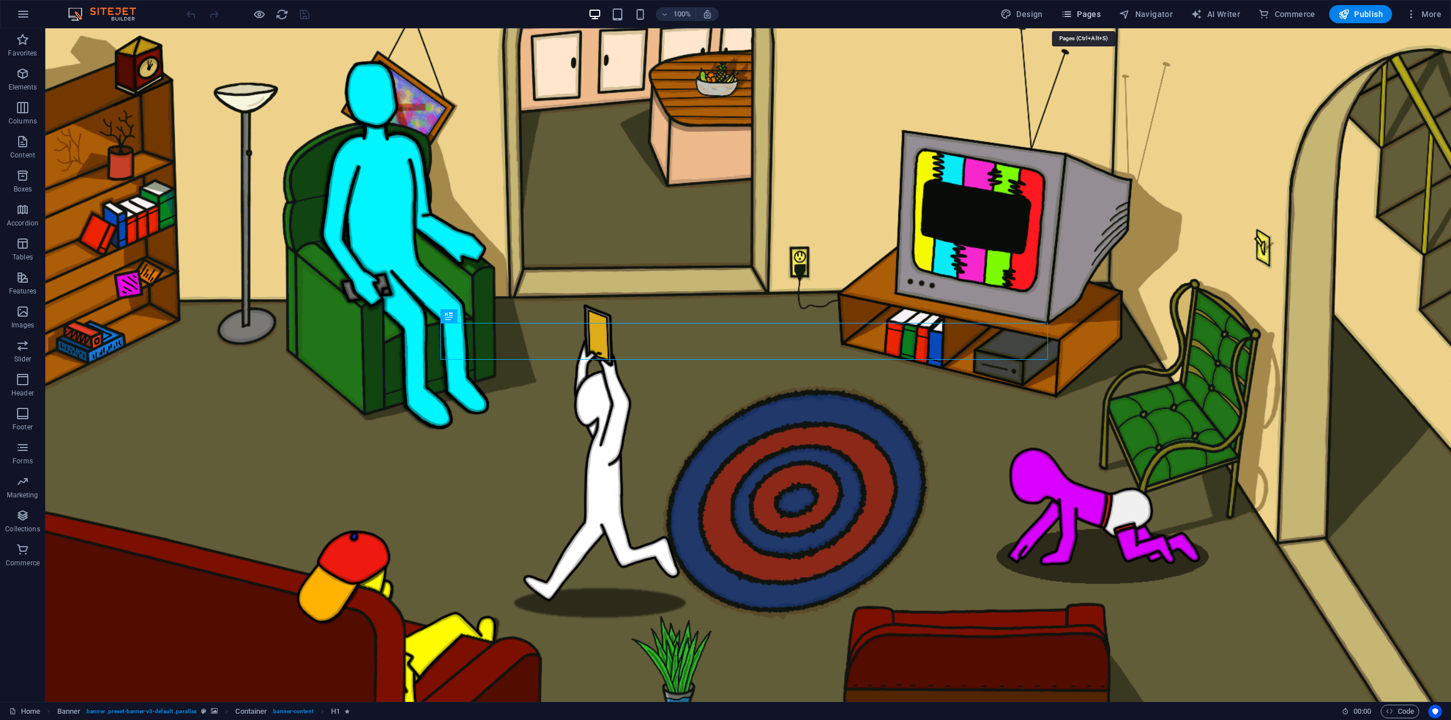
click at [0, 0] on button "Pages" at bounding box center [0, 0] width 0 height 0
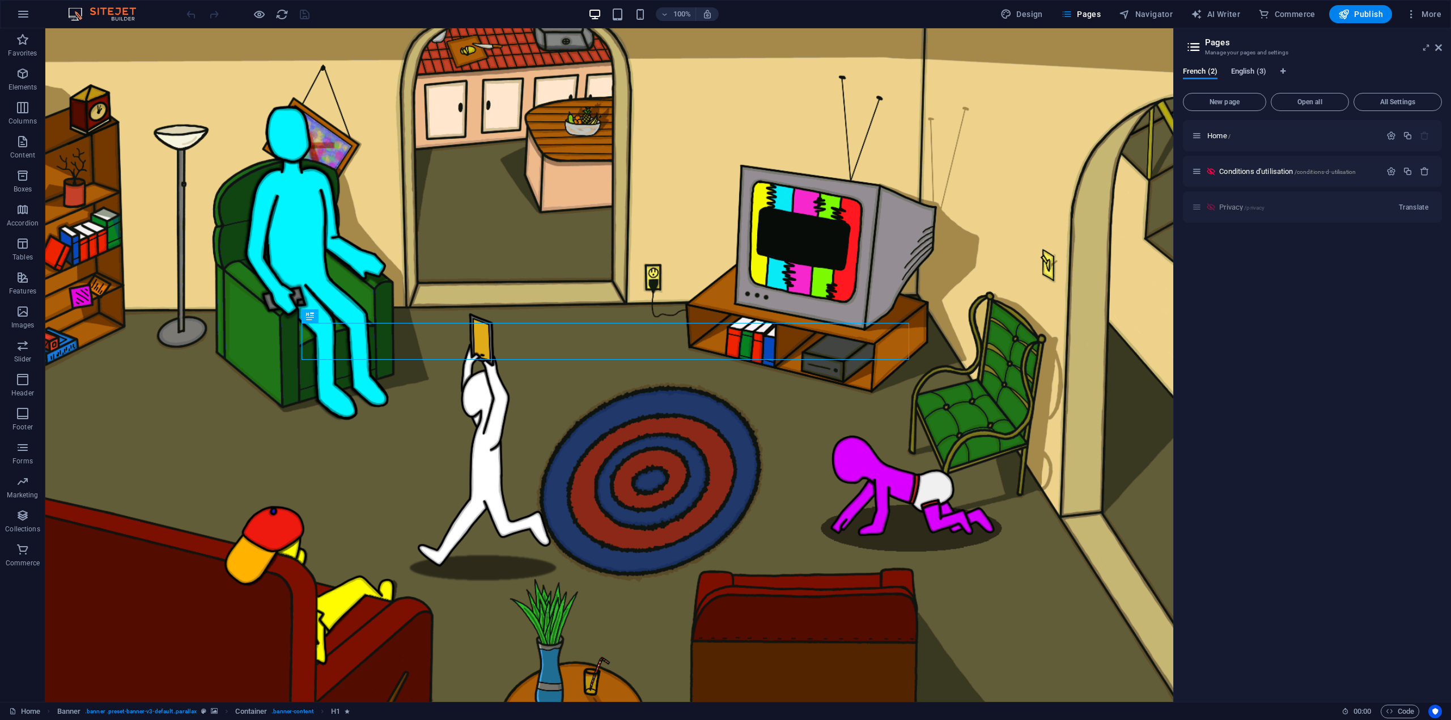
click at [1249, 73] on span "English (3)" at bounding box center [1248, 73] width 35 height 16
click at [1222, 138] on span "Home /" at bounding box center [1218, 135] width 23 height 9
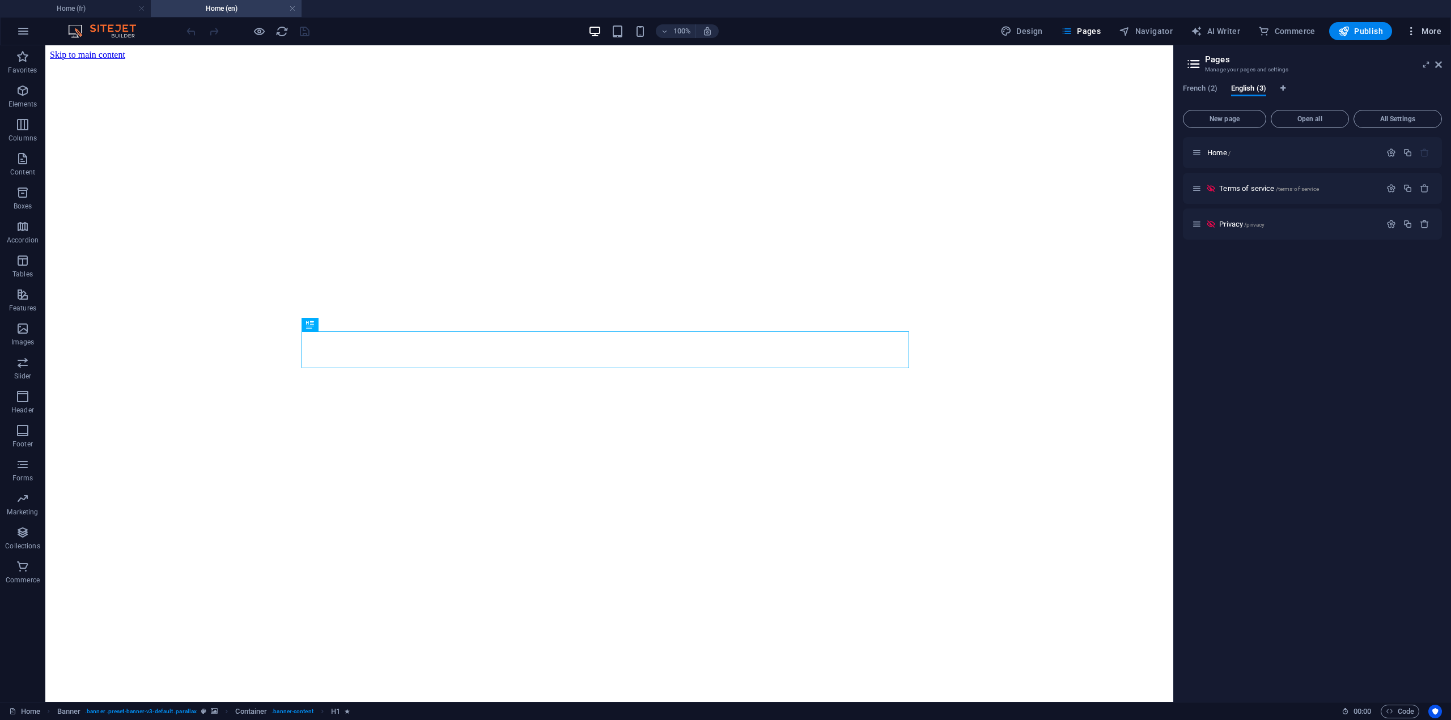
click at [1426, 31] on span "More" at bounding box center [1424, 31] width 36 height 11
click at [1380, 62] on h6 "Website Settings" at bounding box center [1399, 61] width 67 height 14
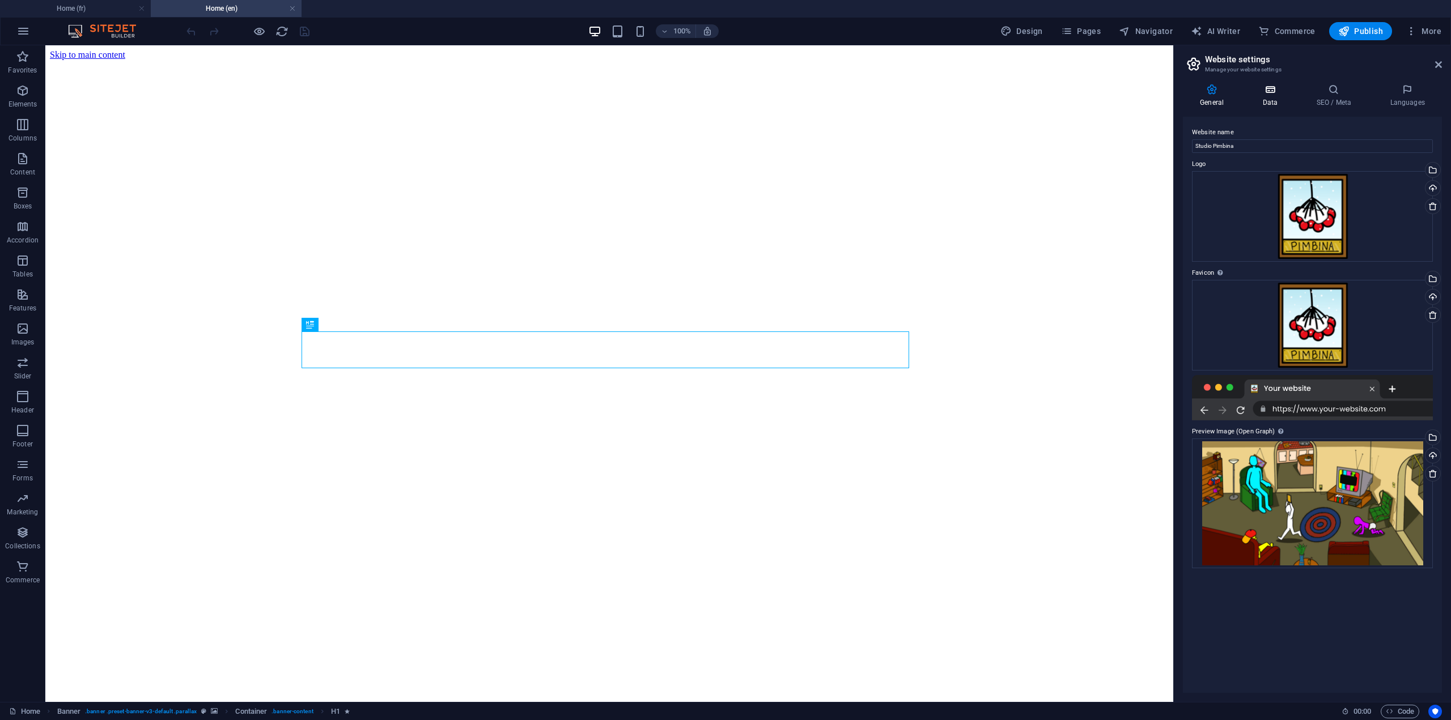
click at [1269, 98] on h4 "Data" at bounding box center [1272, 96] width 54 height 24
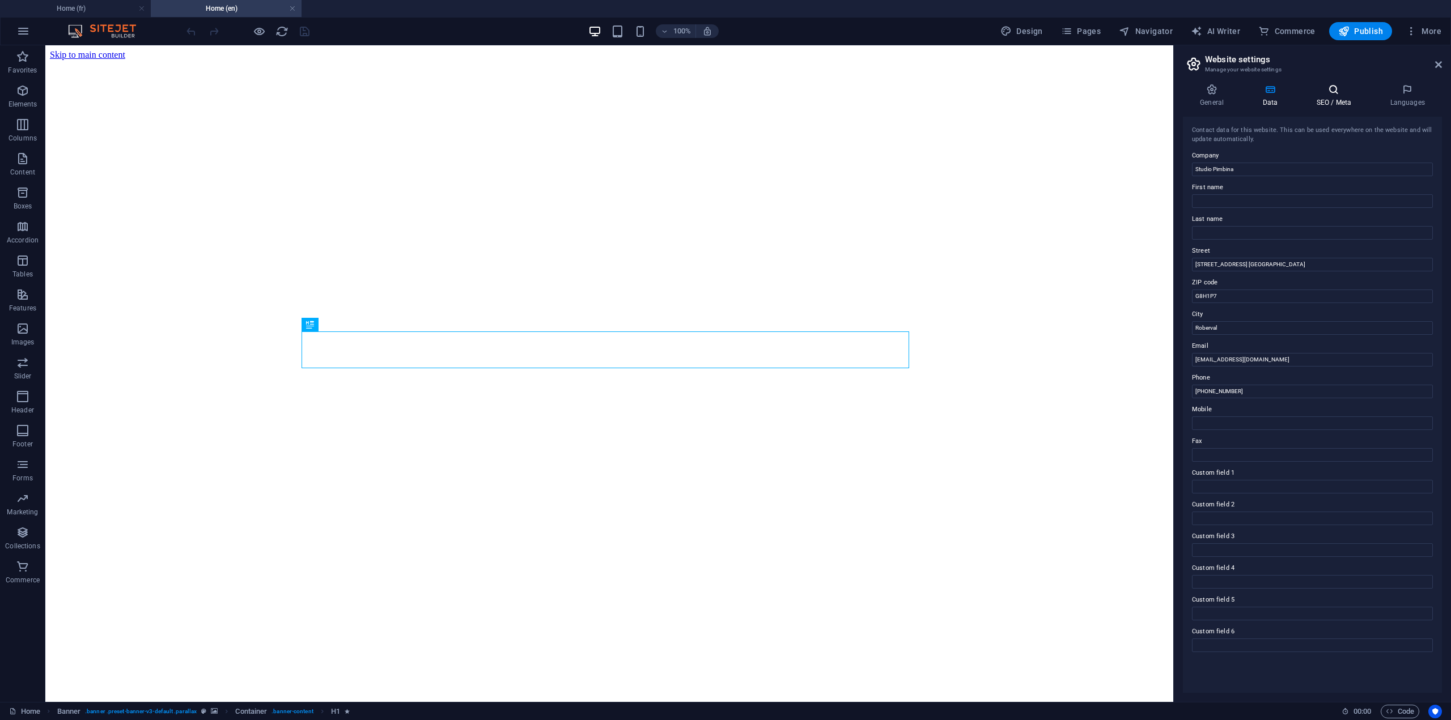
click at [1337, 91] on icon at bounding box center [1333, 89] width 69 height 11
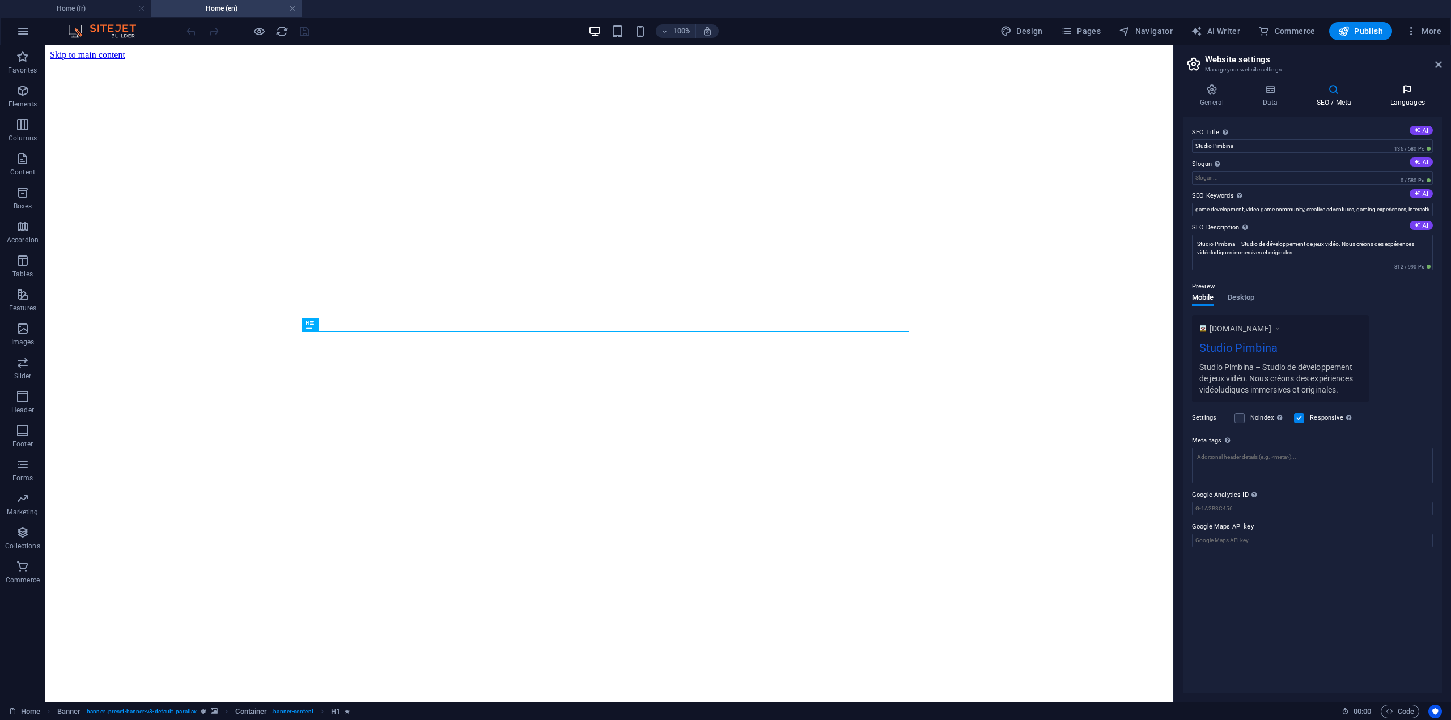
click at [1408, 96] on h4 "Languages" at bounding box center [1407, 96] width 69 height 24
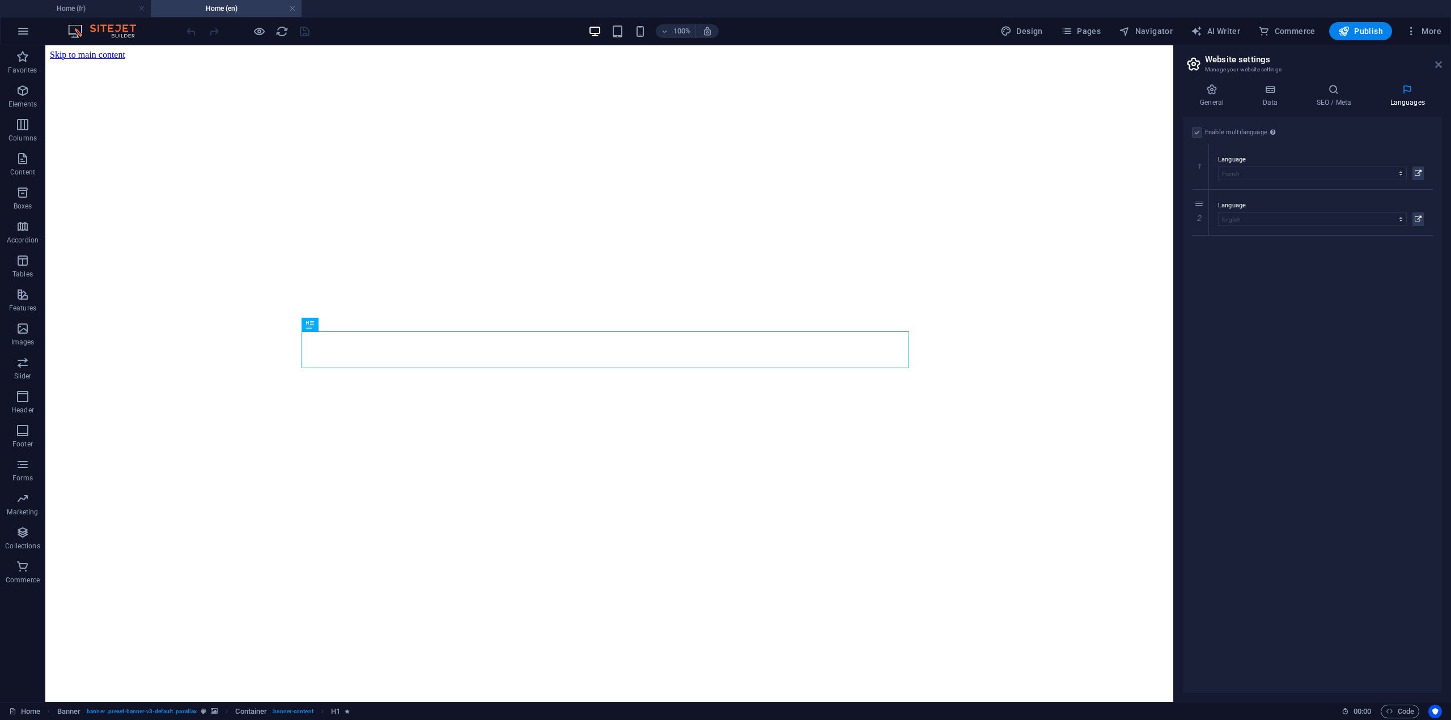
click at [1440, 63] on icon at bounding box center [1438, 64] width 7 height 9
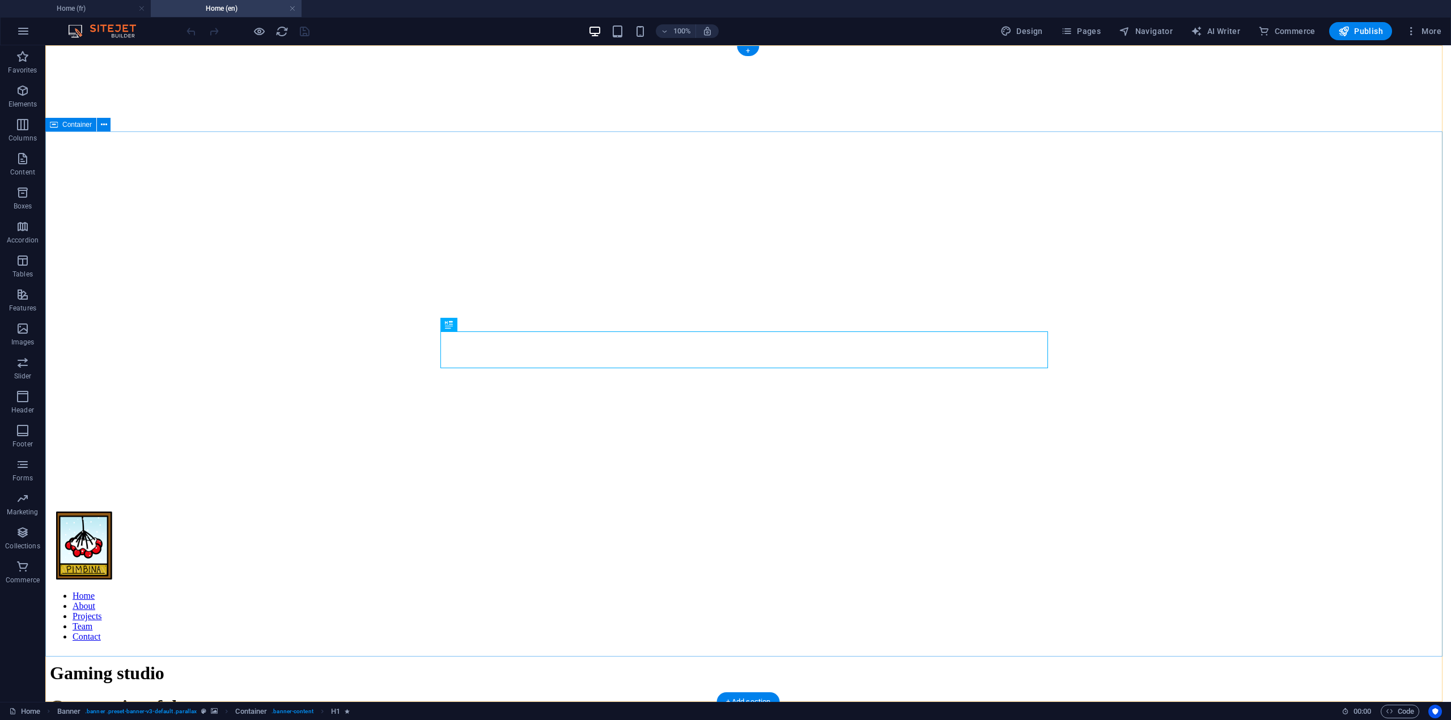
scroll to position [397, 0]
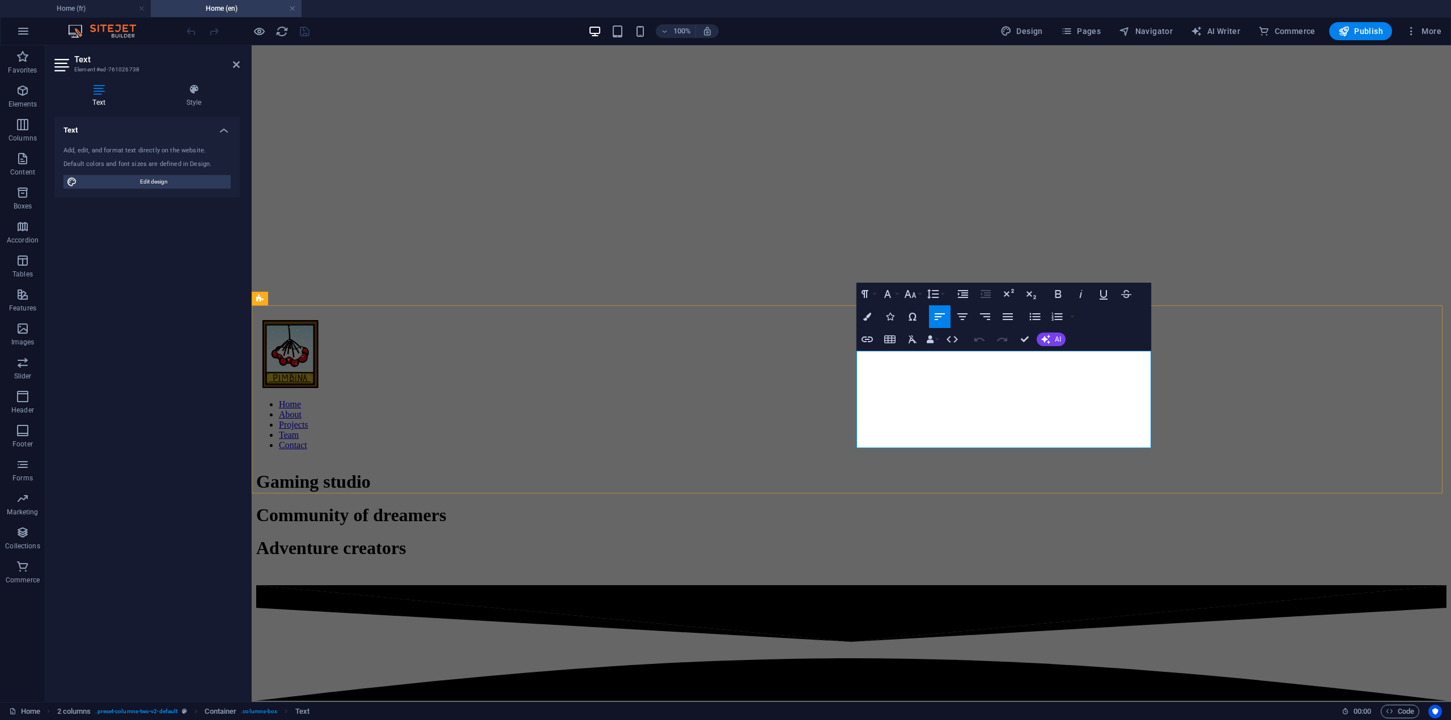
drag, startPoint x: 1004, startPoint y: 440, endPoint x: 855, endPoint y: 360, distance: 169.1
copy p "Passionate about video games, our team is committed to bringing together talent…"
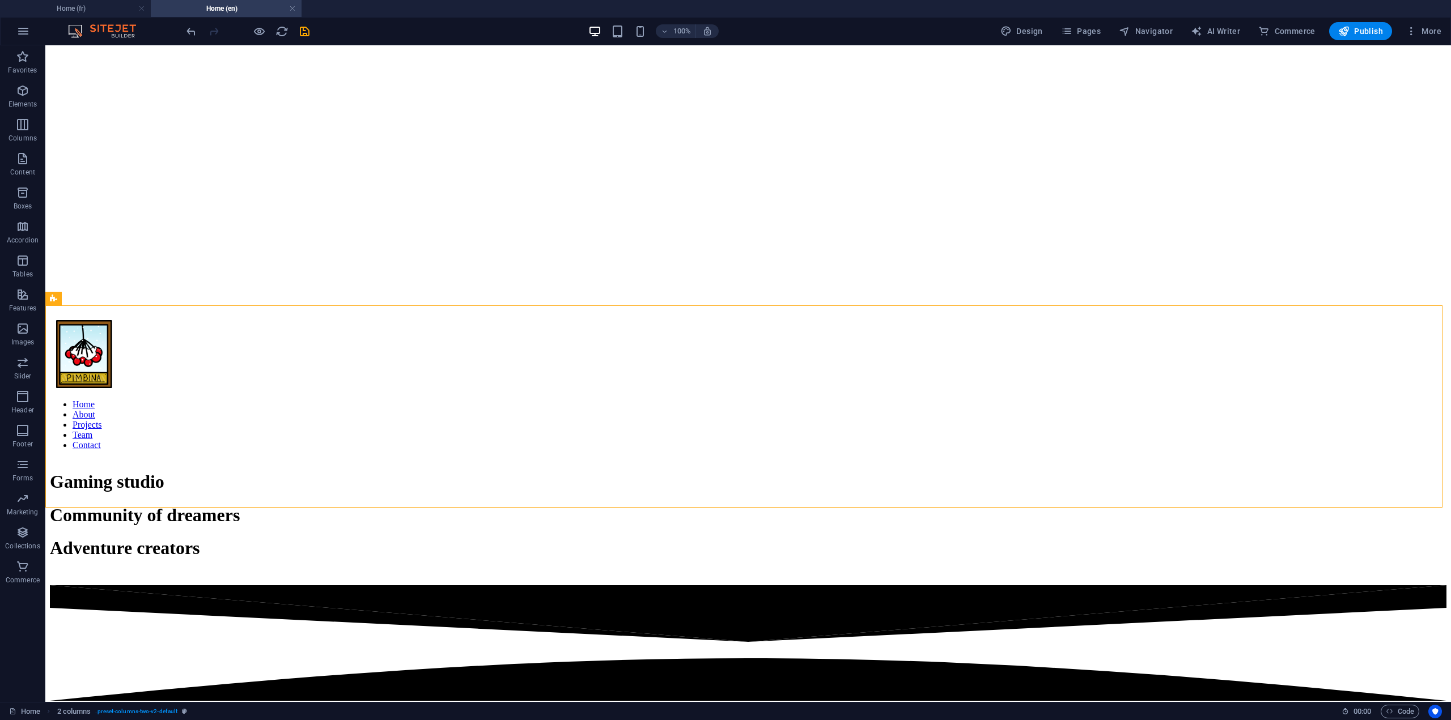
click at [297, 26] on div at bounding box center [247, 31] width 127 height 18
click at [307, 34] on icon "save" at bounding box center [304, 31] width 13 height 13
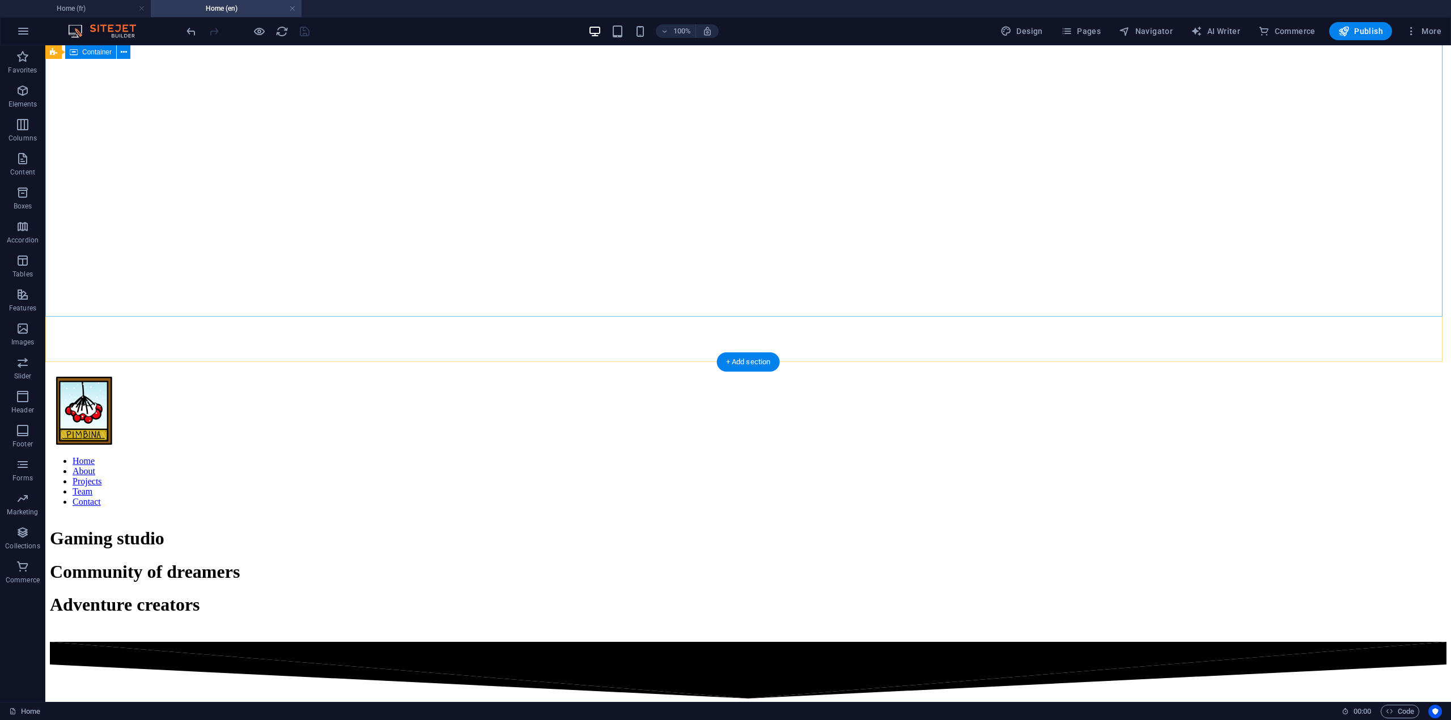
scroll to position [57, 0]
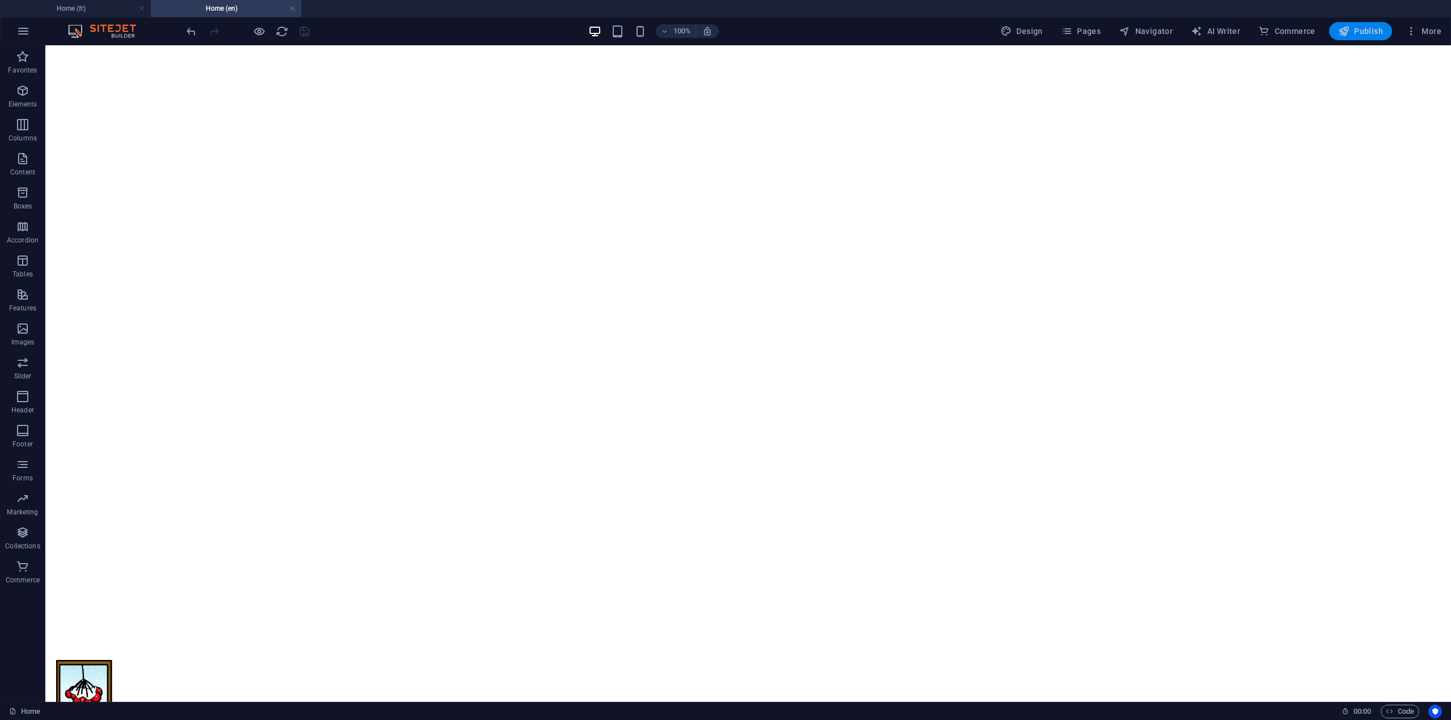
click at [1361, 31] on span "Publish" at bounding box center [1360, 31] width 45 height 11
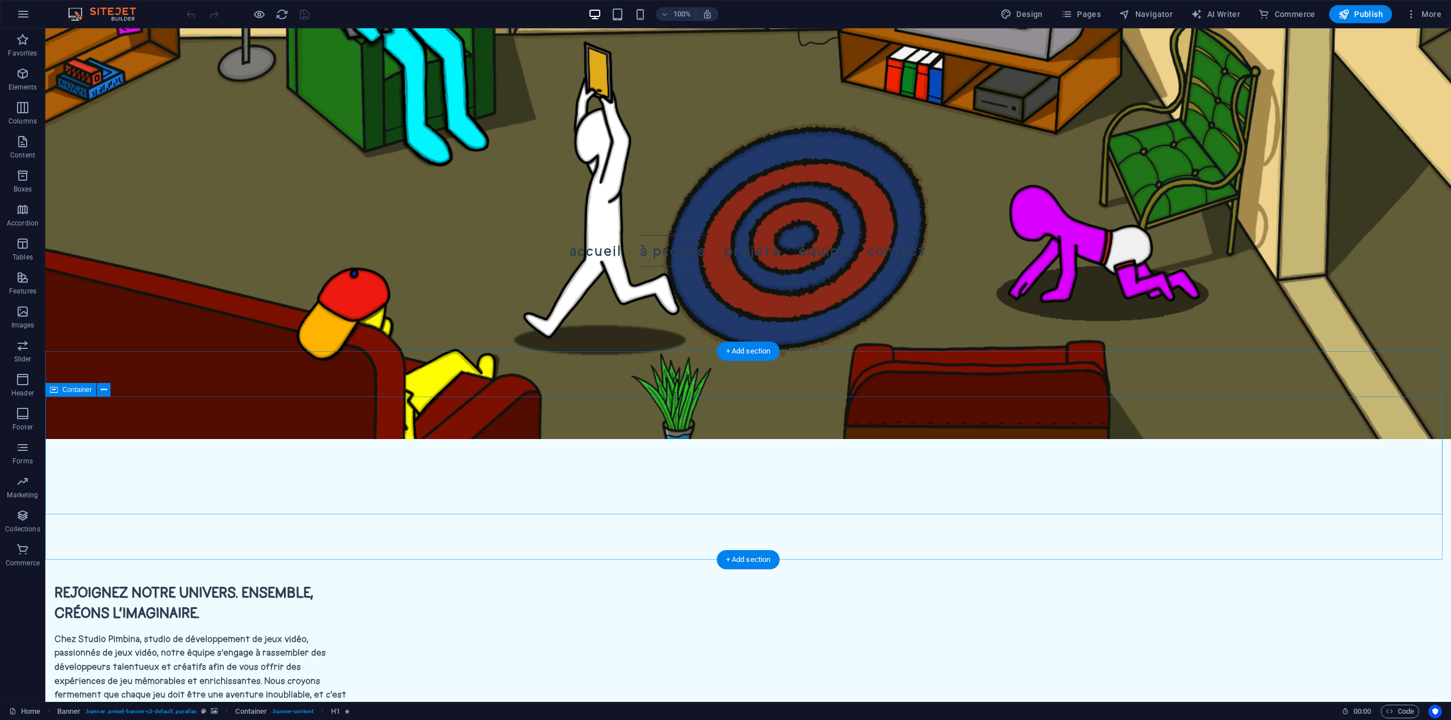
scroll to position [510, 0]
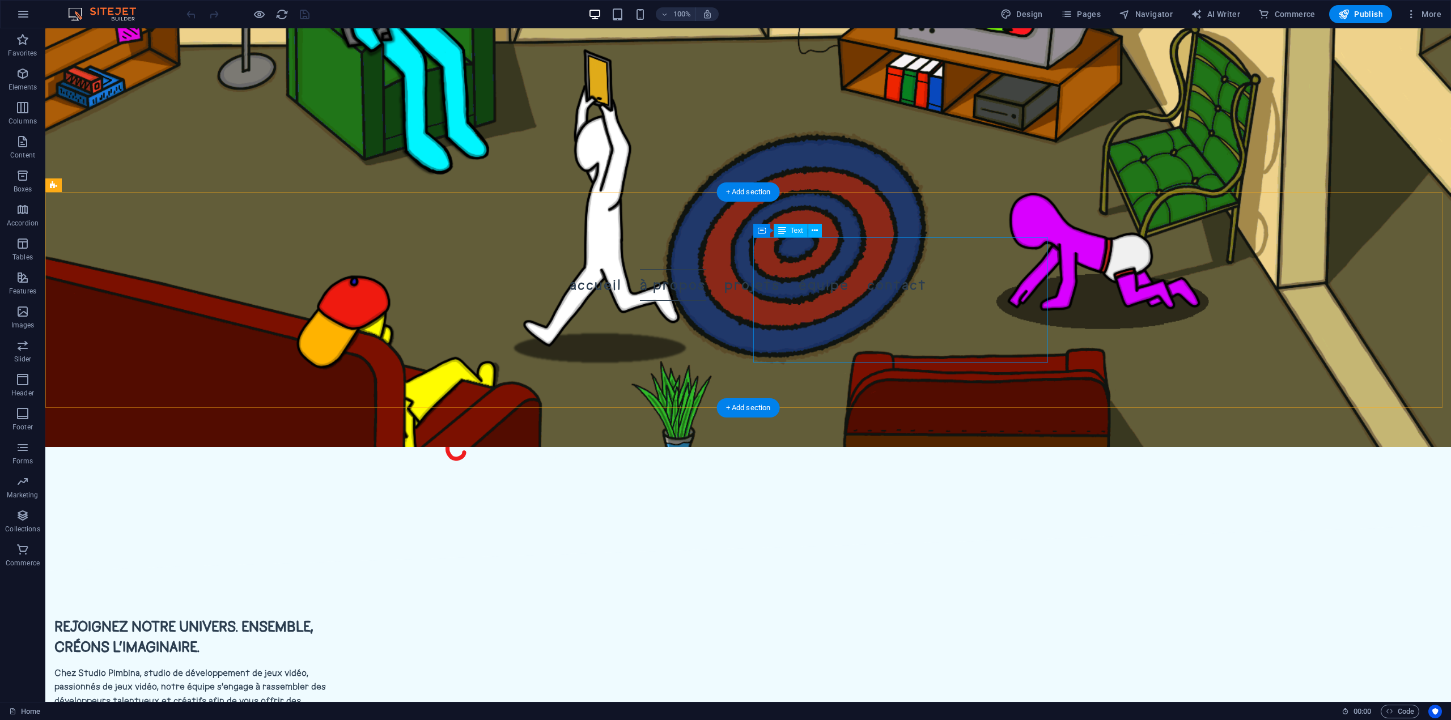
click at [349, 667] on div "Chez Studio Pimbina, studio de développement de jeux vidéo, passionnés de jeux …" at bounding box center [201, 729] width 295 height 125
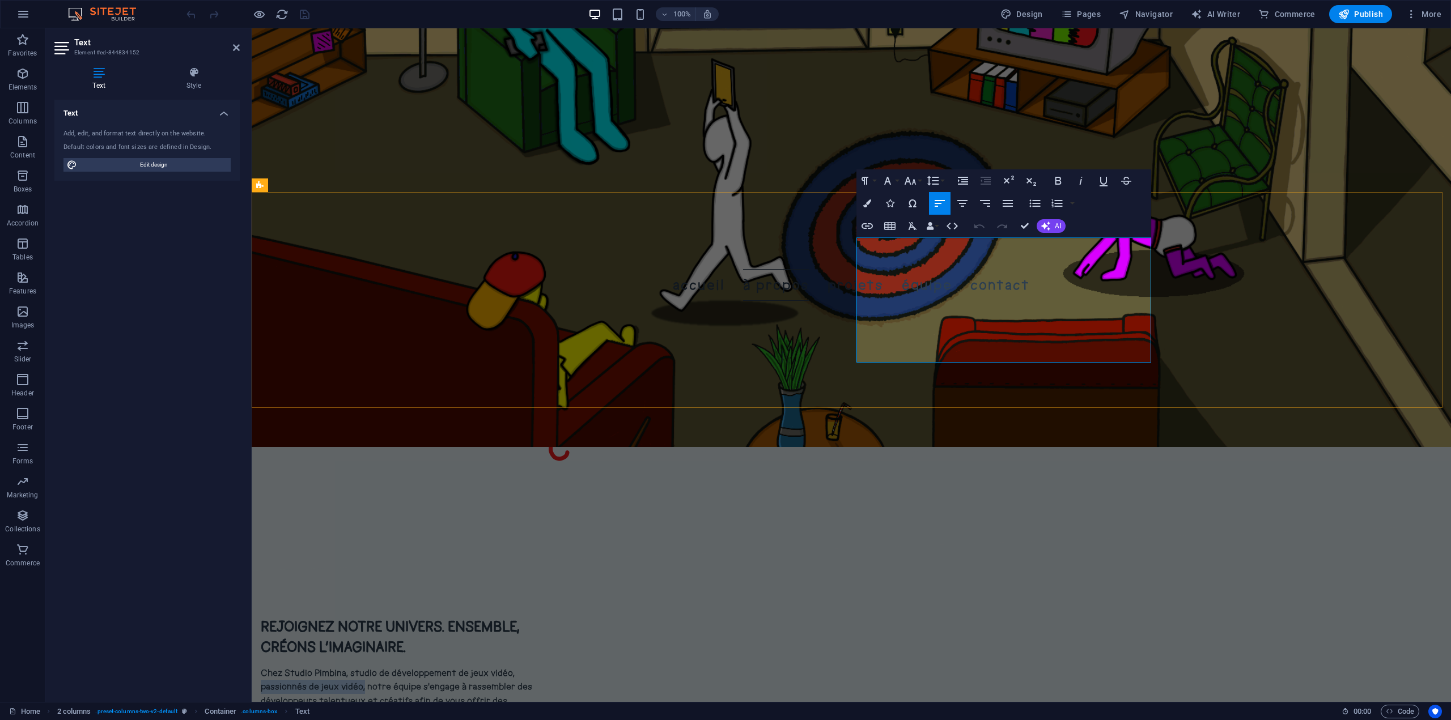
drag, startPoint x: 959, startPoint y: 260, endPoint x: 858, endPoint y: 259, distance: 101.5
click at [555, 667] on p "Chez Studio Pimbina, studio de développement de jeux vidéo, passionnés de jeux …" at bounding box center [408, 729] width 295 height 125
click at [1259, 571] on div "Rejoignez notre univers. Ensemble, créons l’imaginaire. Chez Studio Pimbina, st…" at bounding box center [851, 704] width 1199 height 266
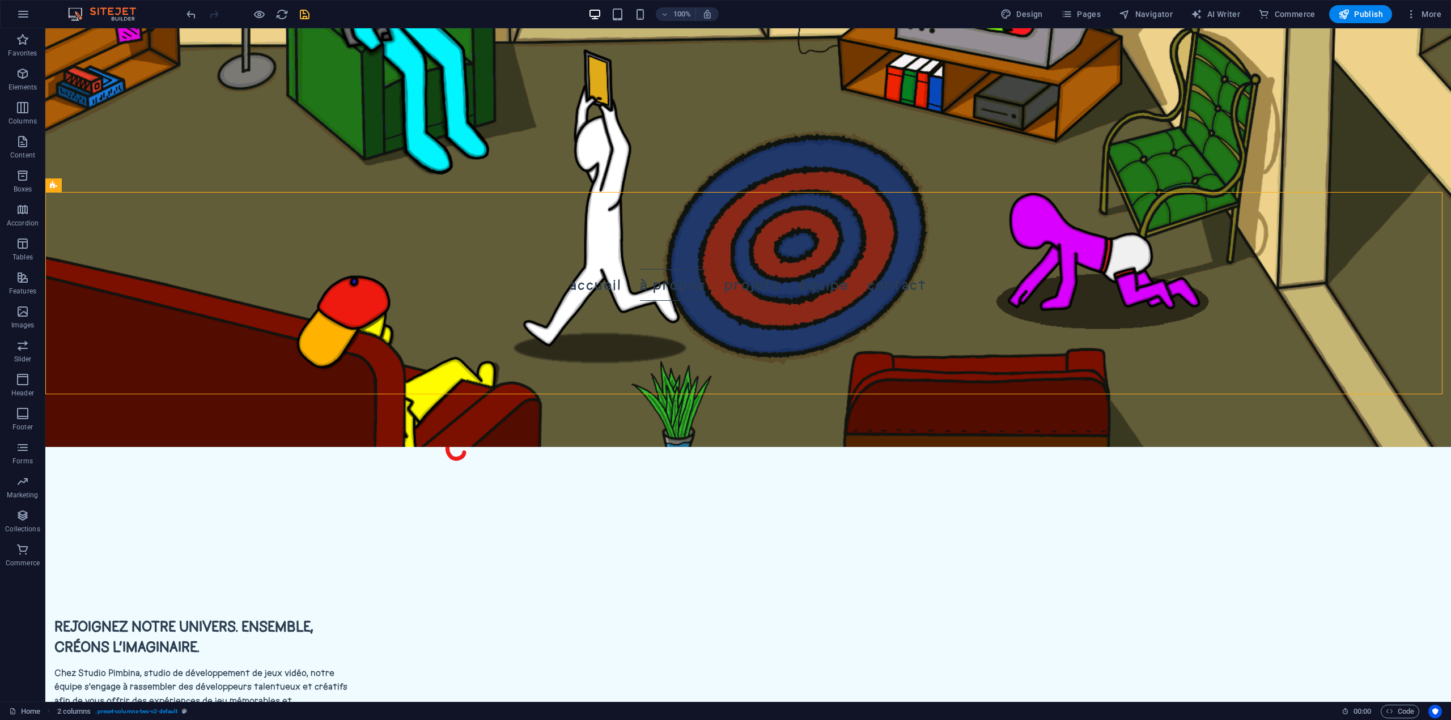
click at [302, 18] on icon "save" at bounding box center [304, 14] width 13 height 13
click at [1423, 15] on span "More" at bounding box center [1424, 14] width 36 height 11
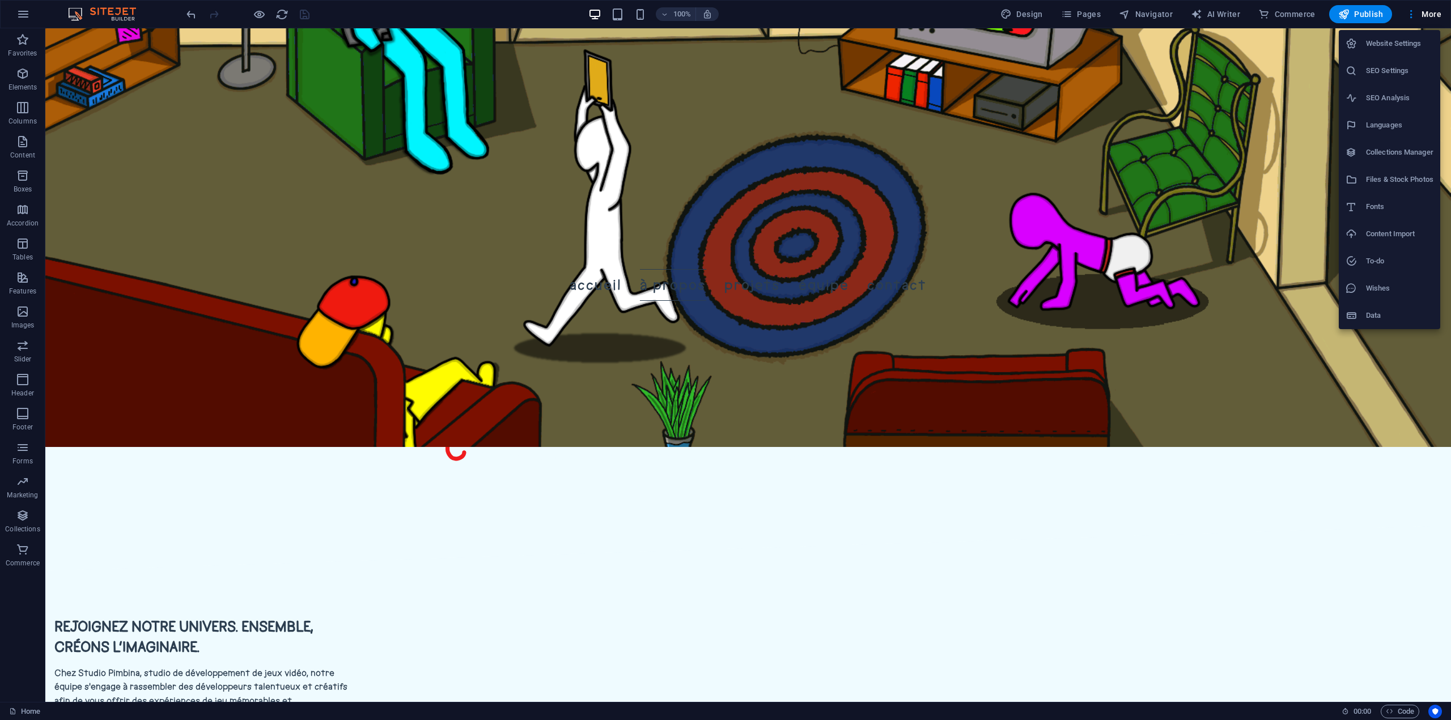
click at [1203, 91] on div at bounding box center [725, 360] width 1451 height 720
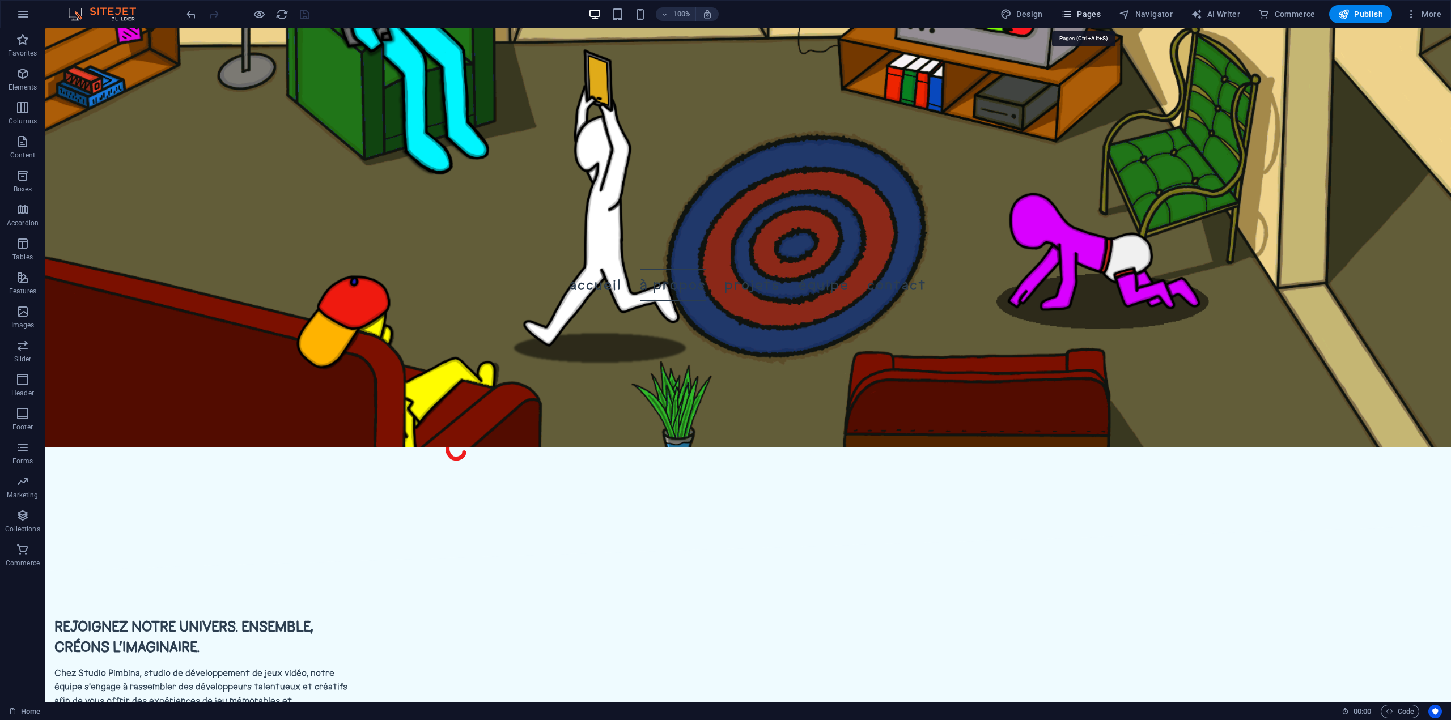
click at [1095, 15] on span "Pages" at bounding box center [1081, 14] width 40 height 11
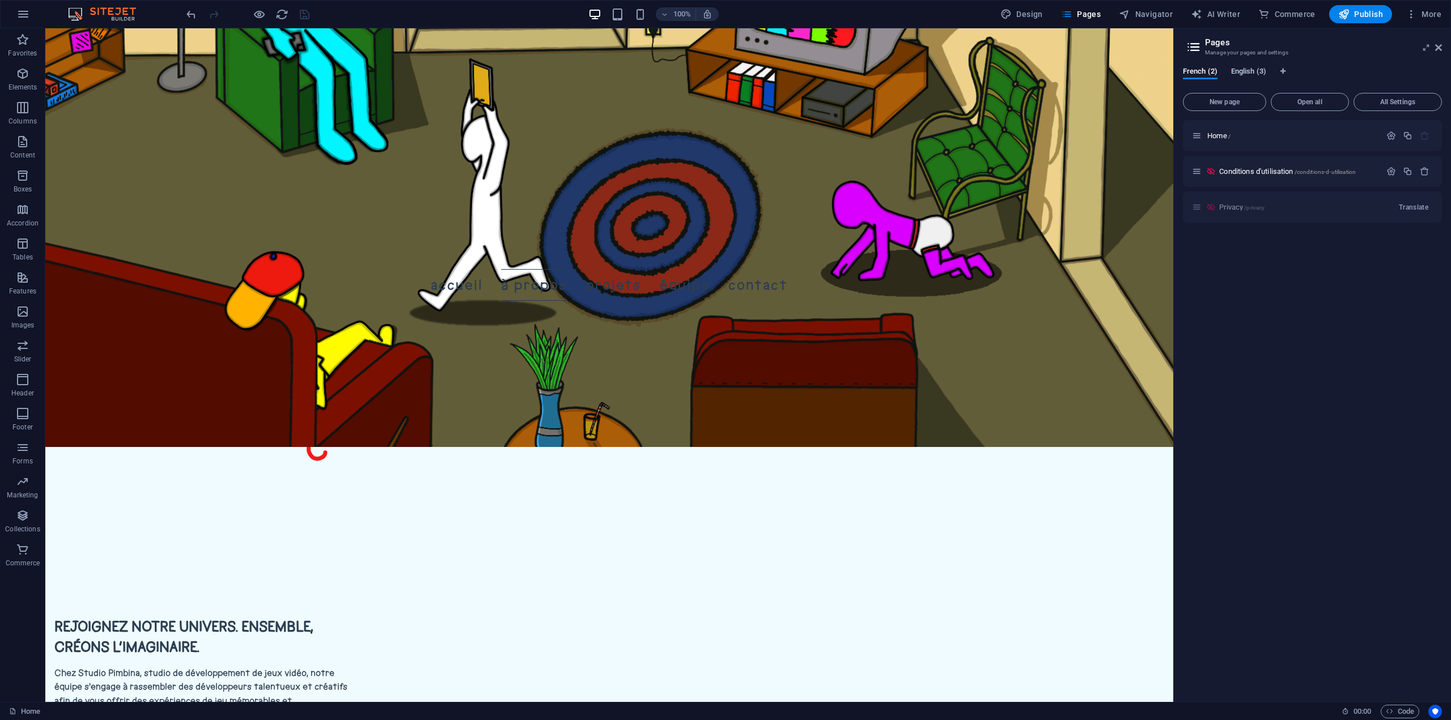
click at [1249, 67] on span "English (3)" at bounding box center [1248, 73] width 35 height 16
click at [1226, 134] on span "Home /" at bounding box center [1218, 135] width 23 height 9
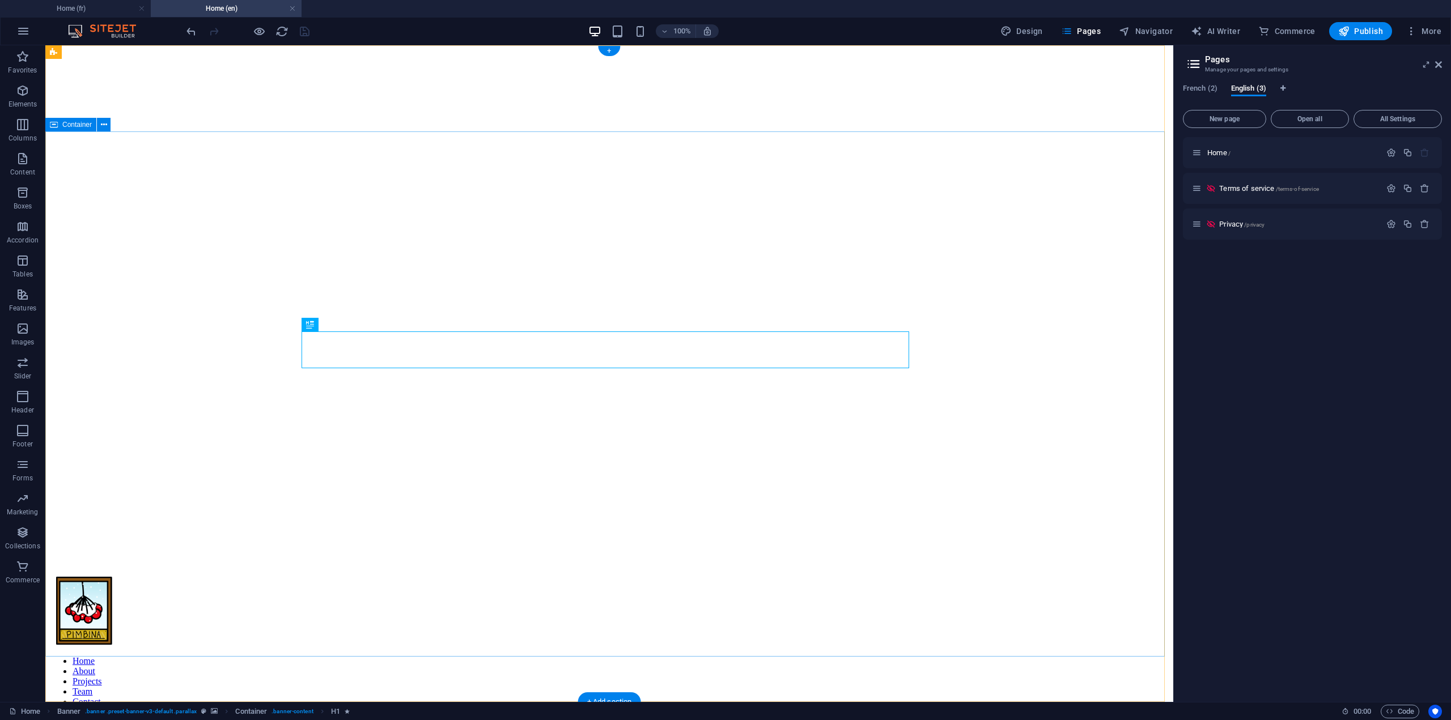
scroll to position [340, 0]
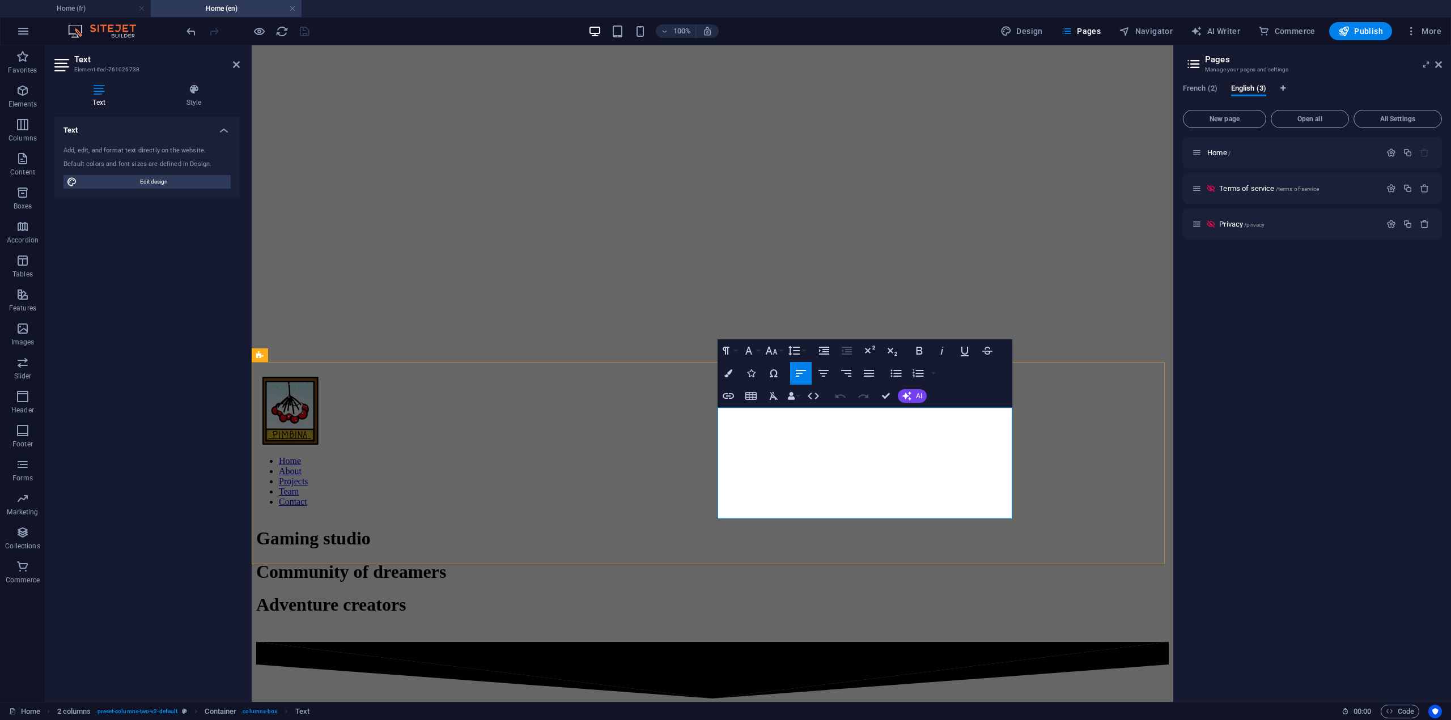
drag, startPoint x: 769, startPoint y: 431, endPoint x: 936, endPoint y: 413, distance: 168.1
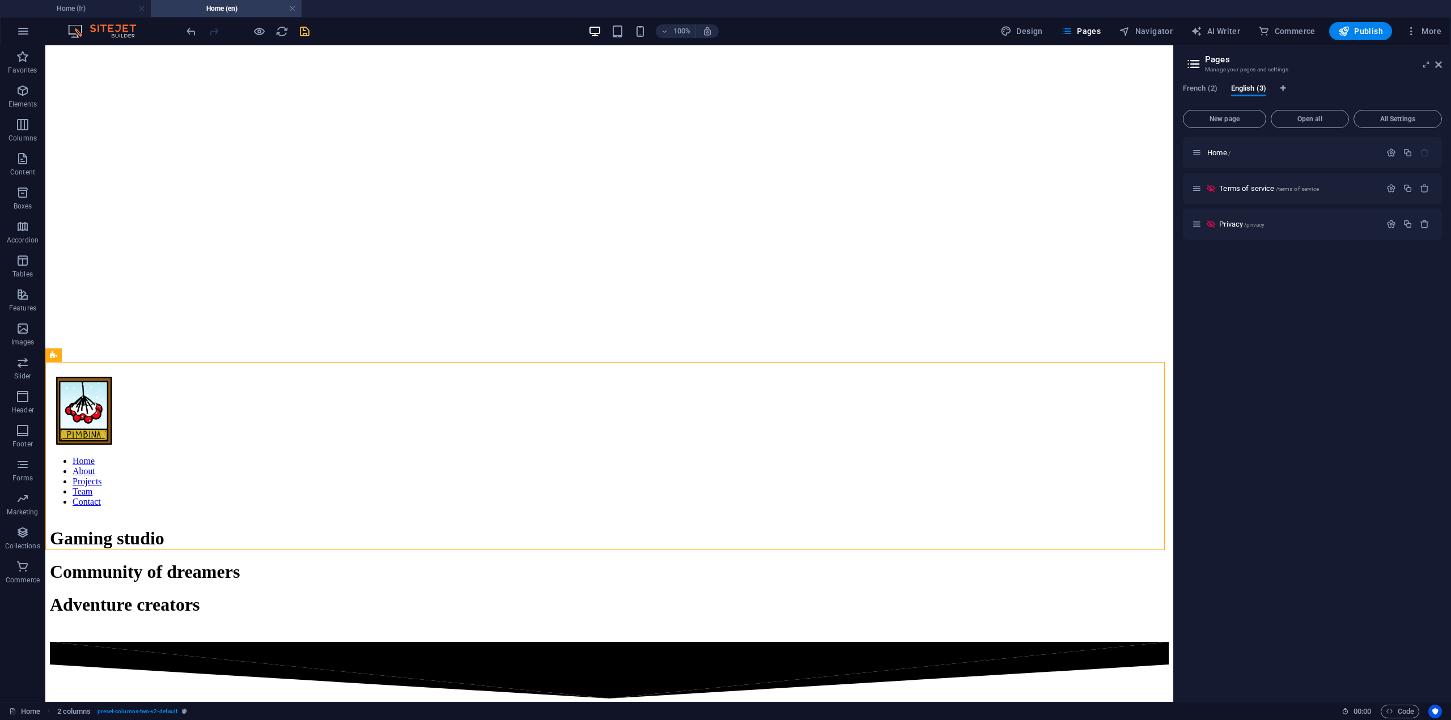
click at [307, 35] on icon "save" at bounding box center [304, 31] width 13 height 13
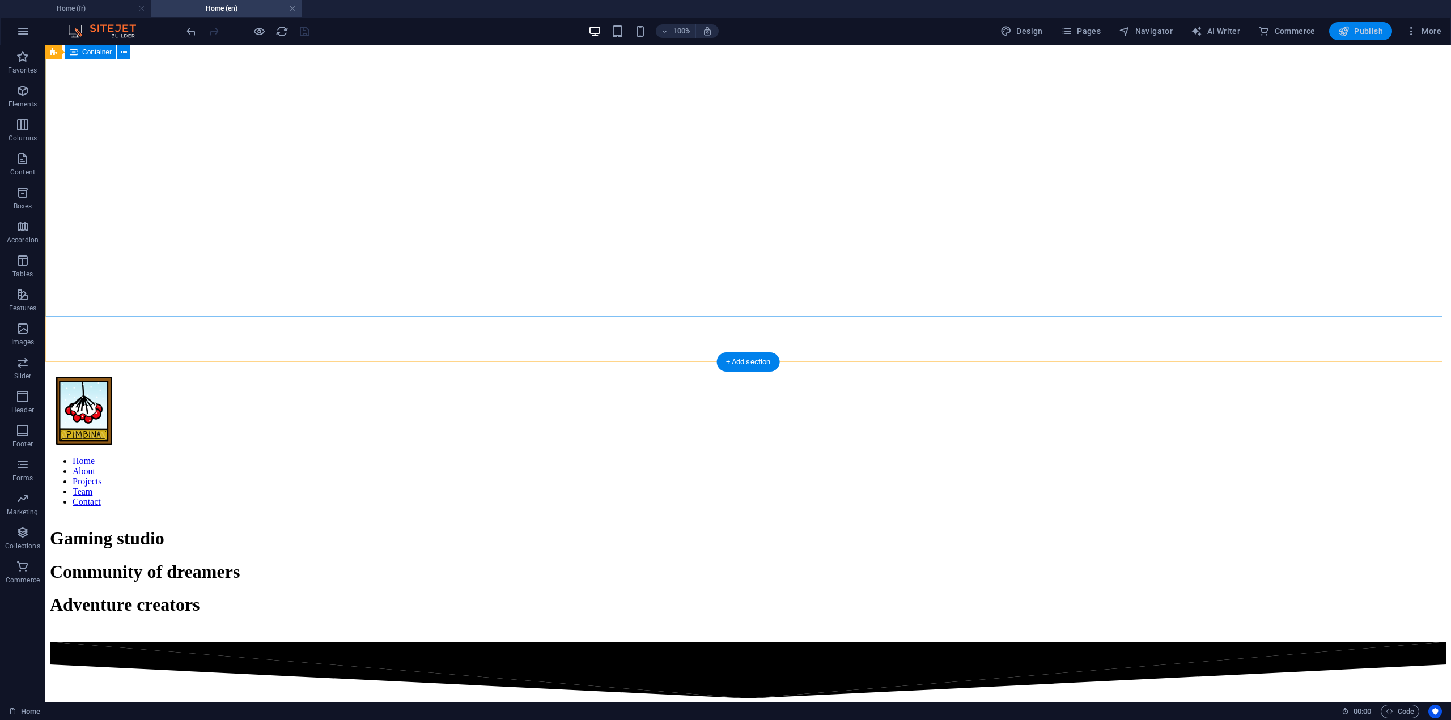
click at [1371, 32] on span "Publish" at bounding box center [1360, 31] width 45 height 11
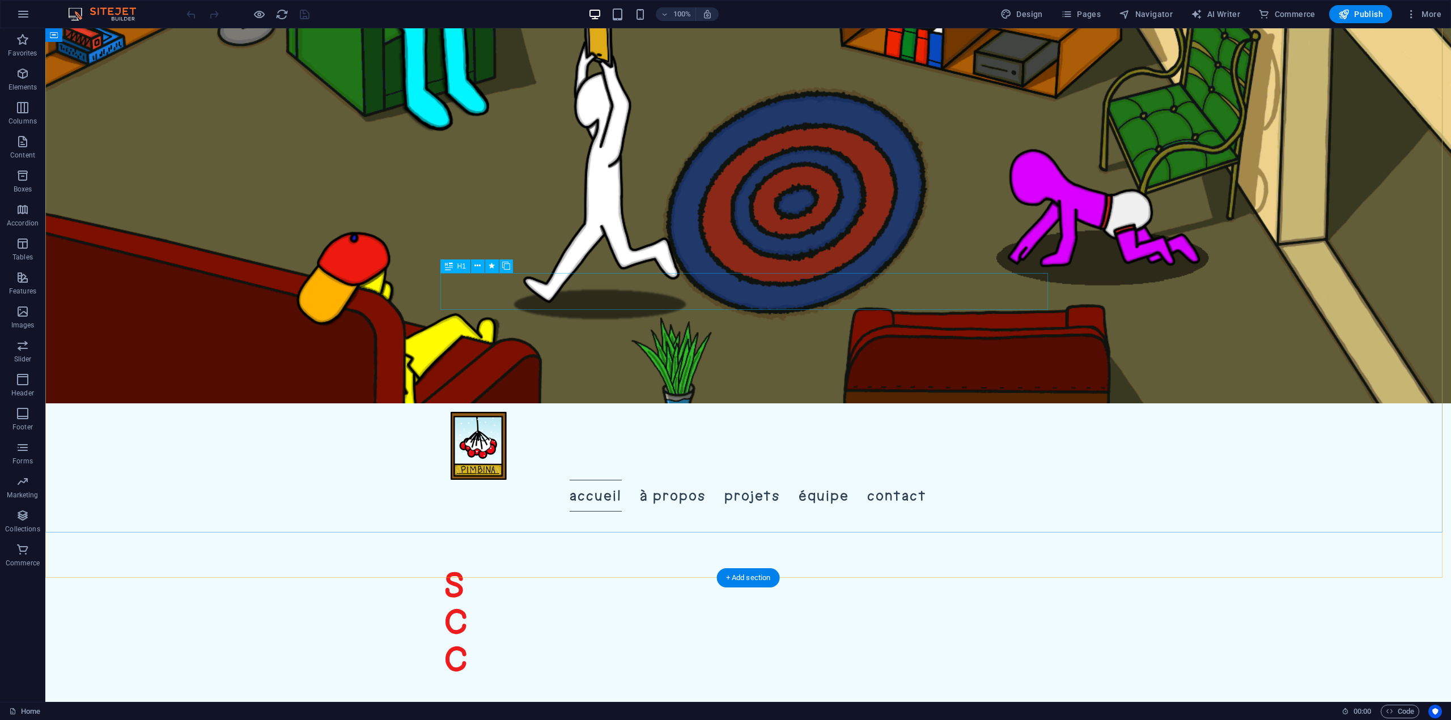
scroll to position [340, 0]
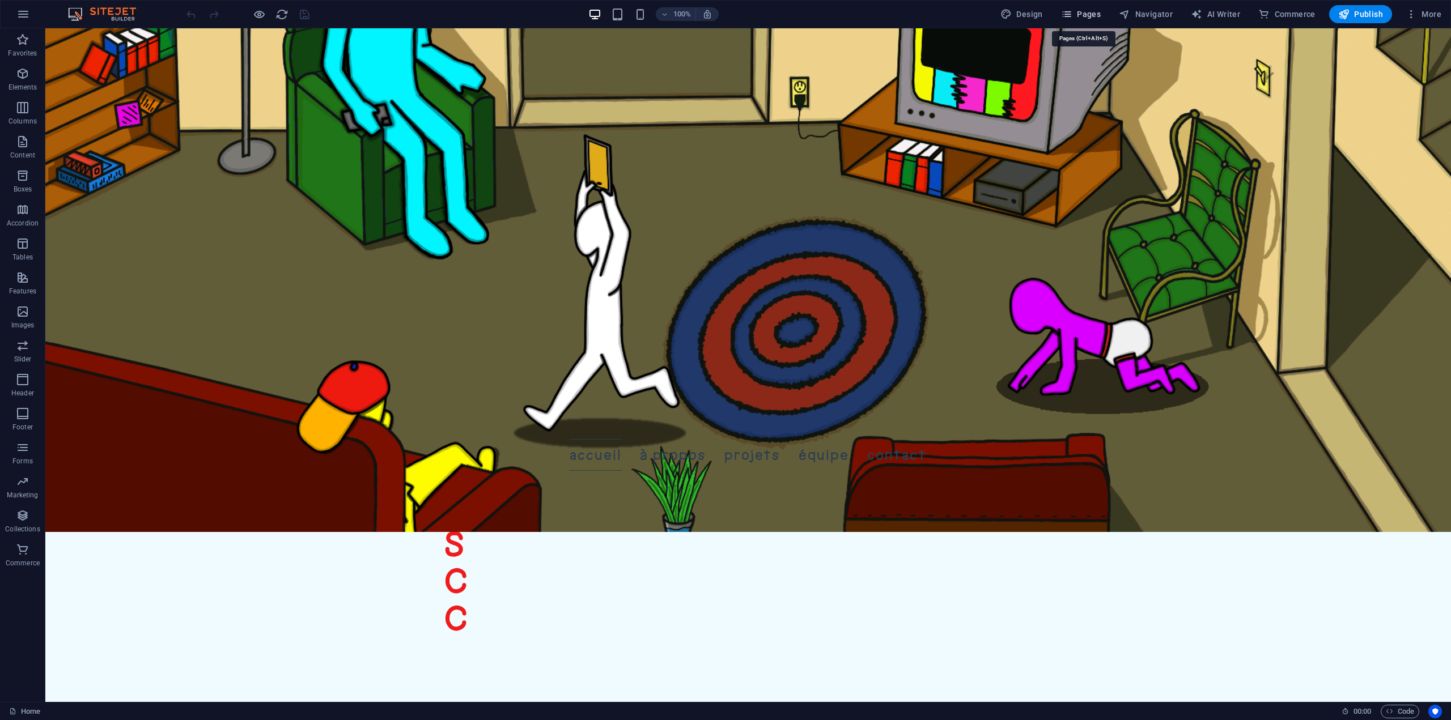
click at [1082, 15] on span "Pages" at bounding box center [1081, 14] width 40 height 11
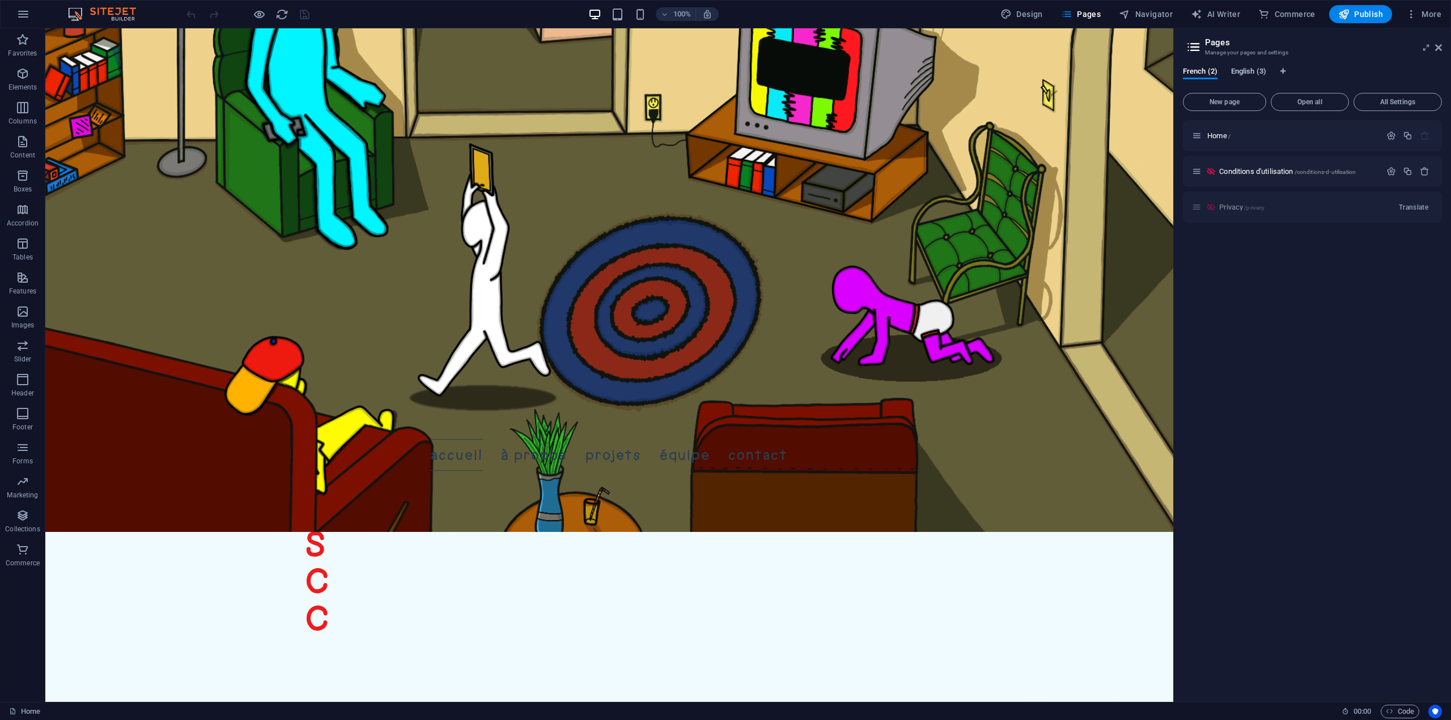
click at [1225, 134] on span "Home /" at bounding box center [1218, 135] width 23 height 9
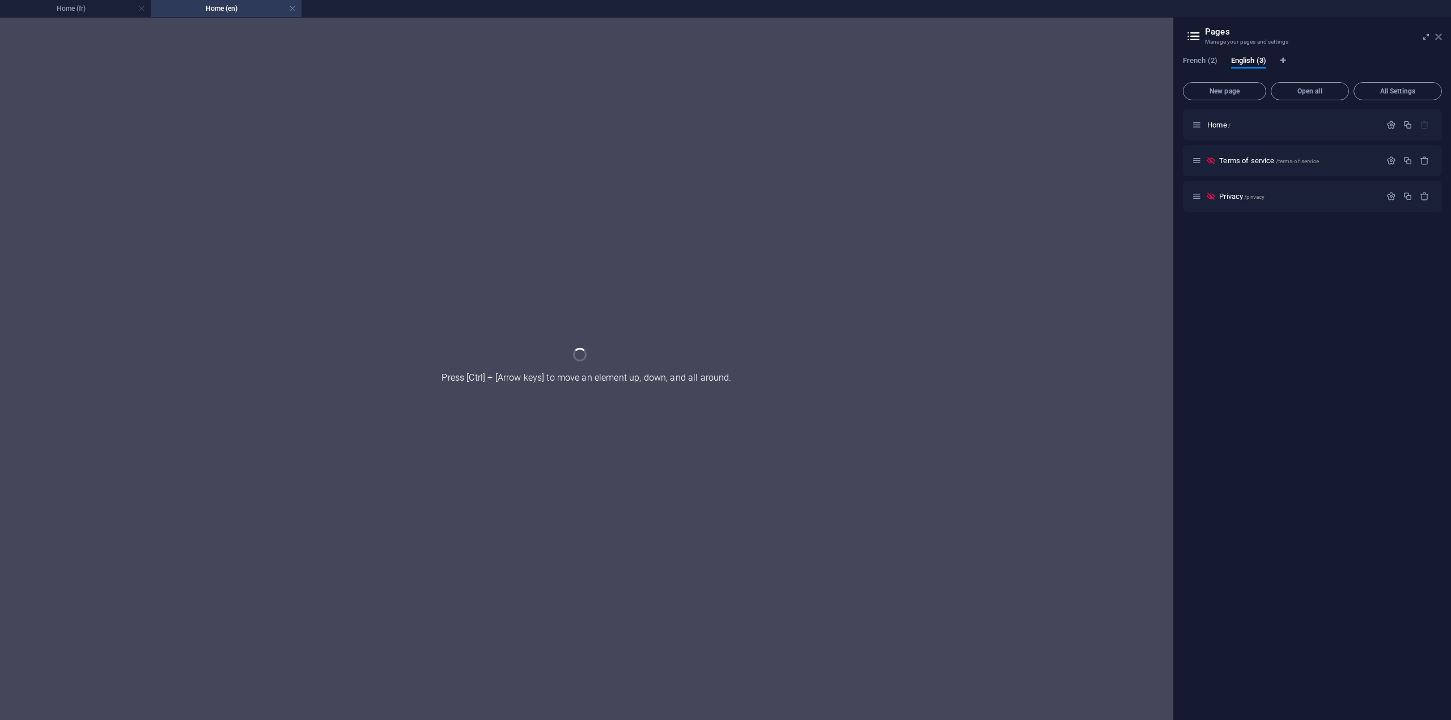
scroll to position [0, 0]
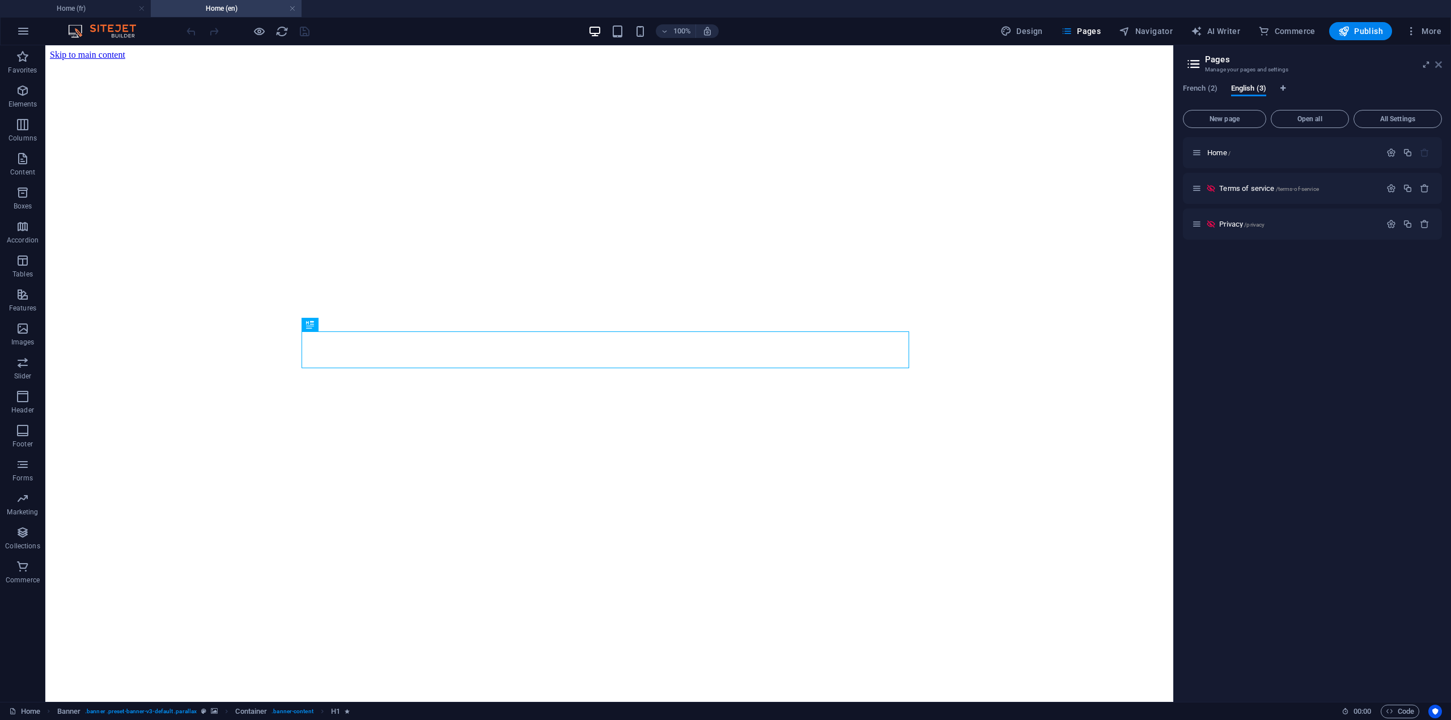
click at [0, 0] on icon at bounding box center [0, 0] width 0 height 0
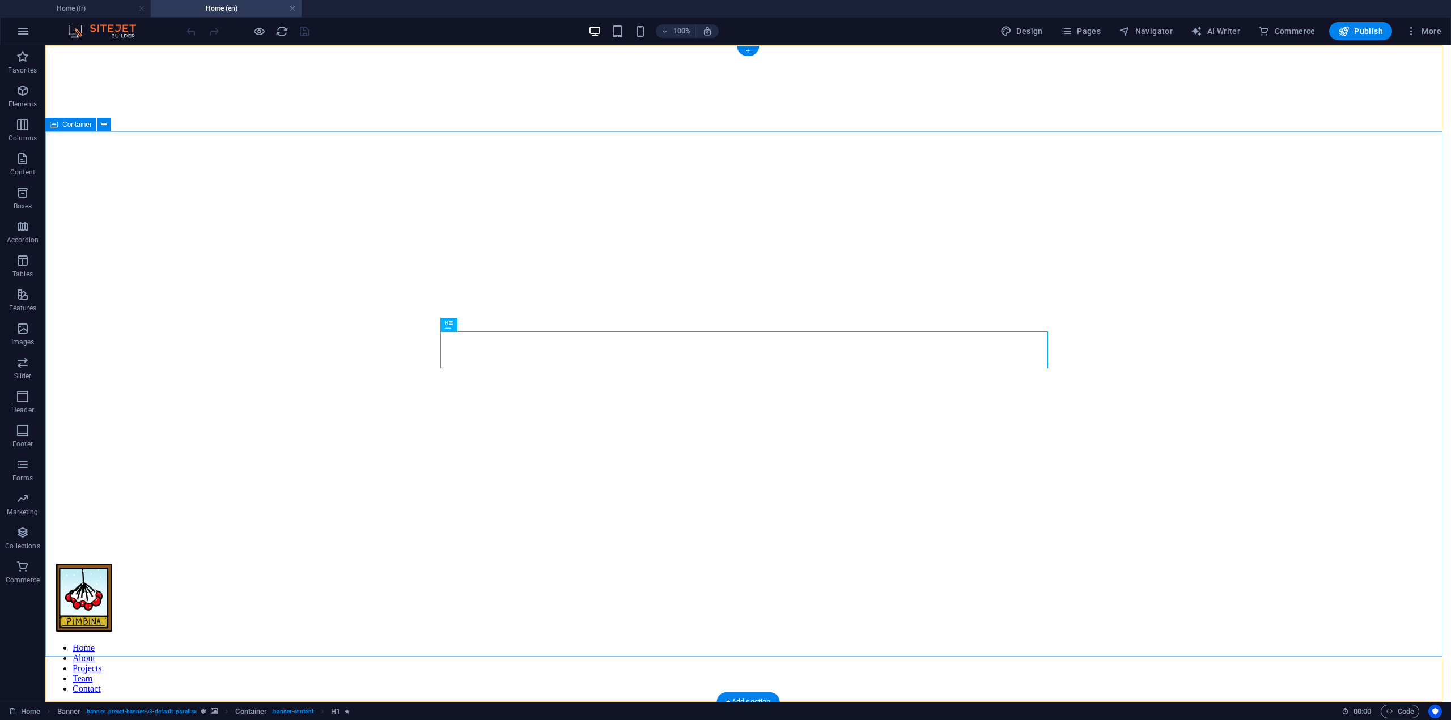
scroll to position [340, 0]
